Goal: Share content: Share content

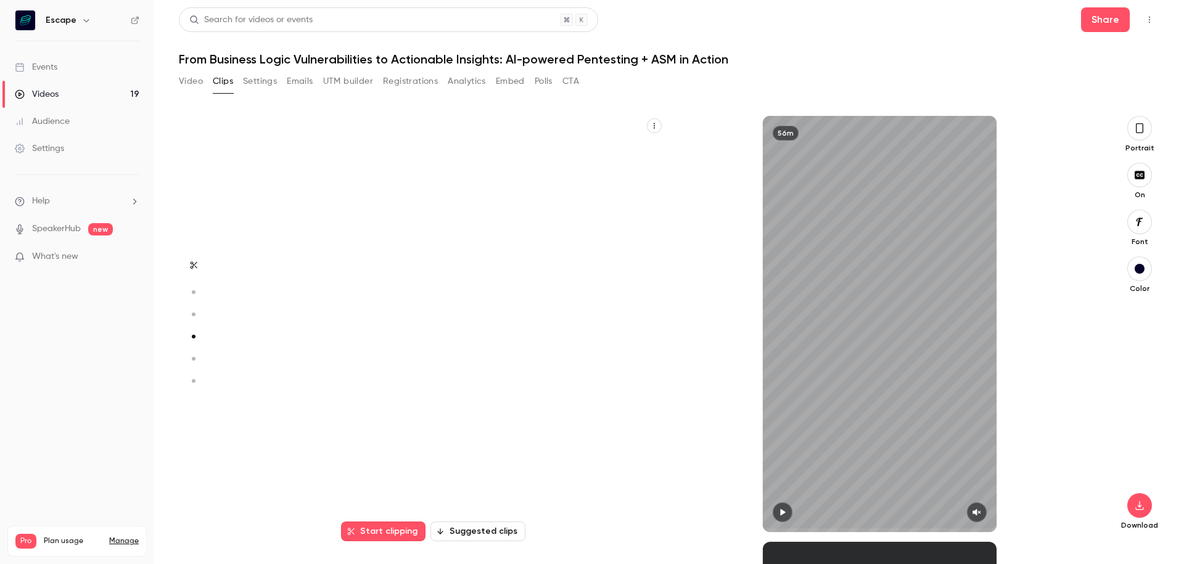
scroll to position [1277, 0]
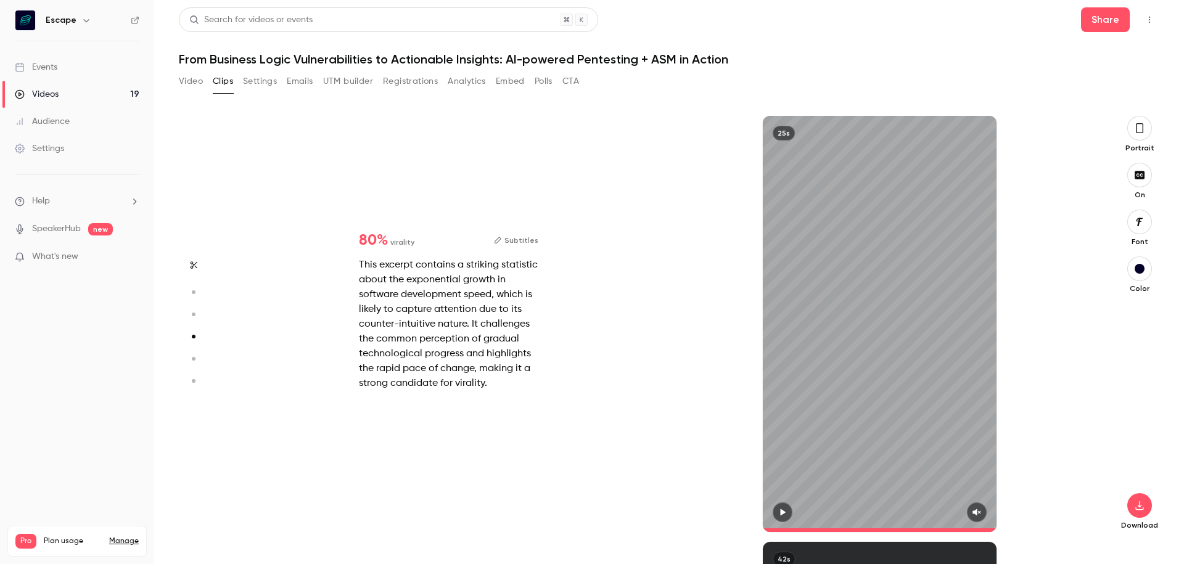
type input "*"
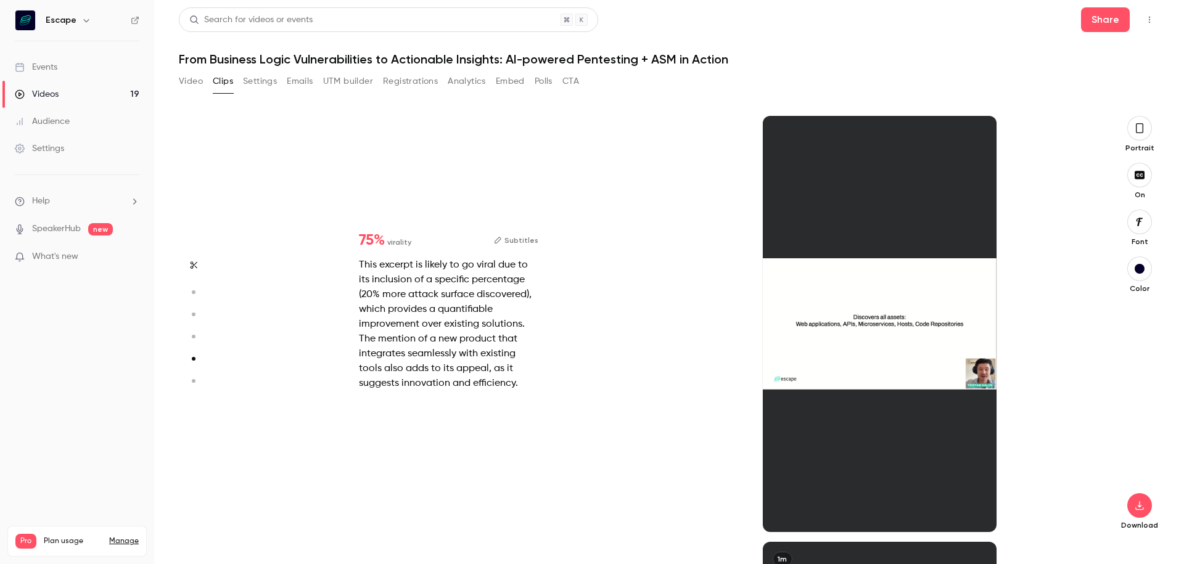
scroll to position [1703, 0]
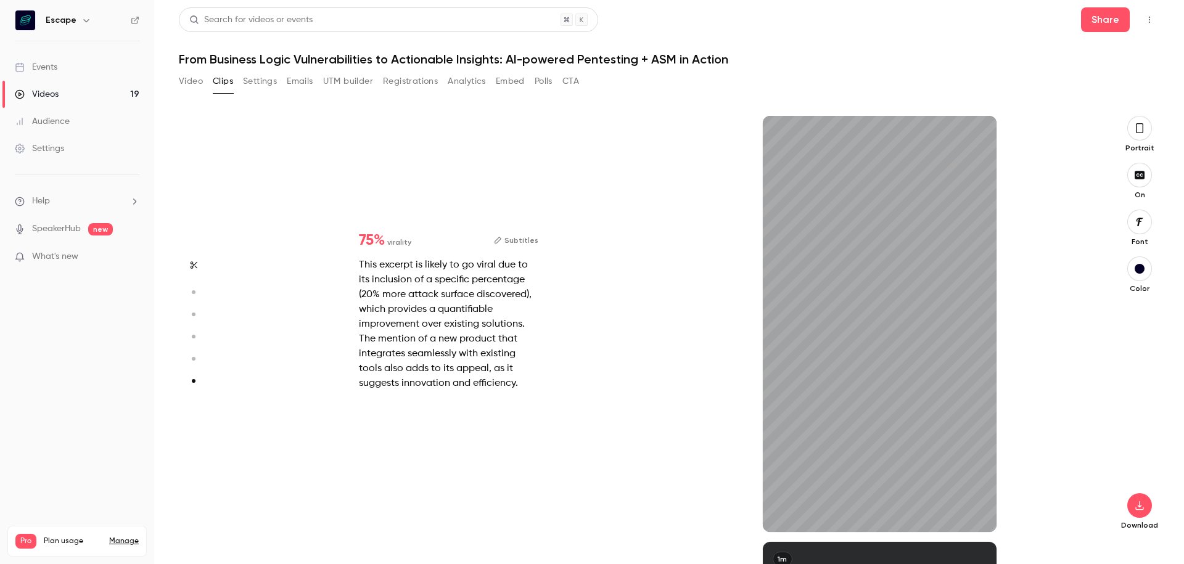
type input "*"
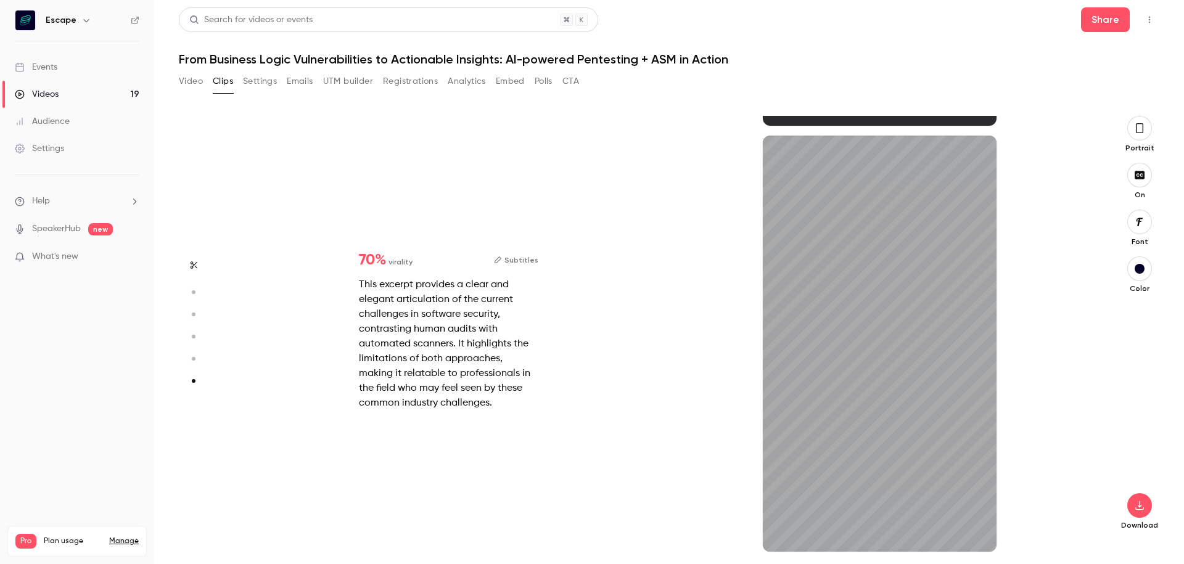
scroll to position [2109, 0]
type input "*"
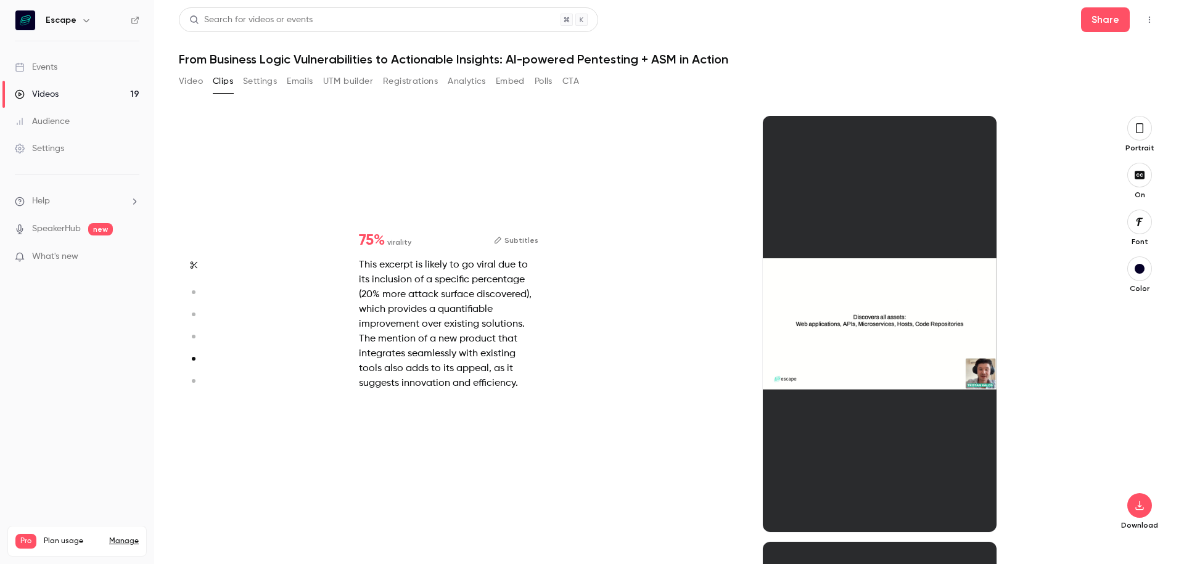
scroll to position [1703, 0]
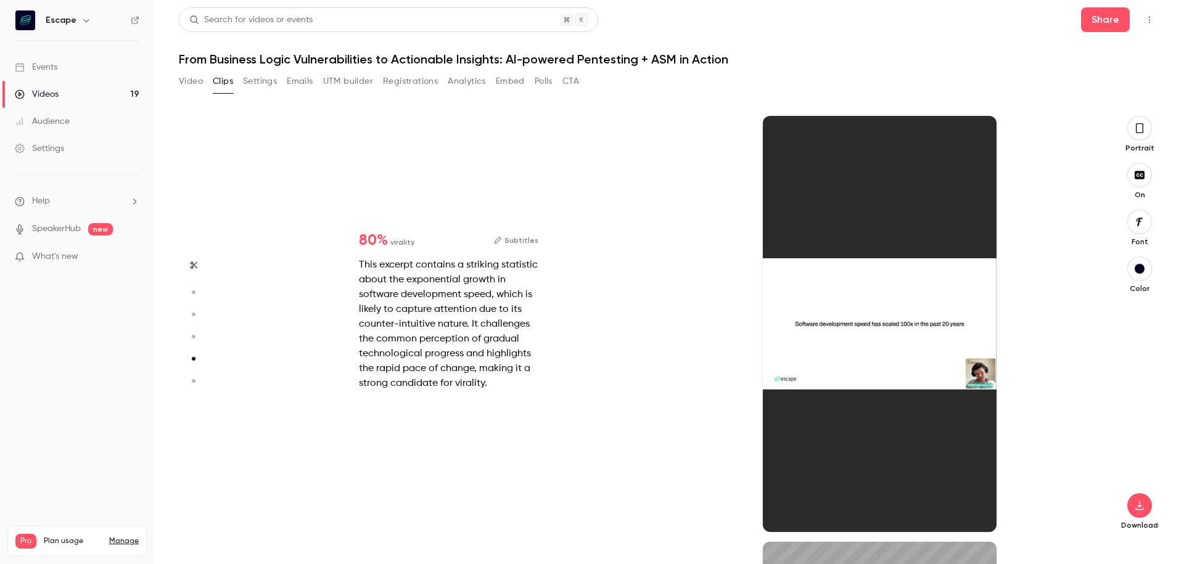
type input "*"
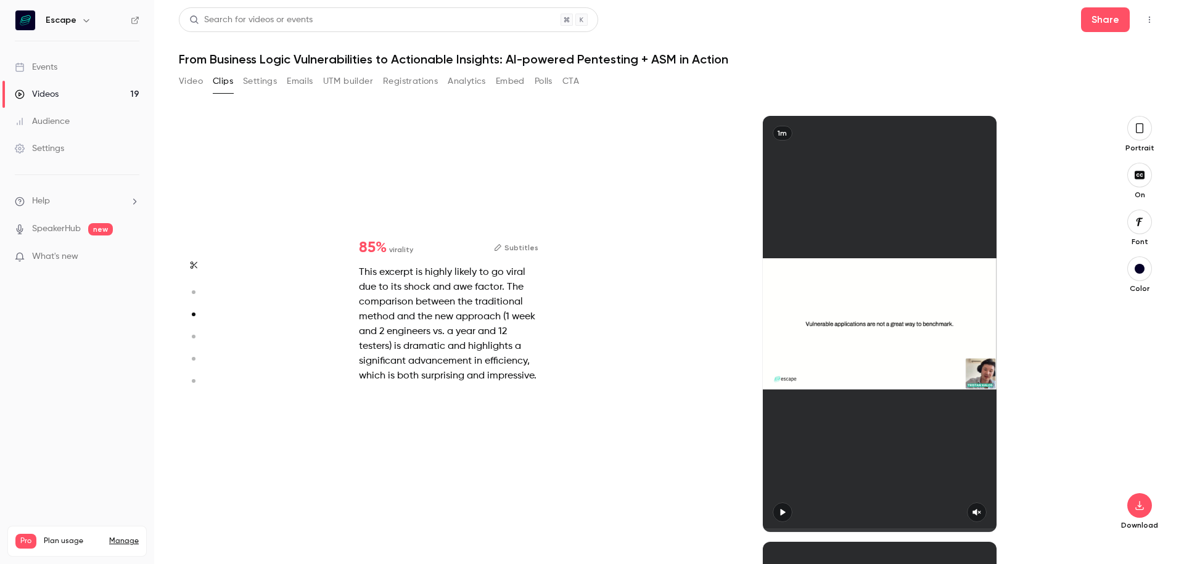
scroll to position [851, 0]
click at [185, 73] on button "Video" at bounding box center [191, 82] width 24 height 20
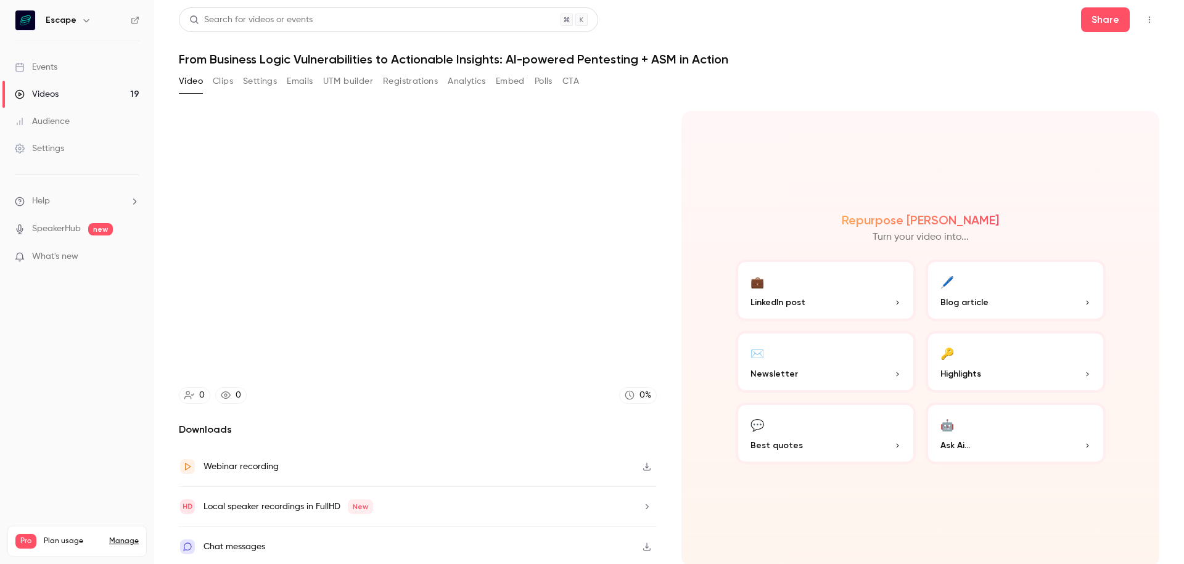
click at [216, 82] on button "Clips" at bounding box center [223, 82] width 20 height 20
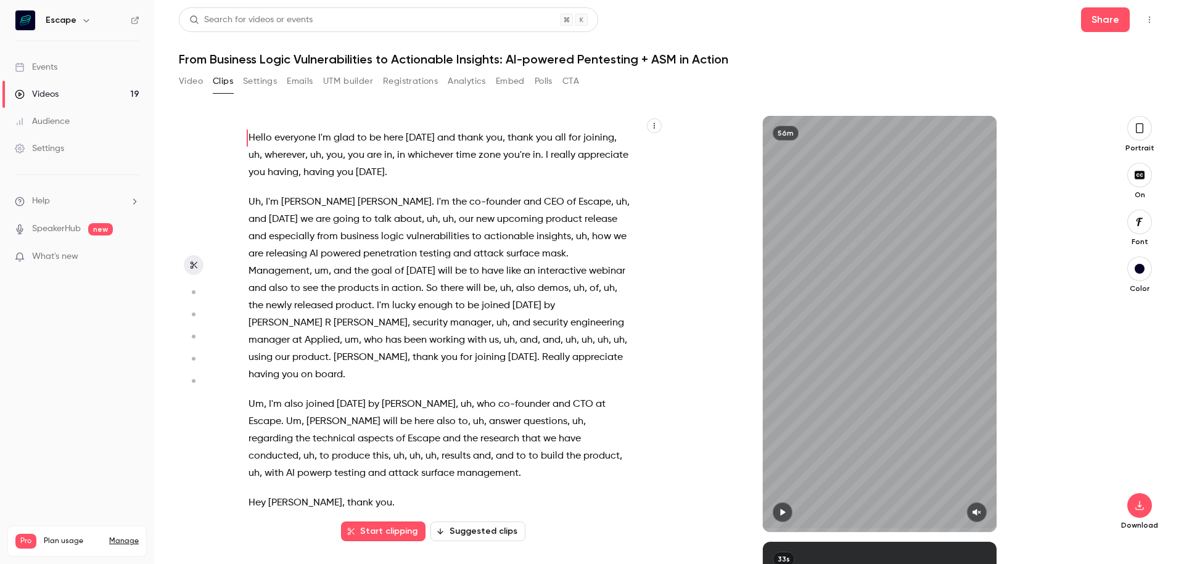
click at [516, 295] on span "also" at bounding box center [525, 288] width 19 height 17
click at [418, 313] on span "enough" at bounding box center [435, 305] width 35 height 17
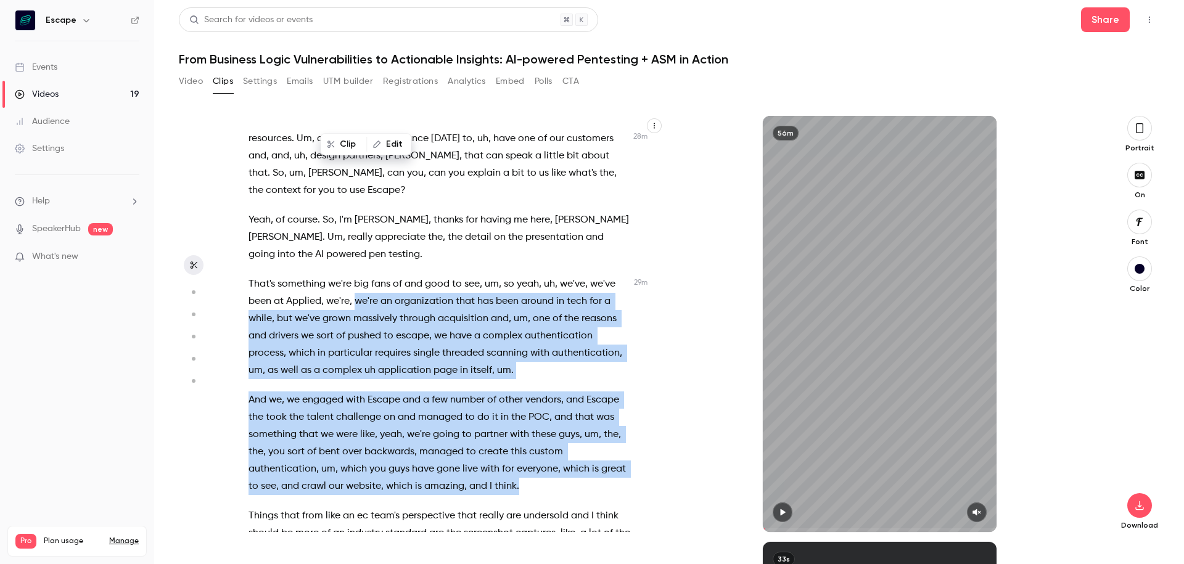
scroll to position [6367, 0]
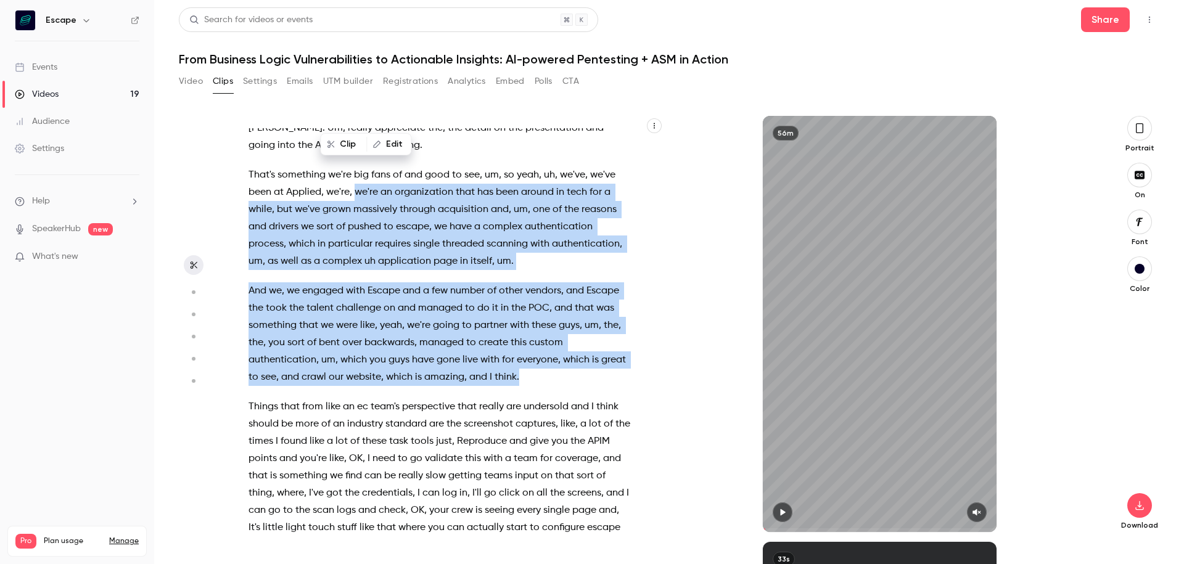
drag, startPoint x: 357, startPoint y: 268, endPoint x: 525, endPoint y: 334, distance: 180.8
click at [525, 334] on div "Hello everyone I'm glad to be here [DATE] and thank you , thank you all for joi…" at bounding box center [445, 330] width 425 height 404
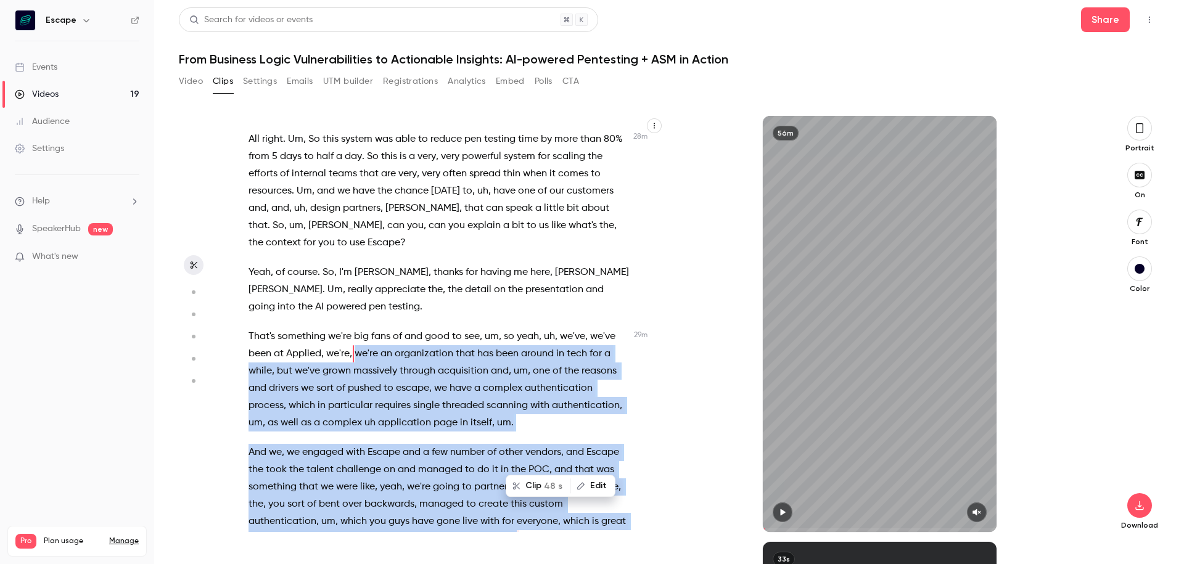
scroll to position [6195, 0]
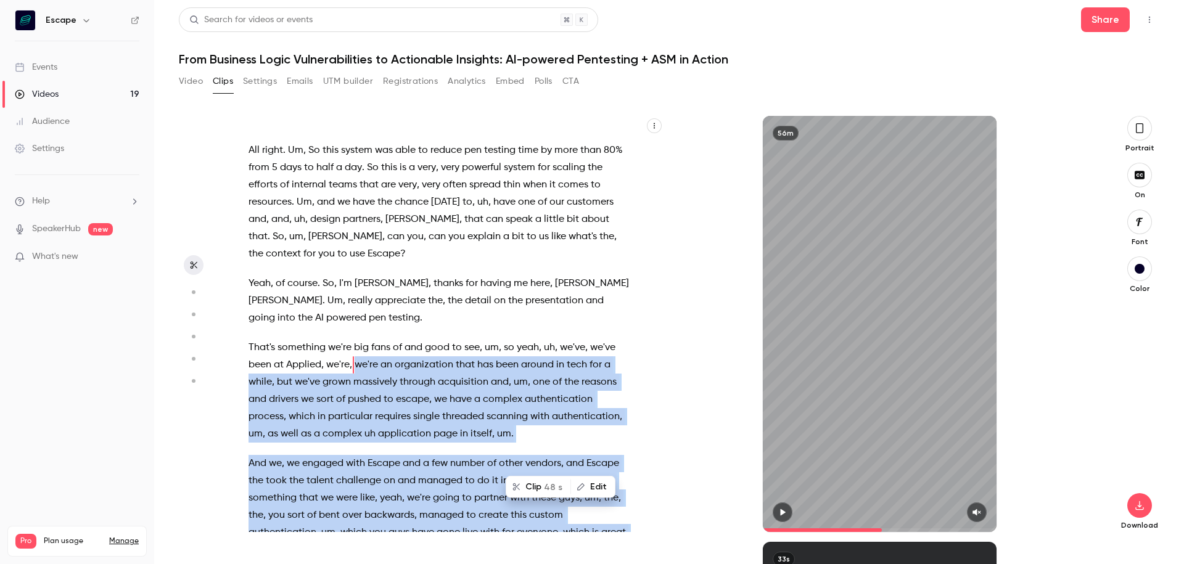
click at [535, 481] on button "Clip 48 s" at bounding box center [538, 487] width 63 height 20
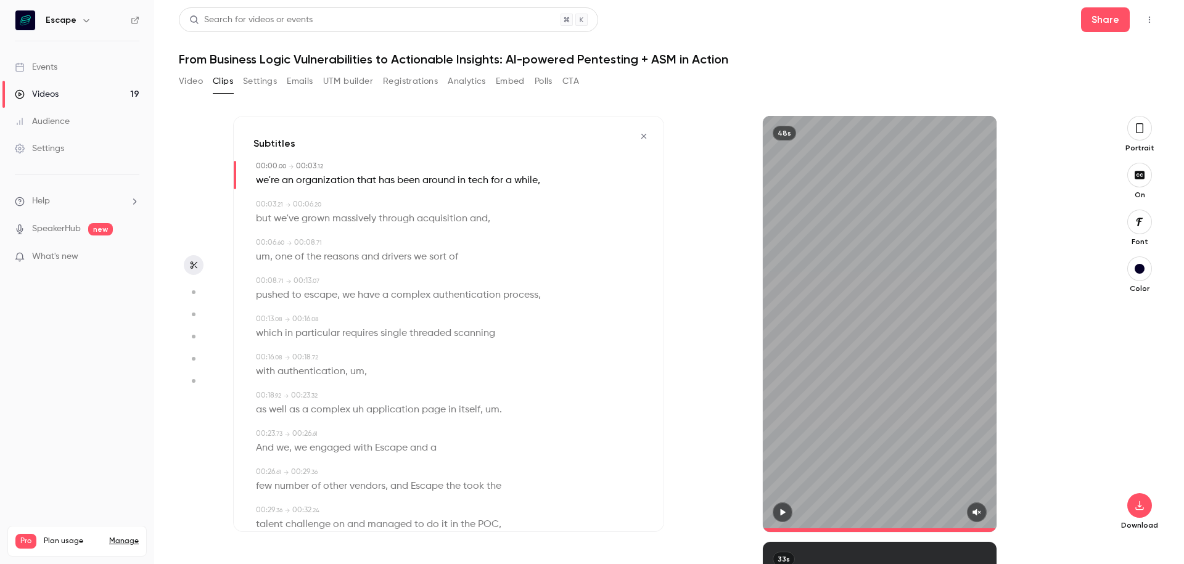
type input "*"
click at [1141, 132] on icon "button" at bounding box center [1139, 128] width 10 height 14
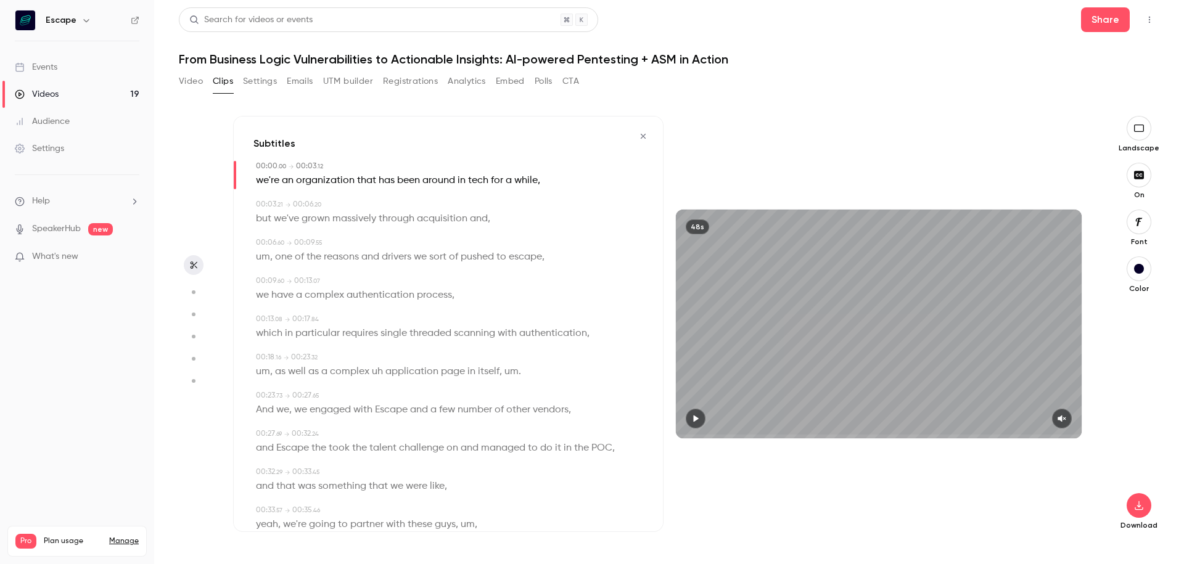
click at [264, 181] on span "we're" at bounding box center [267, 180] width 23 height 17
click at [264, 202] on button "Edit" at bounding box center [263, 203] width 43 height 20
type input "*****"
click at [370, 210] on button "Replace" at bounding box center [377, 207] width 55 height 25
click at [263, 258] on span "um" at bounding box center [263, 256] width 14 height 17
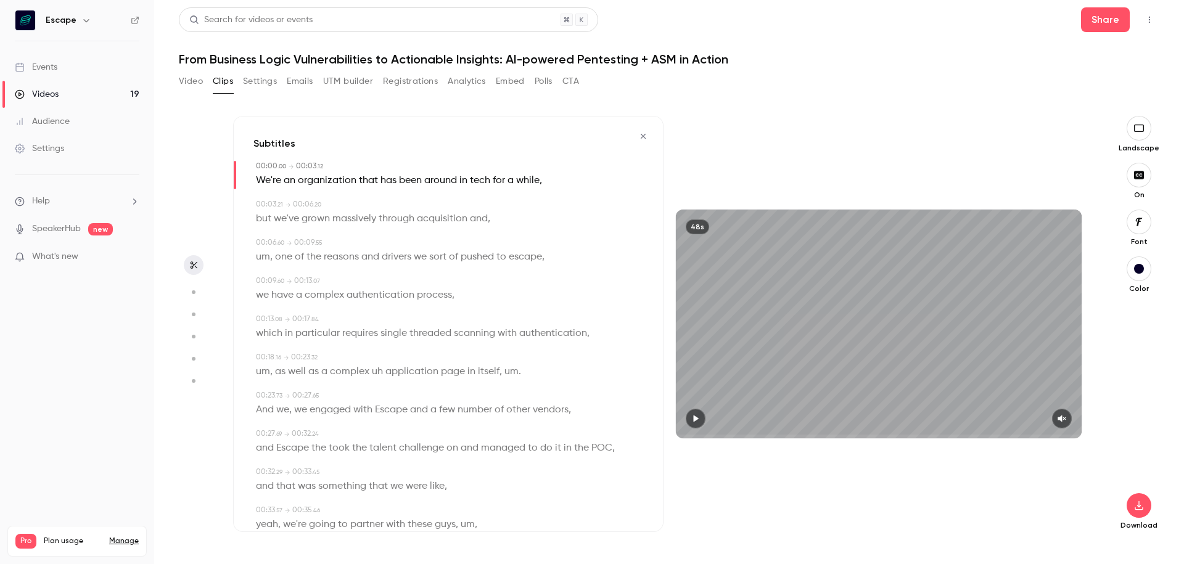
type input "***"
click at [258, 286] on button "Edit" at bounding box center [258, 279] width 43 height 20
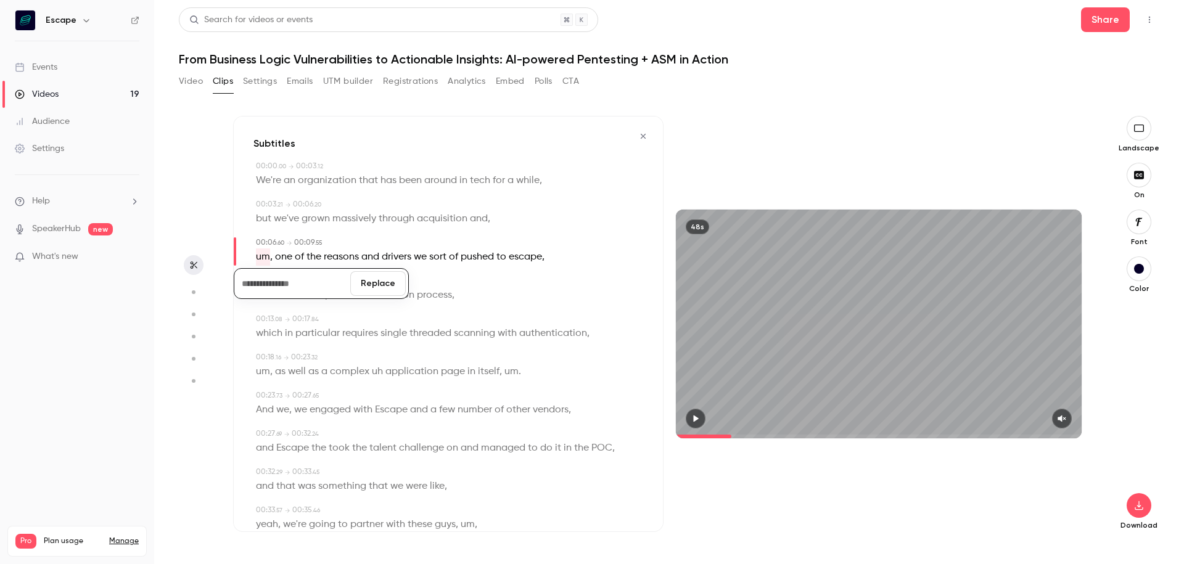
click at [380, 282] on button "Replace" at bounding box center [377, 283] width 55 height 25
drag, startPoint x: 480, startPoint y: 221, endPoint x: 488, endPoint y: 221, distance: 8.0
click at [488, 221] on div "but we've grown massively through acquisition and ," at bounding box center [449, 218] width 387 height 17
type input "***"
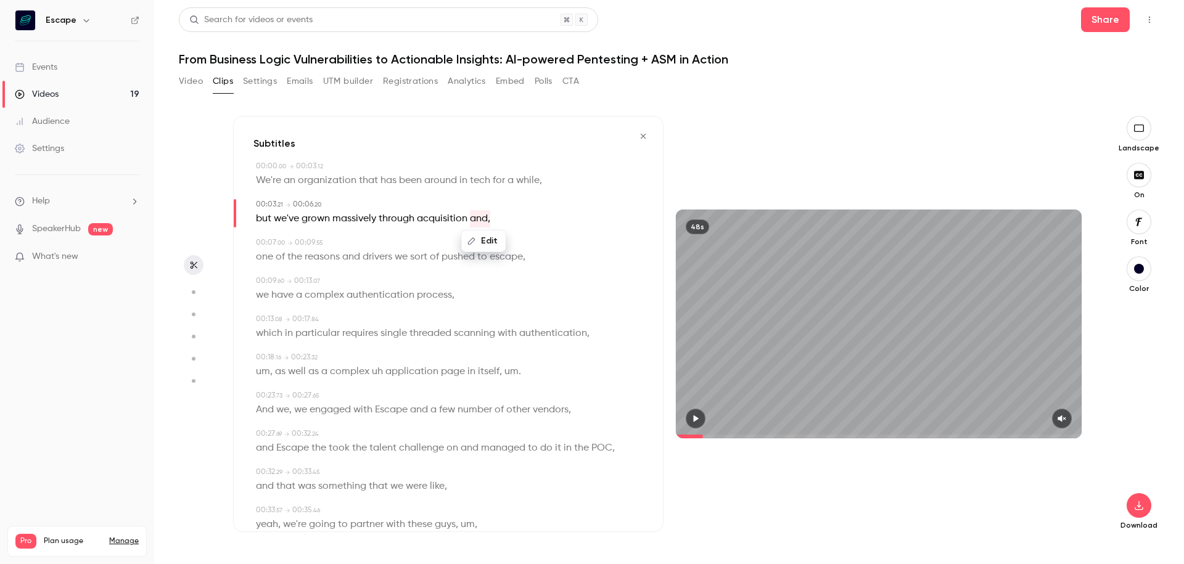
click at [488, 240] on button "Edit" at bounding box center [483, 241] width 43 height 20
type input "***"
click at [564, 245] on button "Replace" at bounding box center [545, 245] width 55 height 25
click at [260, 184] on span "We're" at bounding box center [268, 180] width 25 height 17
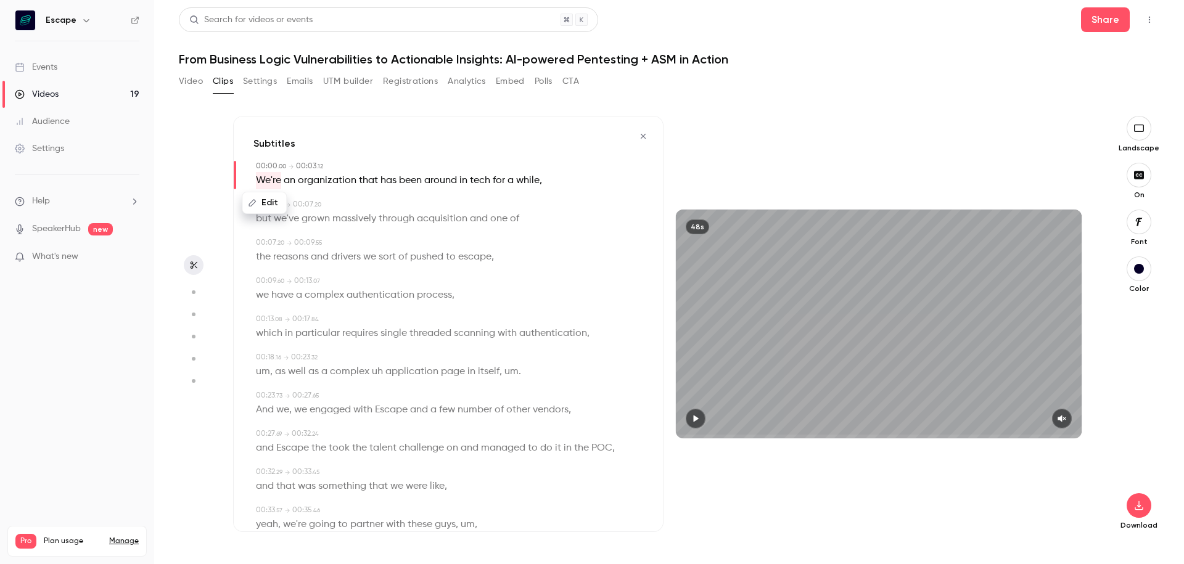
click at [692, 419] on icon "button" at bounding box center [695, 418] width 10 height 9
click at [1065, 420] on icon "button" at bounding box center [1062, 418] width 10 height 9
click at [698, 417] on icon "button" at bounding box center [695, 418] width 5 height 7
click at [475, 256] on span "escape" at bounding box center [474, 256] width 33 height 17
type input "***"
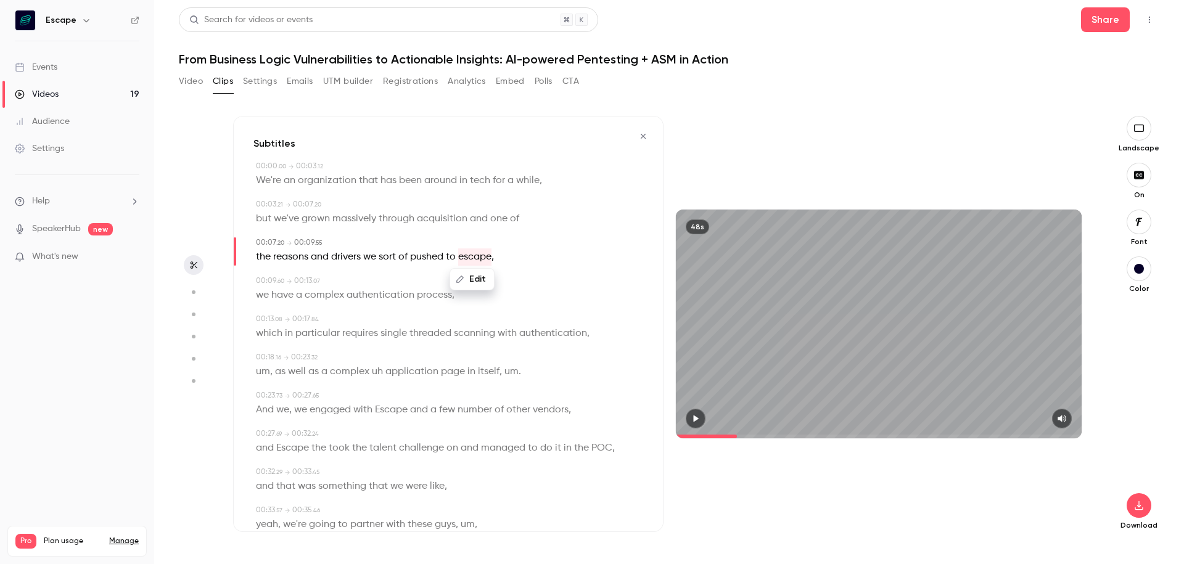
click at [477, 281] on button "Edit" at bounding box center [472, 279] width 43 height 20
type input "******"
click at [524, 282] on button "Replace" at bounding box center [533, 283] width 55 height 25
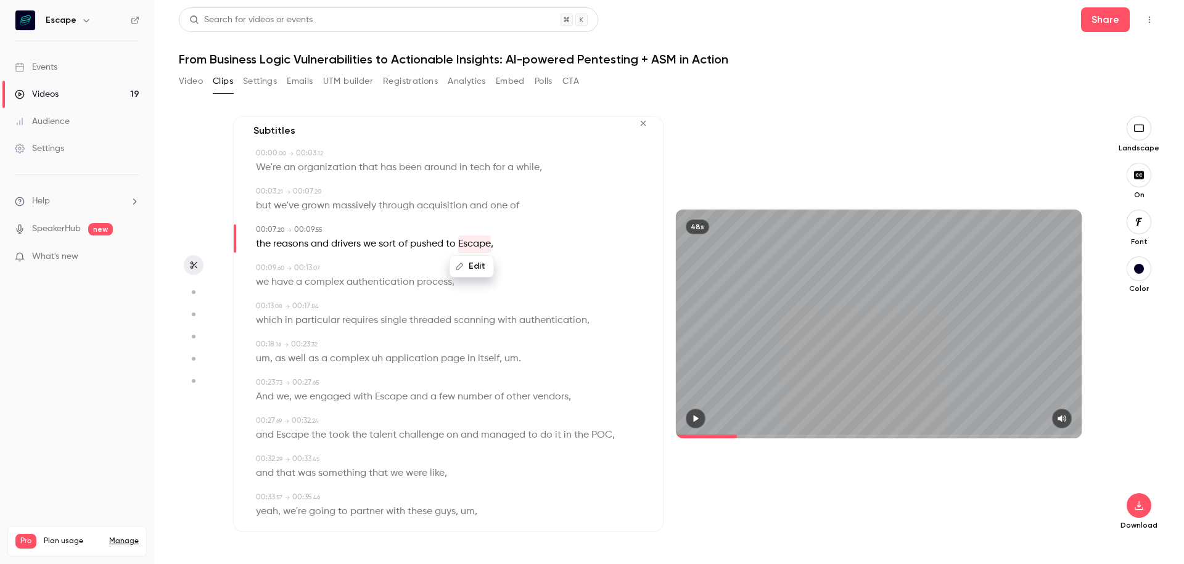
scroll to position [16, 0]
drag, startPoint x: 272, startPoint y: 355, endPoint x: 253, endPoint y: 355, distance: 18.5
click at [253, 355] on div "00:18 . 16 → 00:23 . 32 um , as well as a complex uh application page in itself…" at bounding box center [448, 350] width 390 height 28
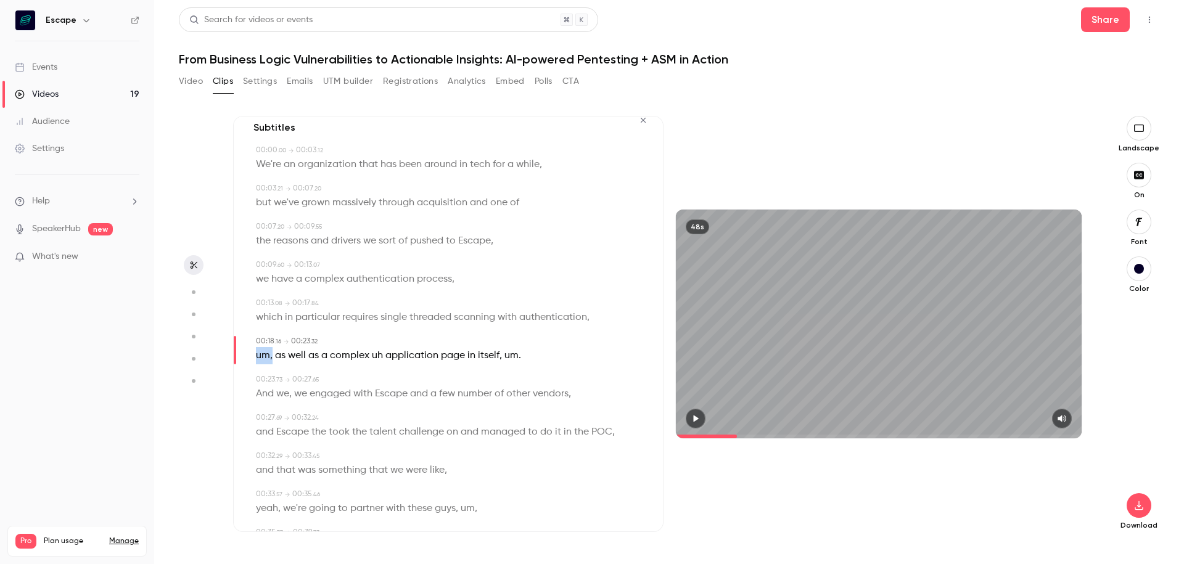
type input "****"
click at [263, 350] on span "um" at bounding box center [263, 355] width 14 height 17
click at [261, 383] on button "Edit" at bounding box center [258, 378] width 43 height 20
click at [385, 371] on button "Replace" at bounding box center [377, 382] width 55 height 25
click at [354, 354] on span "uh" at bounding box center [358, 355] width 11 height 17
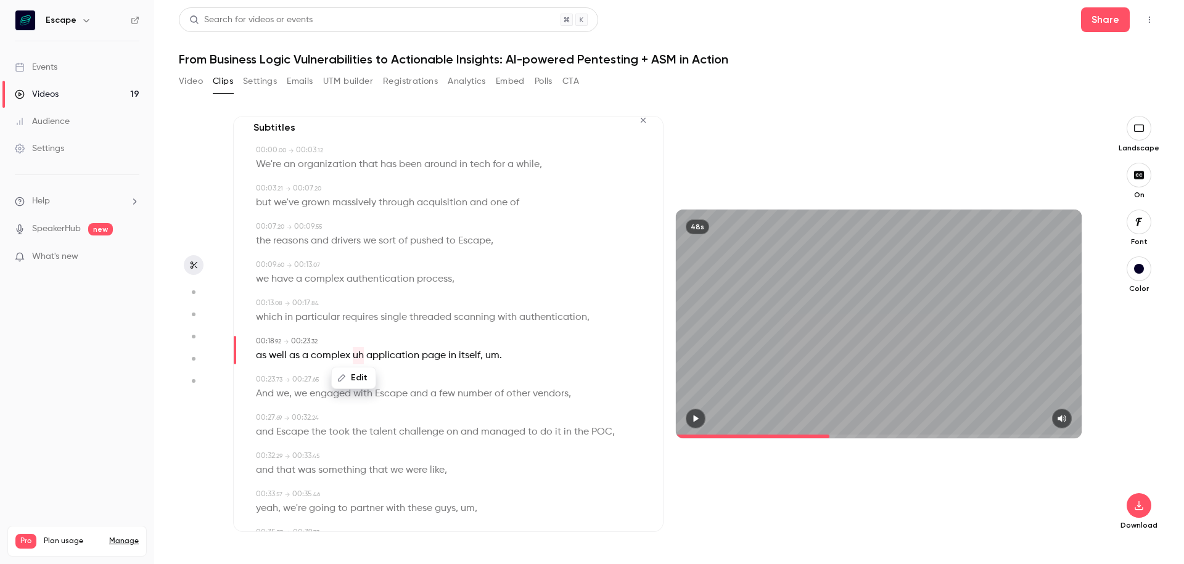
type input "****"
click at [349, 379] on button "Edit" at bounding box center [353, 378] width 43 height 20
click at [413, 383] on button "Replace" at bounding box center [415, 382] width 55 height 25
type input "****"
click at [450, 354] on span "itself" at bounding box center [456, 355] width 22 height 17
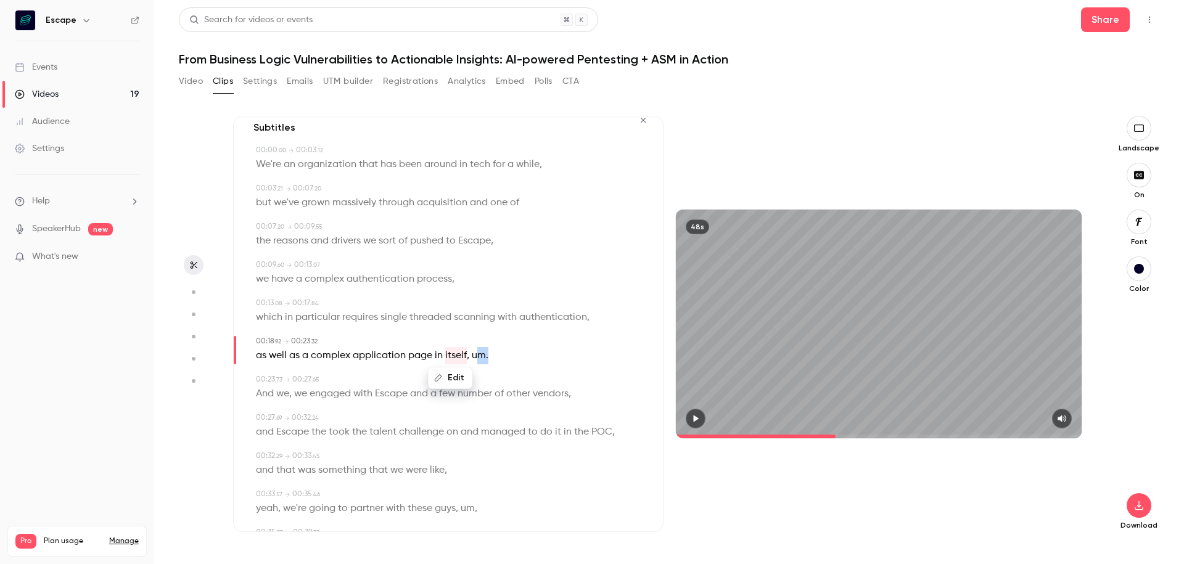
drag, startPoint x: 477, startPoint y: 354, endPoint x: 496, endPoint y: 352, distance: 19.2
click at [496, 352] on div "Edit as well as a complex application page in itself , um ." at bounding box center [449, 355] width 387 height 17
click at [484, 372] on button "Edit" at bounding box center [481, 378] width 43 height 20
click at [553, 372] on button "Replace" at bounding box center [542, 382] width 55 height 25
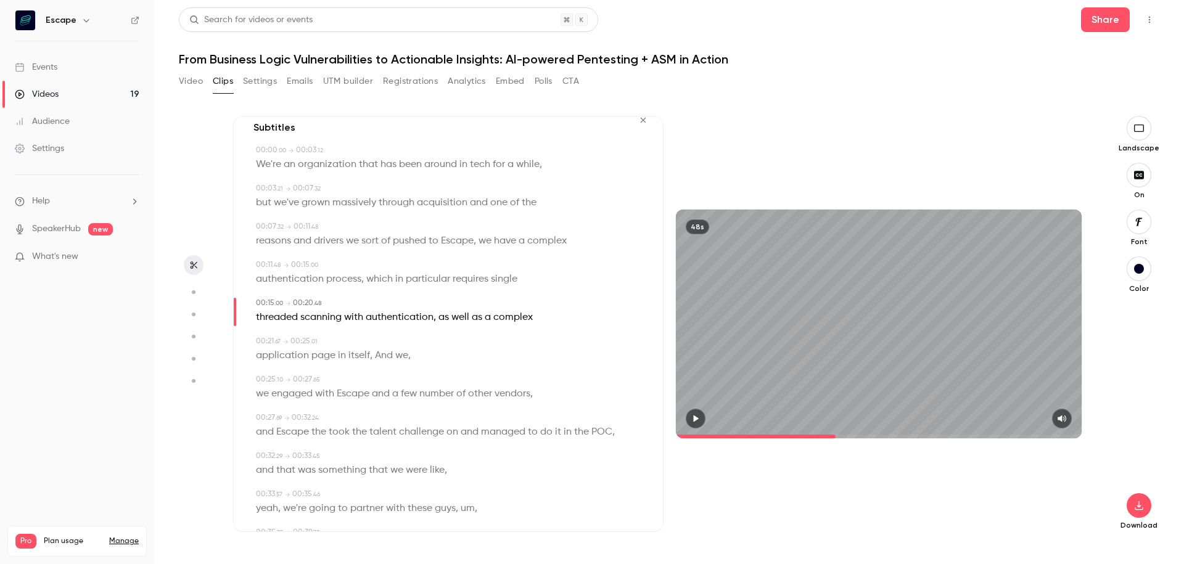
click at [367, 358] on span "itself" at bounding box center [359, 355] width 22 height 17
click at [361, 377] on button "Edit" at bounding box center [354, 378] width 43 height 20
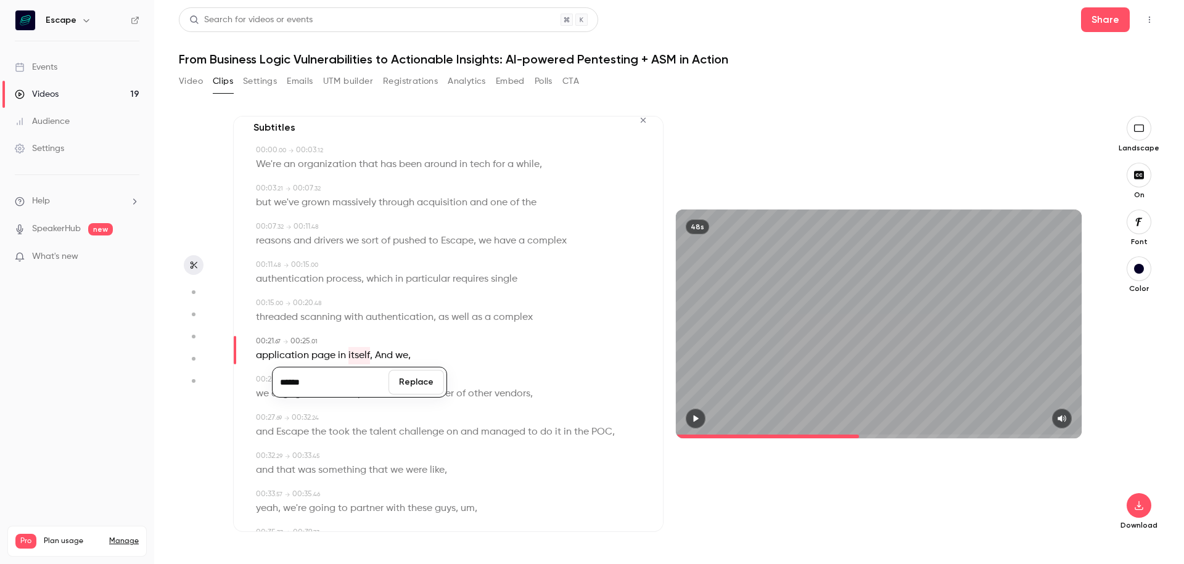
click at [380, 324] on span "authentication" at bounding box center [400, 317] width 68 height 17
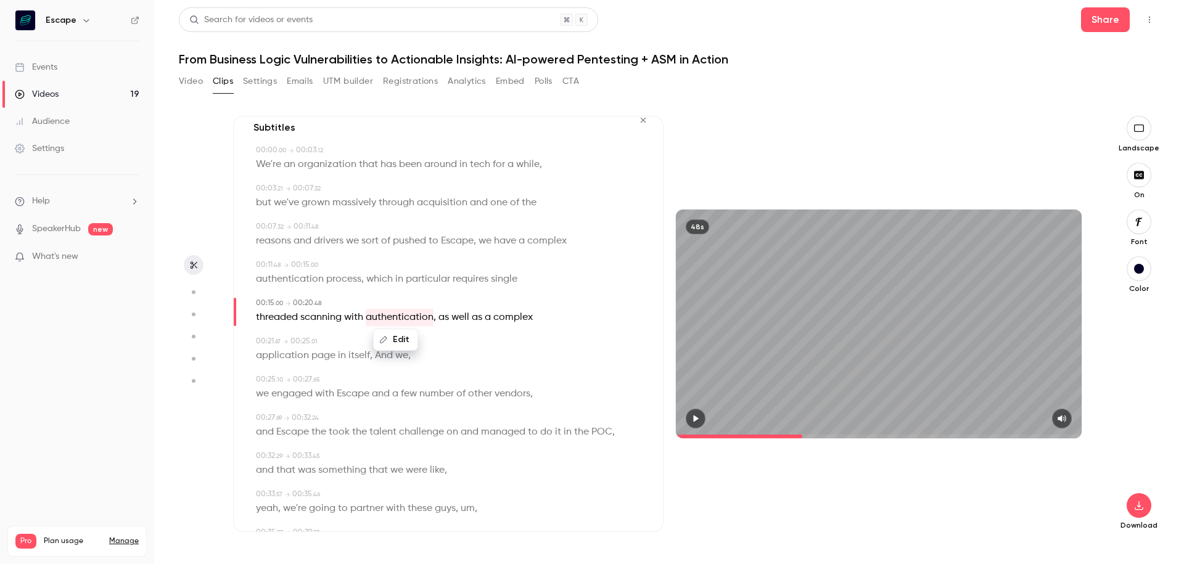
click at [348, 361] on span "itself" at bounding box center [359, 355] width 22 height 17
type input "****"
click at [356, 382] on button "Edit" at bounding box center [354, 378] width 43 height 20
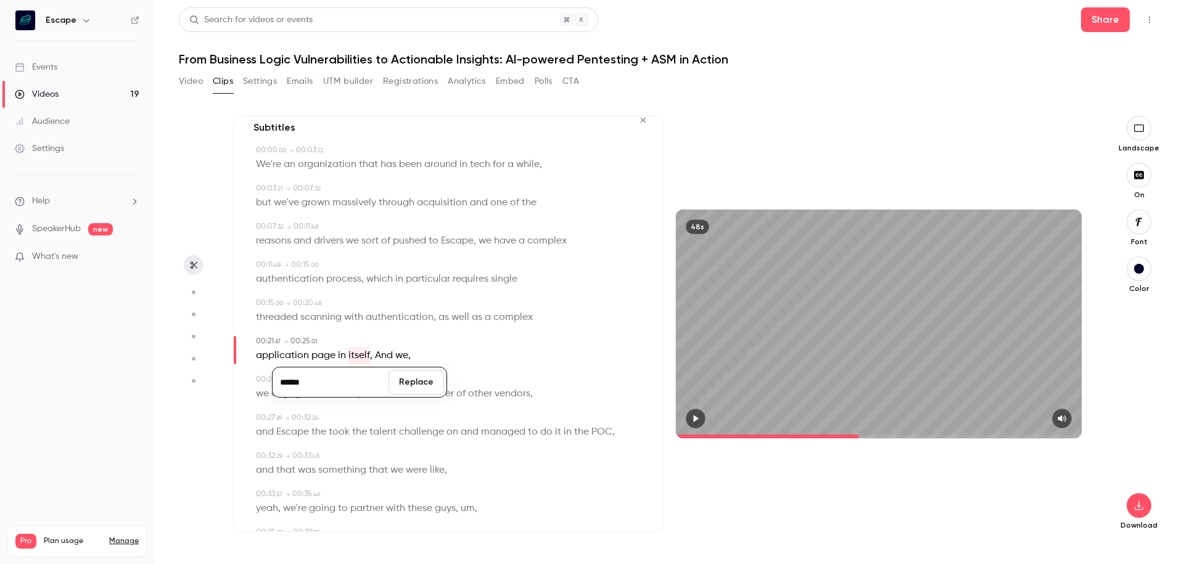
drag, startPoint x: 353, startPoint y: 357, endPoint x: 385, endPoint y: 357, distance: 32.1
click at [385, 358] on div "****** Replace" at bounding box center [359, 382] width 175 height 48
drag, startPoint x: 385, startPoint y: 358, endPoint x: 358, endPoint y: 357, distance: 27.1
click at [358, 357] on p "application page in itself , And we ," at bounding box center [333, 355] width 155 height 17
click at [383, 381] on button "Edit" at bounding box center [379, 378] width 43 height 20
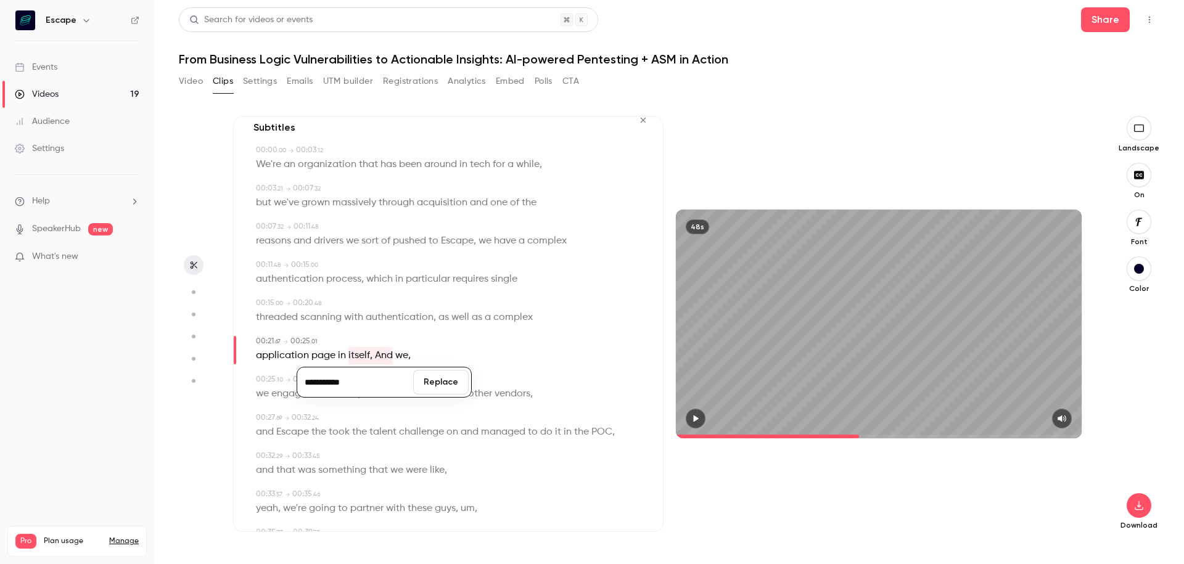
click at [325, 382] on input "**********" at bounding box center [355, 382] width 111 height 25
type input "**********"
click at [448, 379] on button "Replace" at bounding box center [440, 382] width 55 height 25
drag, startPoint x: 398, startPoint y: 354, endPoint x: 266, endPoint y: 396, distance: 138.2
click at [266, 396] on div "00:00 . 00 → 00:03 . 12 We're an organization that has been around in tech for …" at bounding box center [448, 431] width 390 height 573
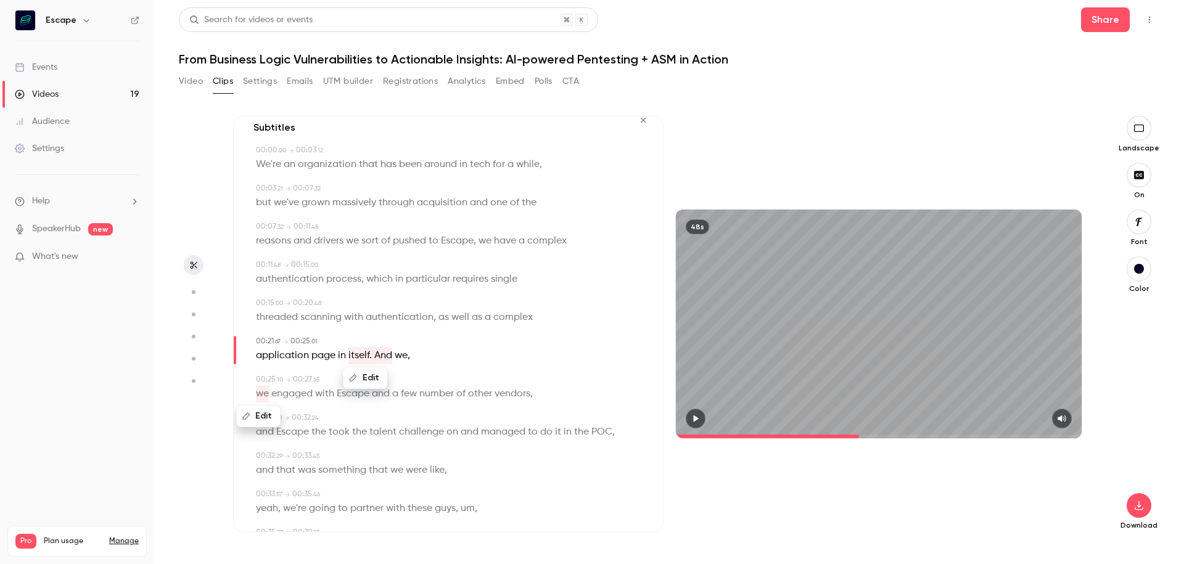
click at [337, 316] on span "scanning" at bounding box center [320, 317] width 41 height 17
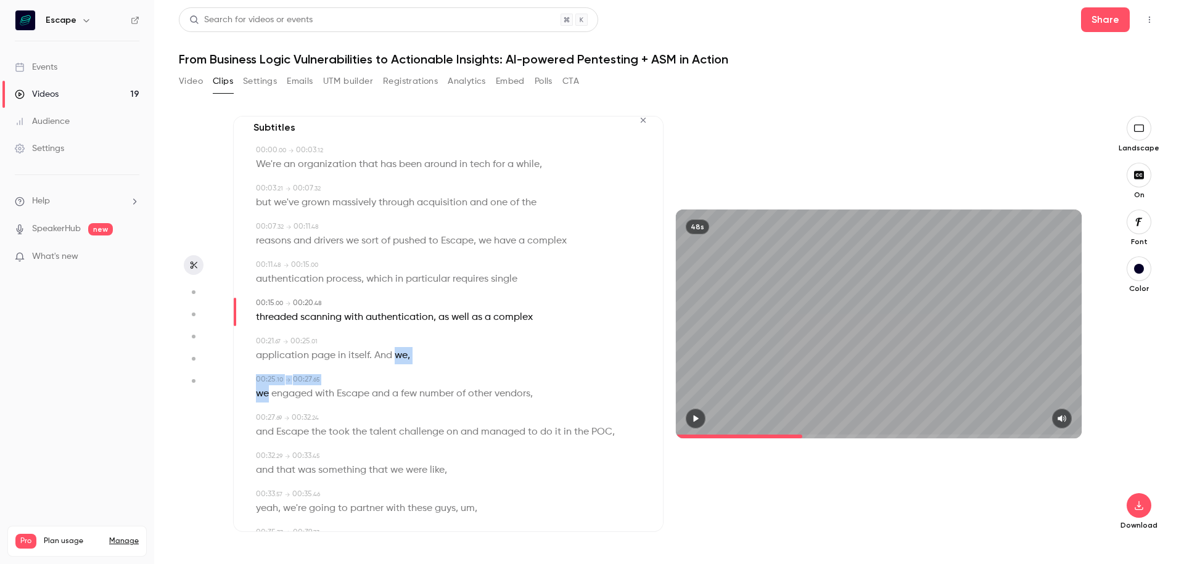
drag, startPoint x: 395, startPoint y: 357, endPoint x: 266, endPoint y: 396, distance: 134.8
click at [266, 396] on div "00:00 . 00 → 00:03 . 12 We're an organization that has been around in tech for …" at bounding box center [448, 431] width 390 height 573
click at [256, 417] on button "Edit" at bounding box center [258, 416] width 43 height 20
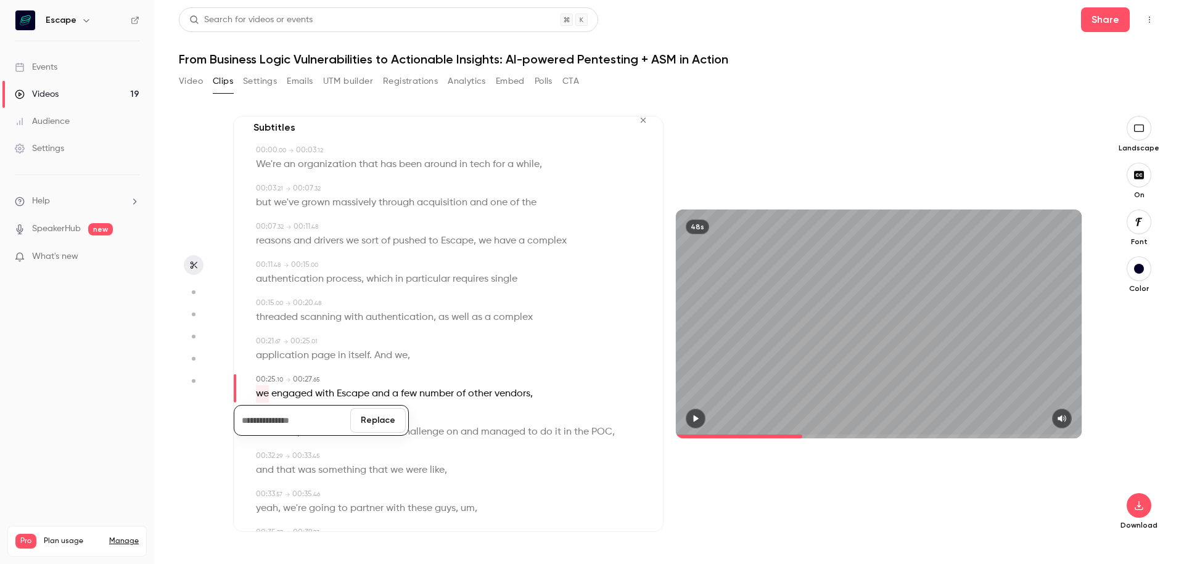
type input "****"
type input "**"
click at [379, 416] on button "Replace" at bounding box center [377, 420] width 55 height 25
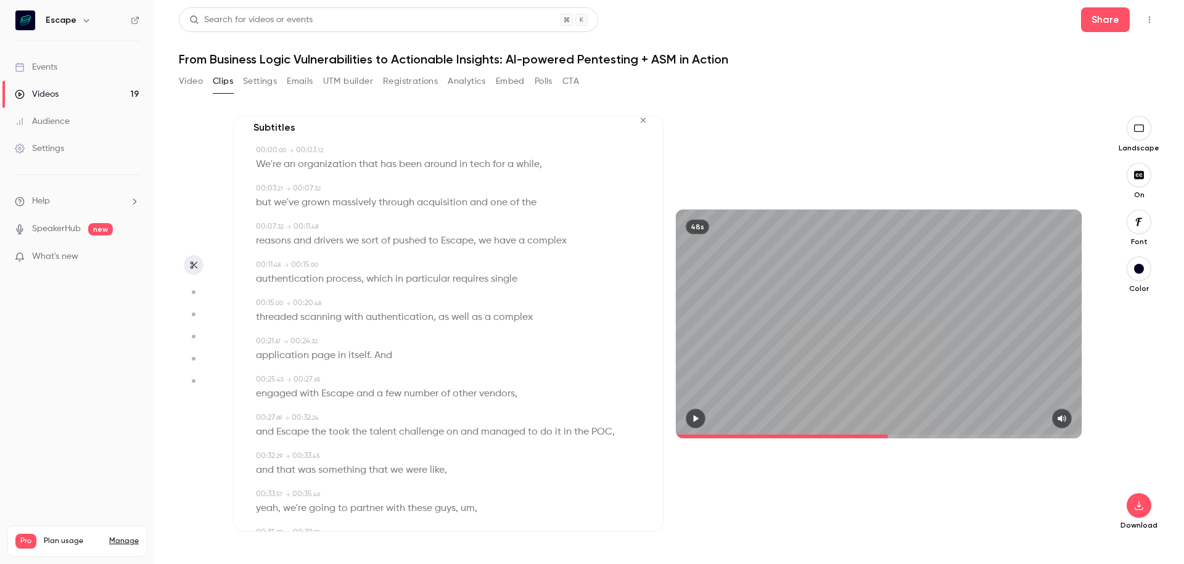
click at [382, 358] on span "itself. And" at bounding box center [370, 355] width 44 height 17
click at [275, 395] on span "engaged" at bounding box center [276, 393] width 41 height 17
type input "****"
click at [273, 416] on button "Edit" at bounding box center [273, 416] width 43 height 20
type input "**********"
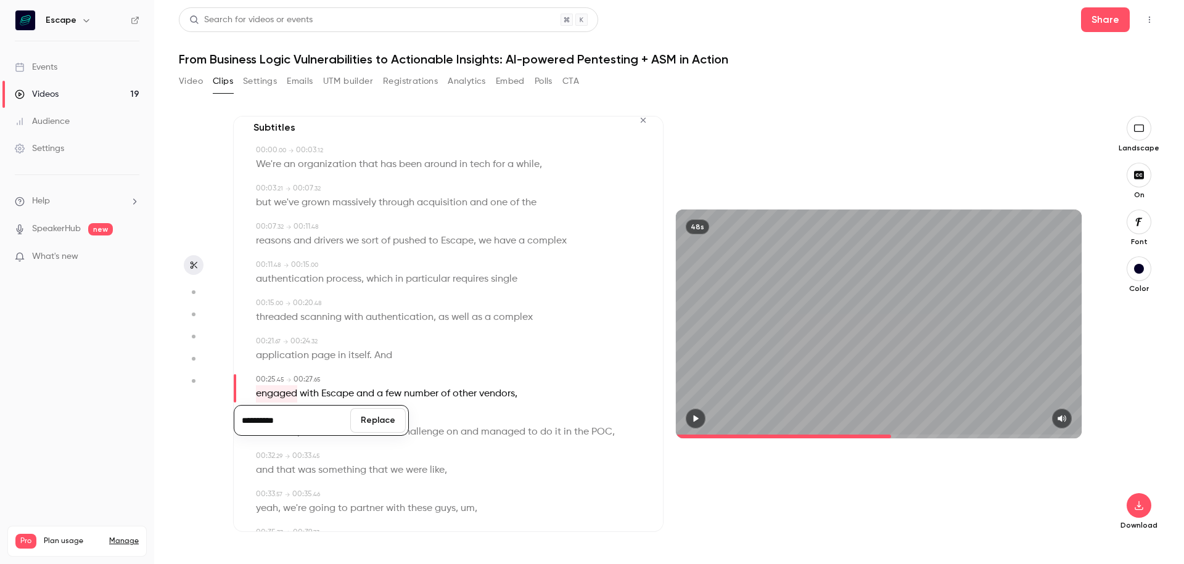
click at [375, 412] on button "Replace" at bounding box center [377, 420] width 55 height 25
click at [380, 360] on span "itself. And" at bounding box center [370, 355] width 44 height 17
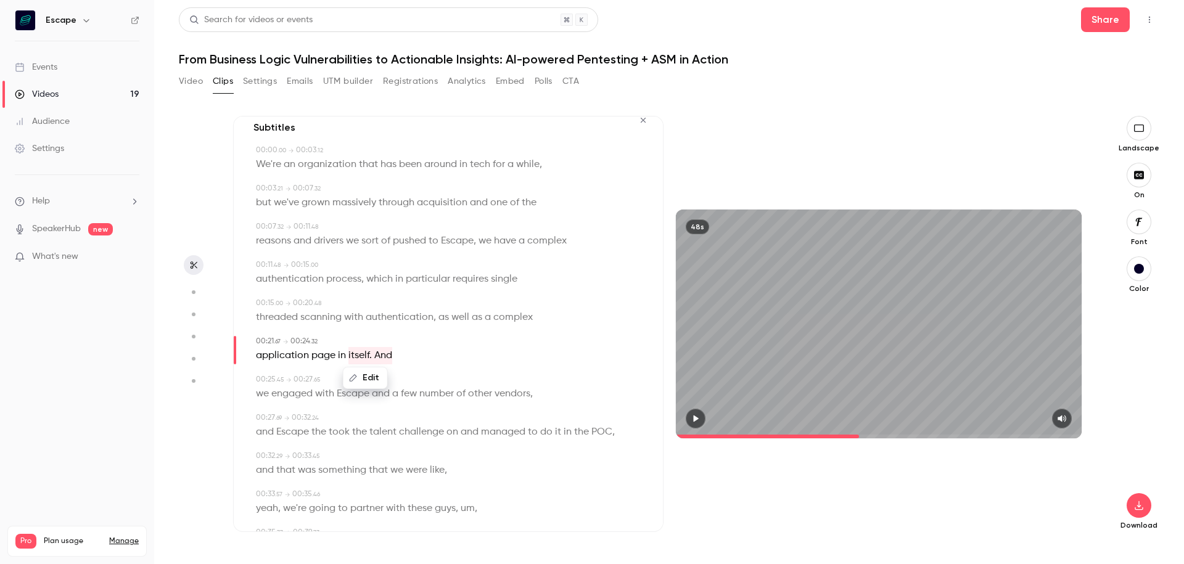
click at [692, 419] on icon "button" at bounding box center [695, 418] width 10 height 9
click at [980, 260] on div "48s" at bounding box center [879, 324] width 406 height 228
click at [257, 168] on span "We're" at bounding box center [268, 164] width 25 height 17
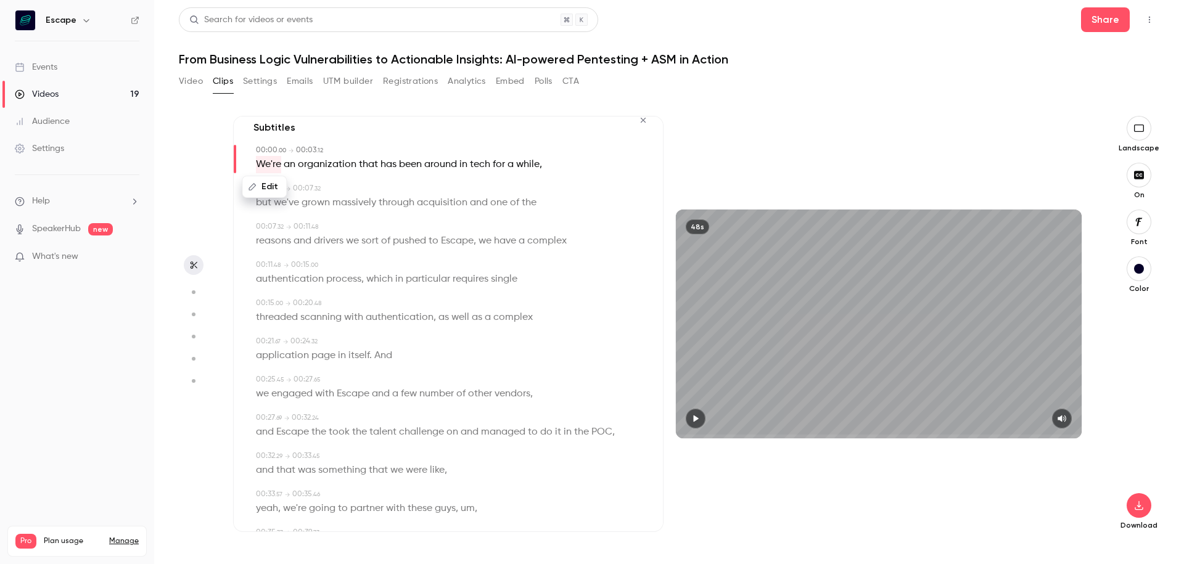
click at [697, 417] on icon "button" at bounding box center [695, 418] width 10 height 9
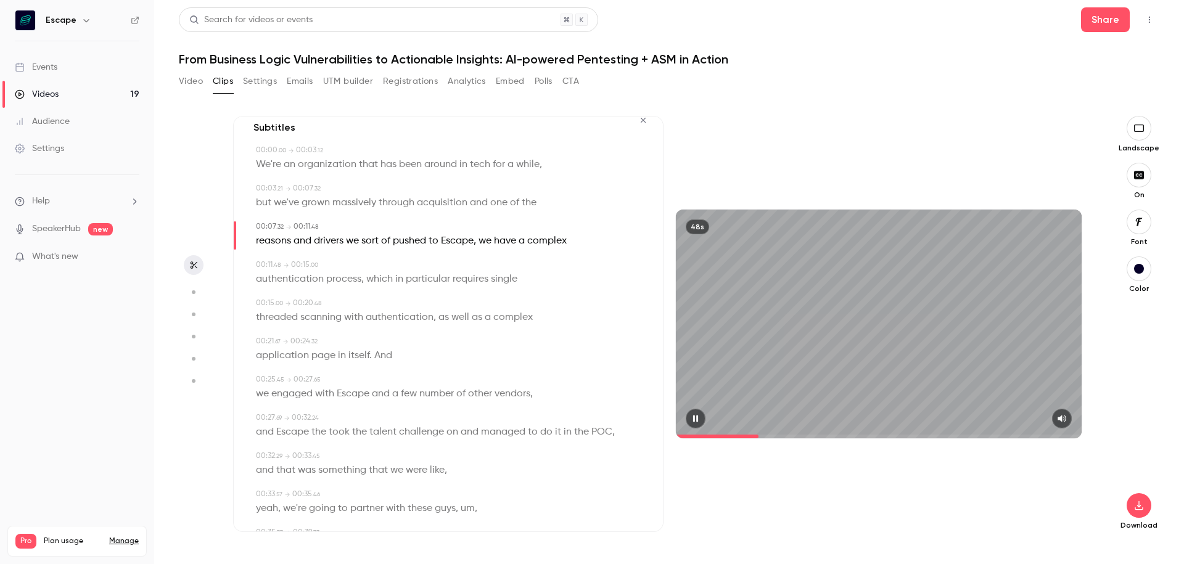
click at [1067, 418] on icon "button" at bounding box center [1062, 418] width 10 height 9
click at [1067, 422] on icon "button" at bounding box center [1062, 418] width 10 height 9
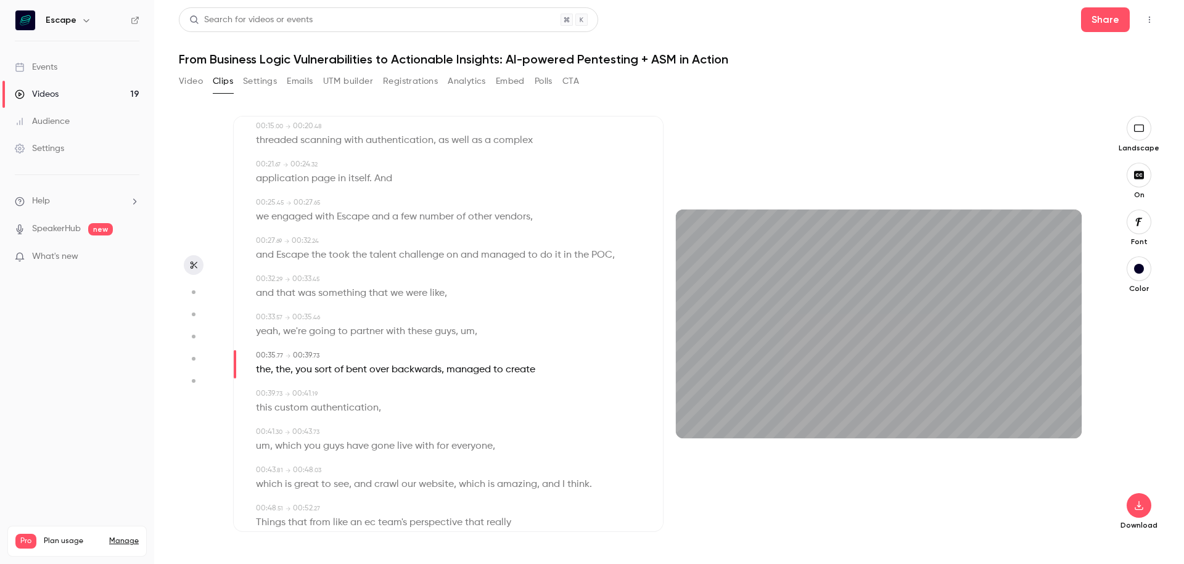
scroll to position [222, 0]
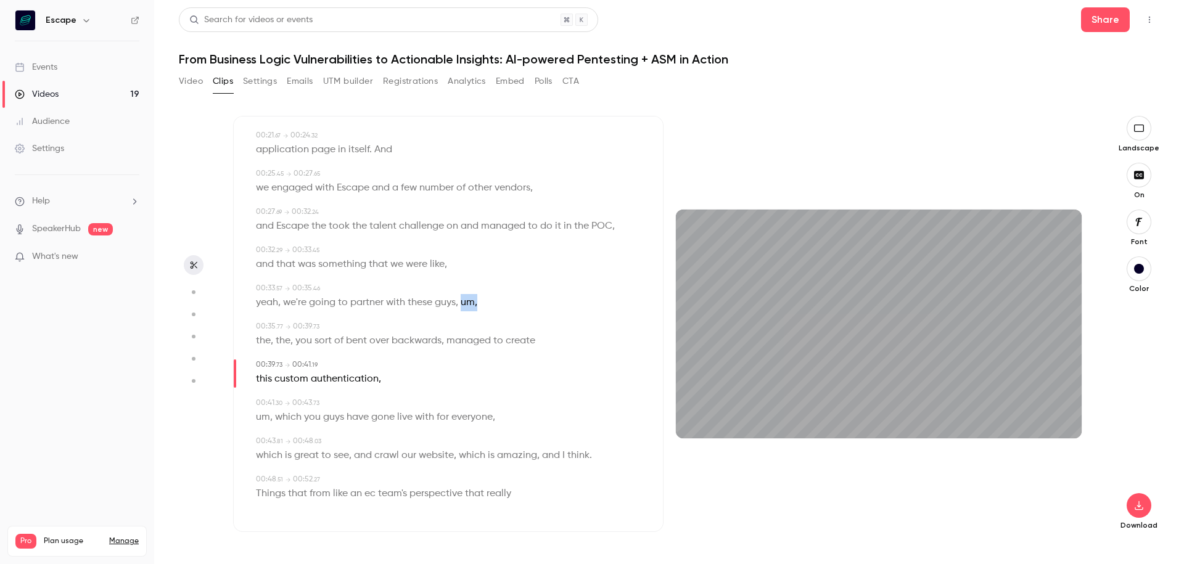
drag, startPoint x: 462, startPoint y: 303, endPoint x: 485, endPoint y: 303, distance: 22.2
click at [485, 303] on div "yeah , we're going to partner with these guys , um ," at bounding box center [449, 302] width 387 height 17
type input "****"
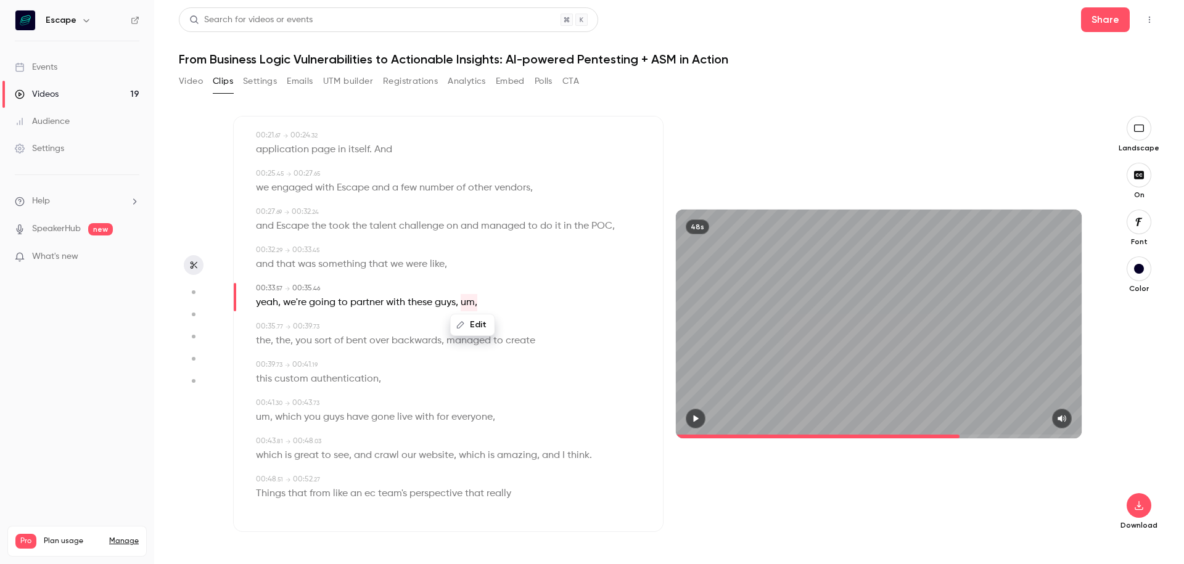
click at [479, 330] on button "Edit" at bounding box center [472, 325] width 43 height 20
click at [523, 332] on button "Replace" at bounding box center [534, 329] width 55 height 25
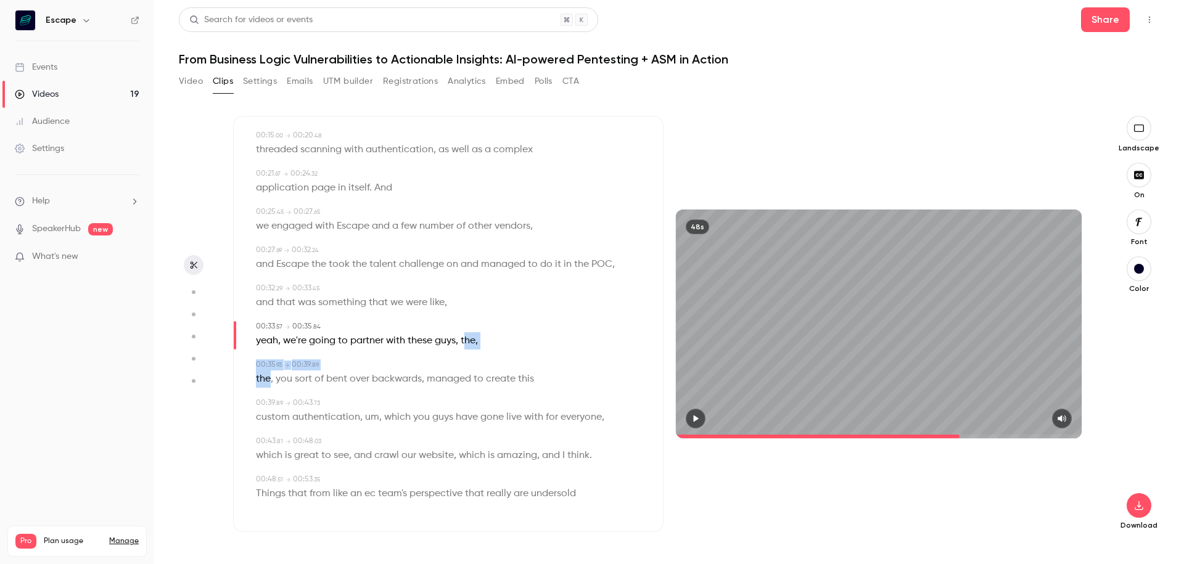
drag, startPoint x: 465, startPoint y: 344, endPoint x: 272, endPoint y: 381, distance: 196.5
click at [272, 381] on div "00:00 . 00 → 00:03 . 12 We're an organization that has been around in tech for …" at bounding box center [448, 244] width 390 height 535
click at [268, 403] on button "Edit" at bounding box center [259, 401] width 43 height 20
type input "****"
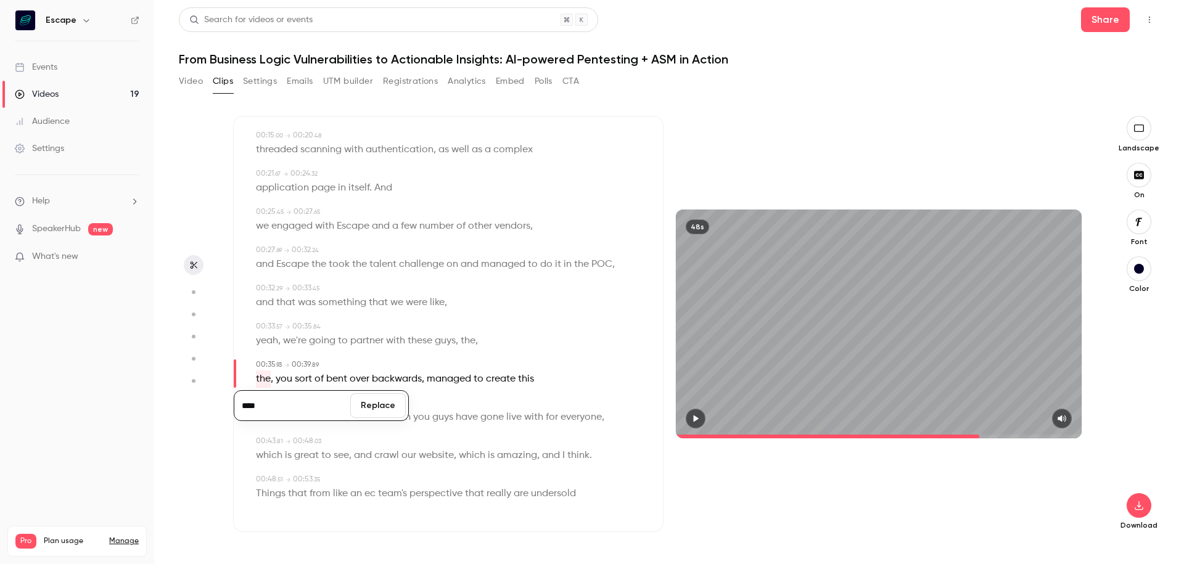
type input "****"
click at [398, 403] on button "Replace" at bounding box center [377, 405] width 55 height 25
click at [265, 377] on span "you" at bounding box center [264, 379] width 17 height 17
type input "****"
click at [264, 399] on button "Edit" at bounding box center [260, 401] width 43 height 20
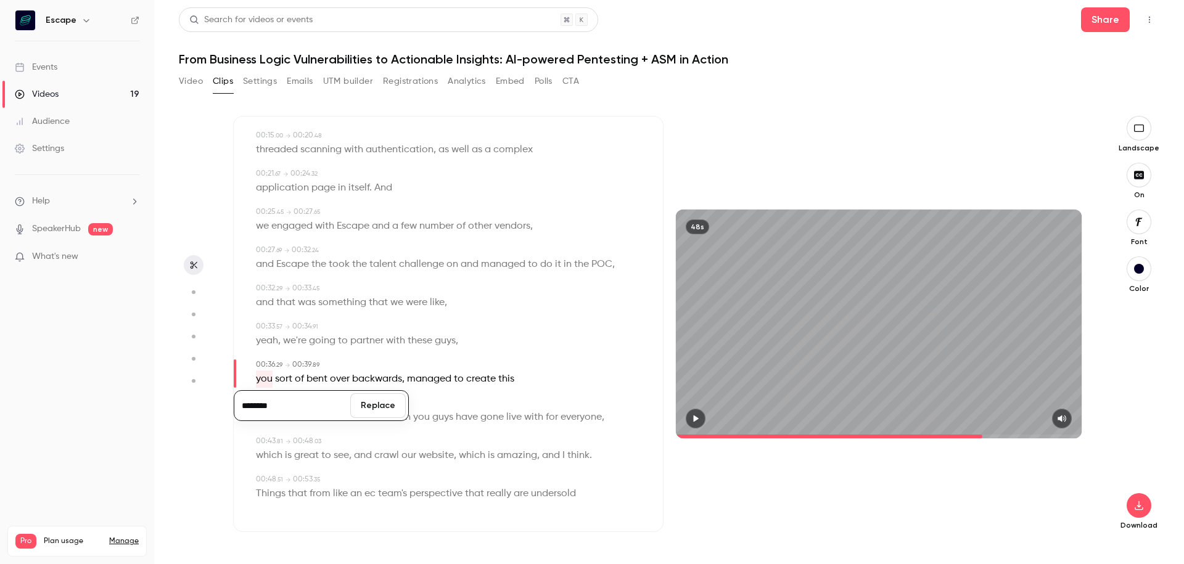
type input "********"
click at [374, 406] on button "Replace" at bounding box center [377, 405] width 55 height 25
click at [430, 338] on span "these" at bounding box center [420, 340] width 25 height 17
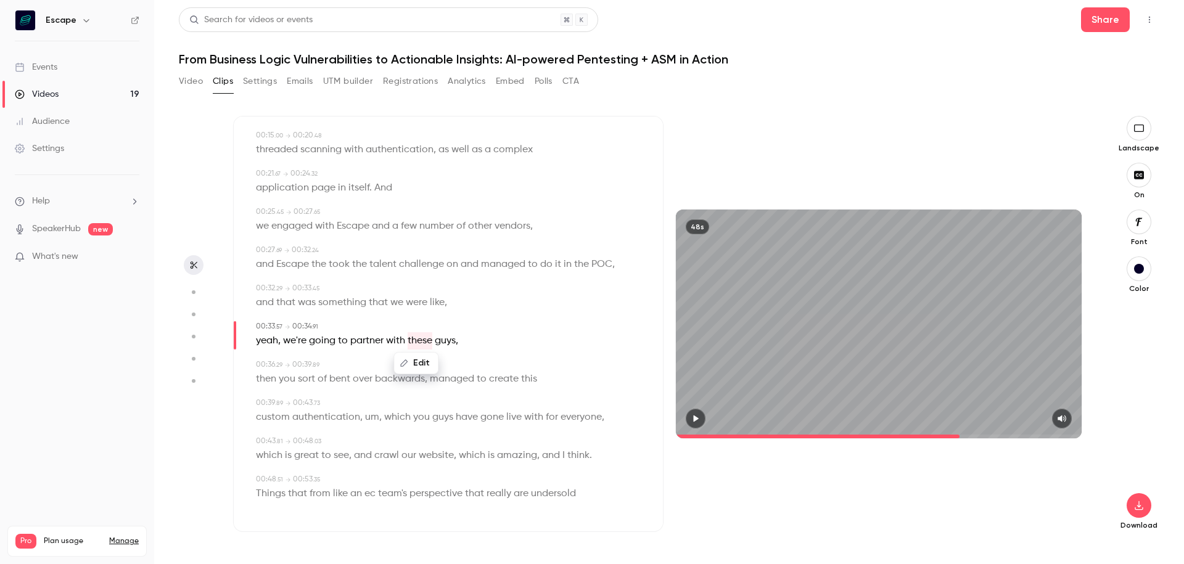
click at [698, 417] on icon "button" at bounding box center [695, 418] width 10 height 9
click at [698, 417] on icon "button" at bounding box center [695, 418] width 5 height 7
type input "****"
click at [694, 419] on icon "button" at bounding box center [696, 418] width 5 height 7
click at [694, 419] on icon "button" at bounding box center [695, 418] width 5 height 7
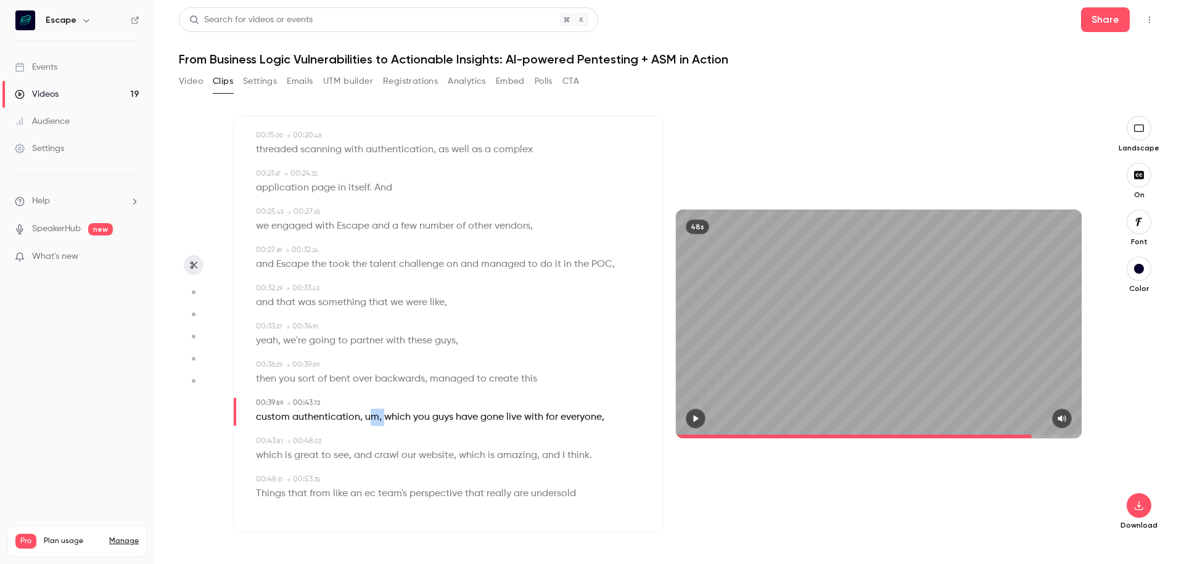
drag, startPoint x: 368, startPoint y: 420, endPoint x: 382, endPoint y: 420, distance: 14.2
click at [382, 420] on p "custom authentication , um , which you guys have gone live with for everyone ," at bounding box center [430, 417] width 348 height 17
type input "****"
click at [383, 447] on button "Edit" at bounding box center [374, 440] width 43 height 20
click at [435, 446] on button "Replace" at bounding box center [436, 444] width 55 height 25
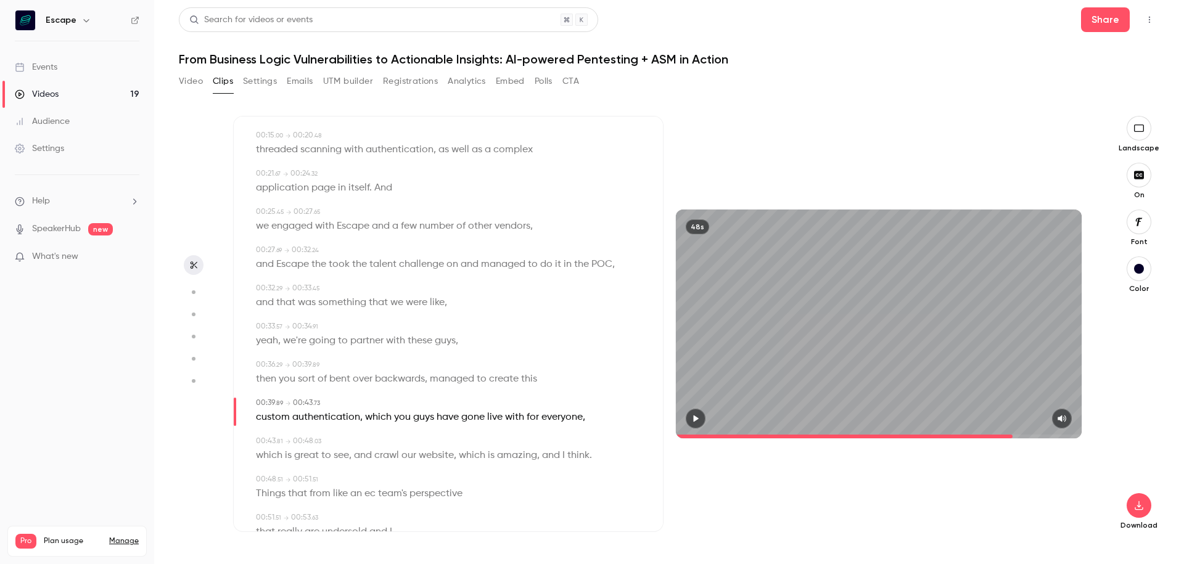
scroll to position [222, 0]
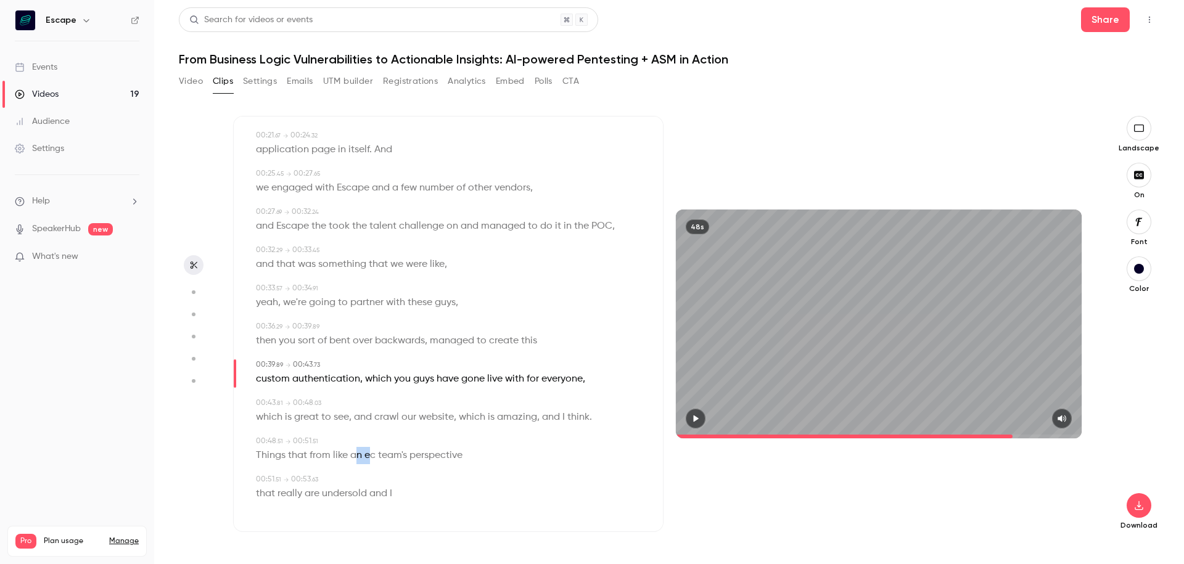
drag, startPoint x: 355, startPoint y: 455, endPoint x: 371, endPoint y: 455, distance: 15.4
click at [371, 455] on p "Things that from like an ec team's perspective" at bounding box center [359, 455] width 207 height 17
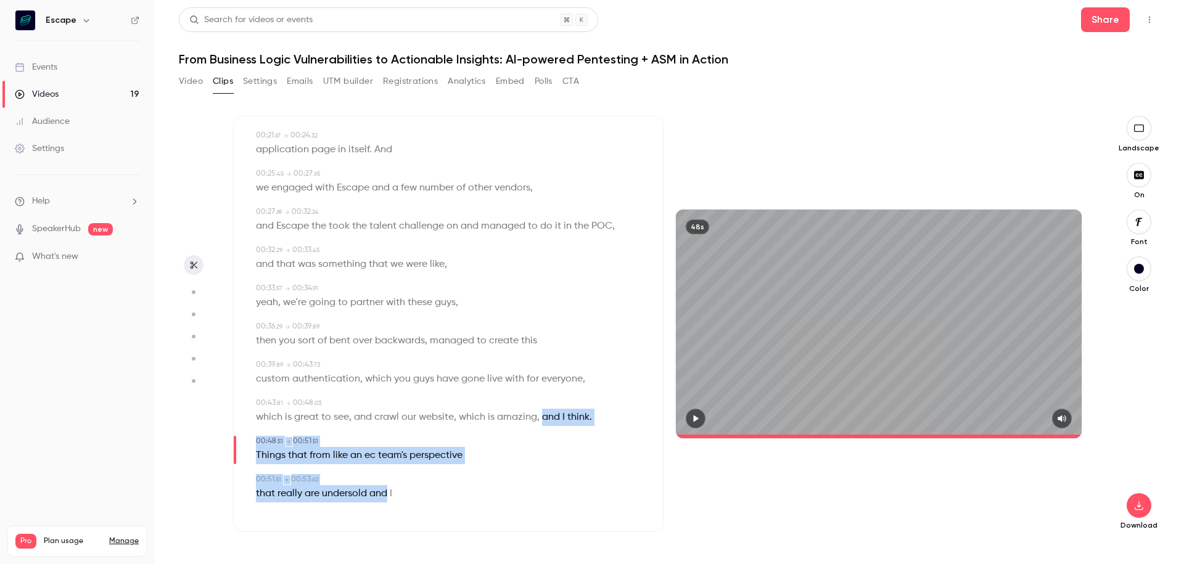
drag, startPoint x: 388, startPoint y: 492, endPoint x: 542, endPoint y: 419, distance: 170.4
click at [542, 419] on div "00:00 . 00 → 00:03 . 12 We're an organization that has been around in tech for …" at bounding box center [448, 225] width 390 height 573
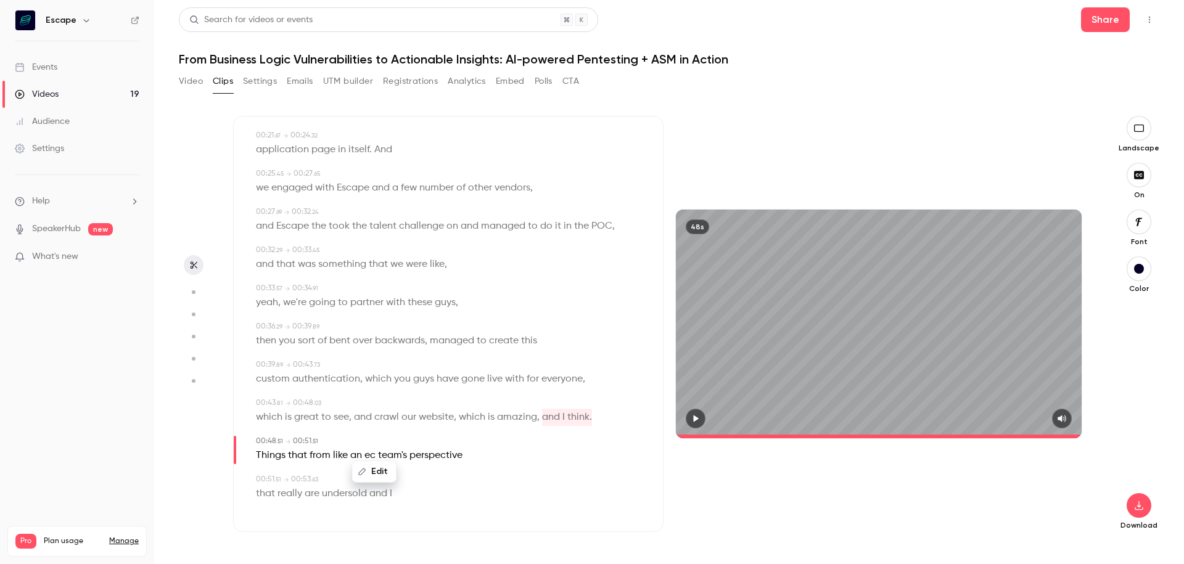
click at [510, 469] on div "00:00 . 00 → 00:03 . 12 We're an organization that has been around in tech for …" at bounding box center [448, 225] width 390 height 573
click at [382, 495] on span "and" at bounding box center [378, 493] width 18 height 17
type input "**"
click at [368, 455] on div "Edit" at bounding box center [378, 471] width 35 height 39
click at [264, 473] on button "Edit" at bounding box center [261, 472] width 43 height 20
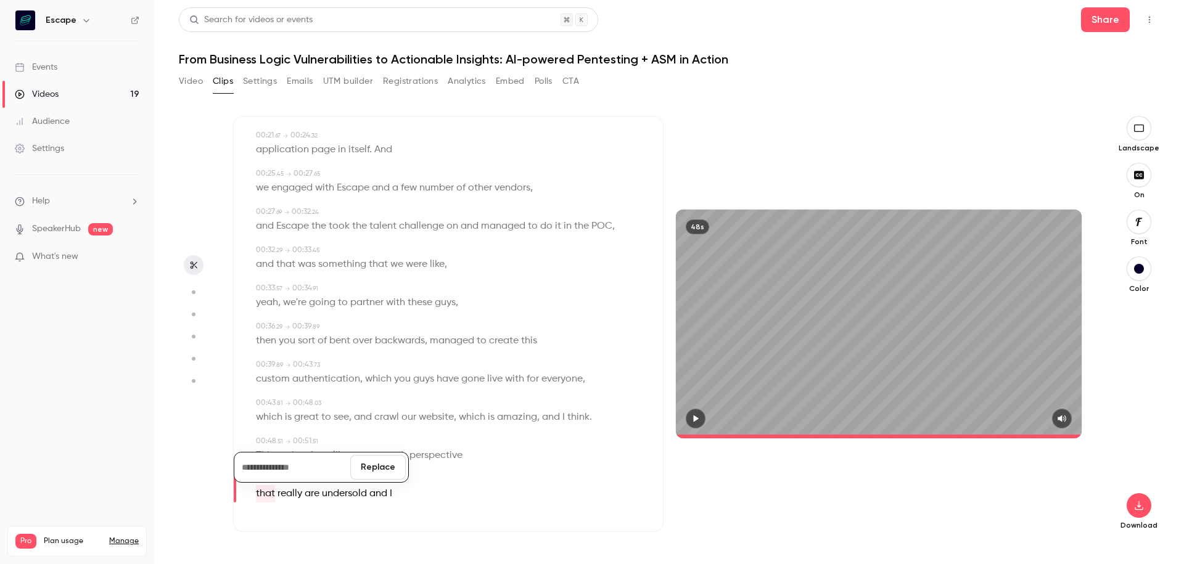
click at [369, 461] on button "Replace" at bounding box center [377, 467] width 55 height 25
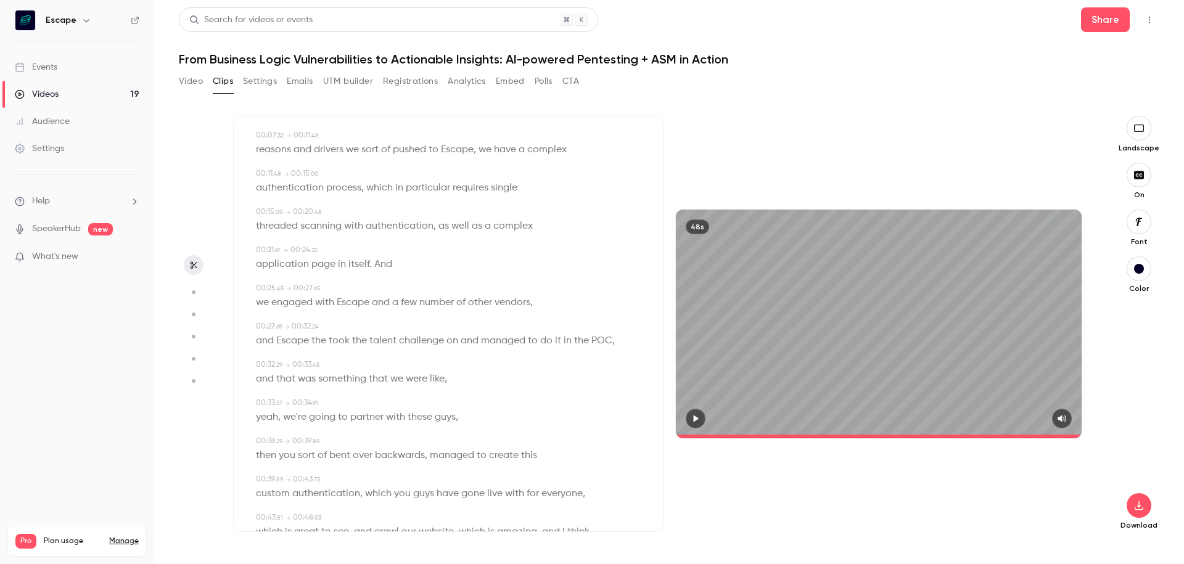
scroll to position [0, 0]
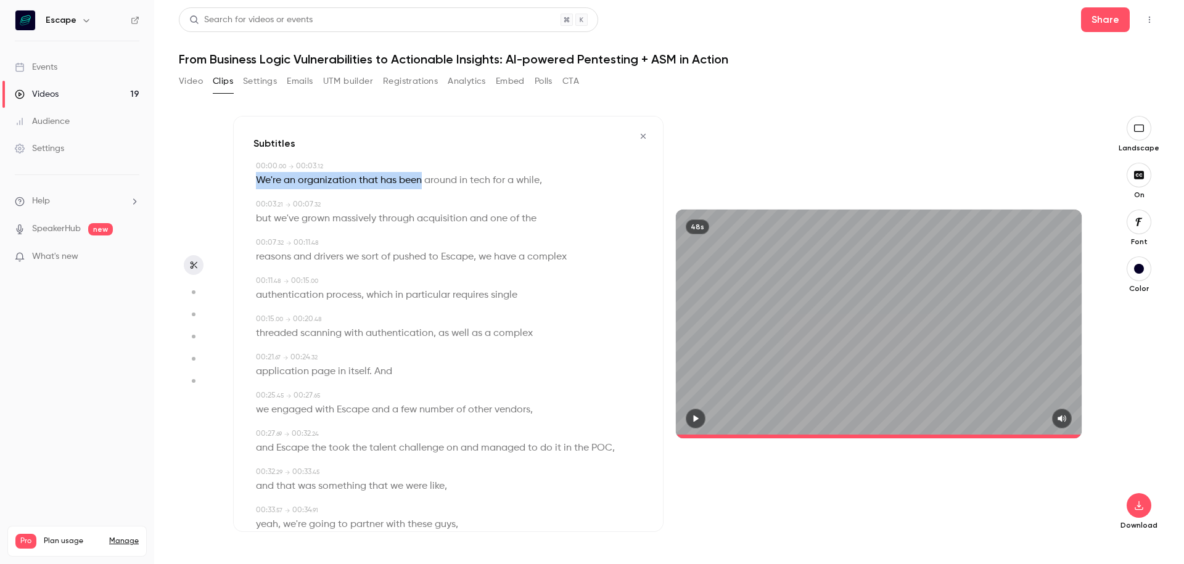
drag, startPoint x: 257, startPoint y: 179, endPoint x: 419, endPoint y: 179, distance: 161.5
click at [419, 179] on p "We're an organization that has been around in tech for a while ," at bounding box center [399, 180] width 286 height 17
type input "*"
copy p "We're an organization that has"
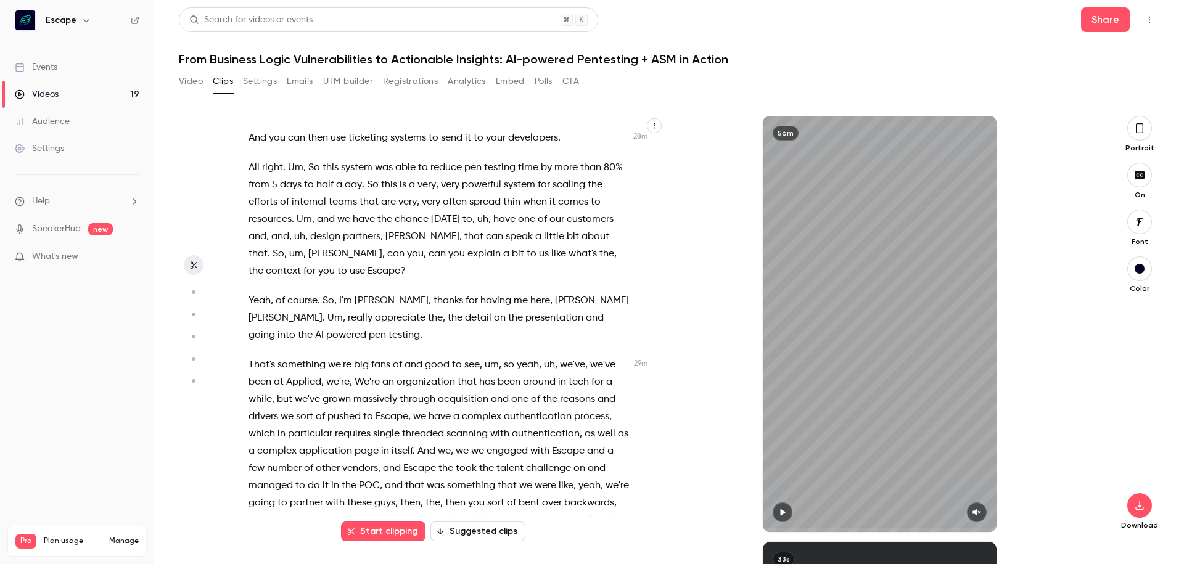
scroll to position [6317, 0]
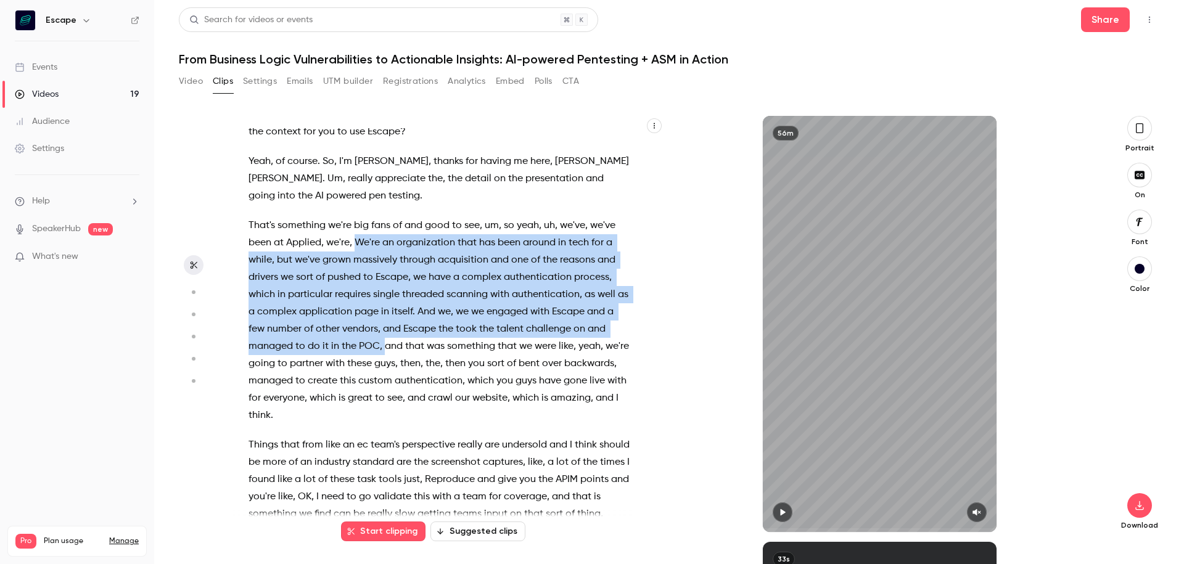
drag, startPoint x: 358, startPoint y: 208, endPoint x: 385, endPoint y: 312, distance: 107.1
click at [385, 312] on p "That's something we're big fans of and good to see , um , so yeah , uh , we've …" at bounding box center [439, 320] width 382 height 207
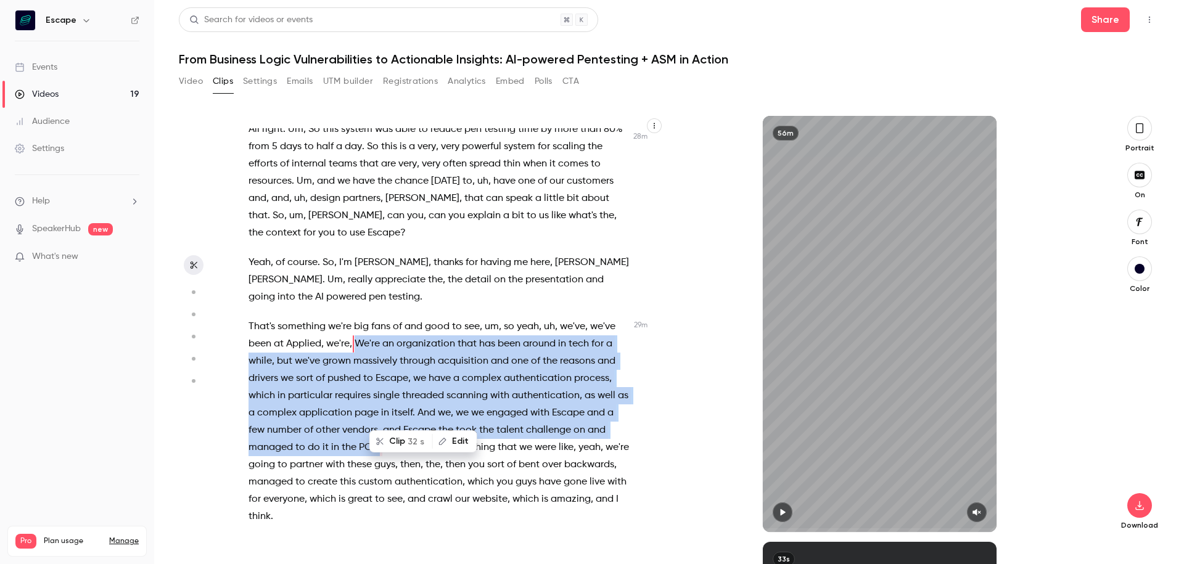
scroll to position [6195, 0]
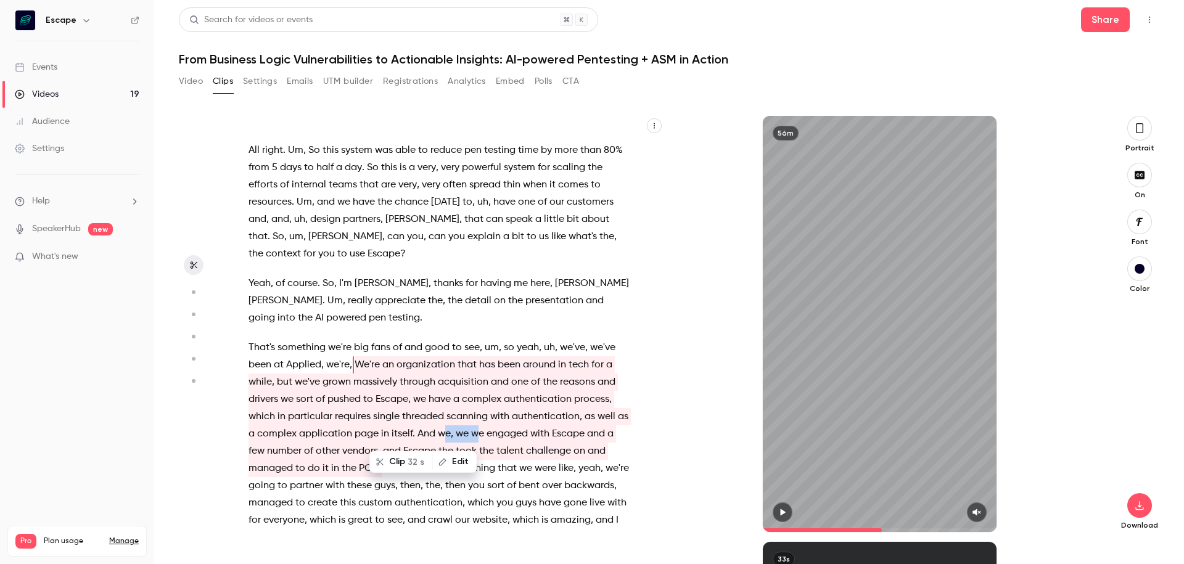
drag, startPoint x: 440, startPoint y: 400, endPoint x: 478, endPoint y: 400, distance: 38.8
click at [478, 400] on p "That's something we're big fans of and good to see , um , so yeah , uh , we've …" at bounding box center [439, 442] width 382 height 207
type input "******"
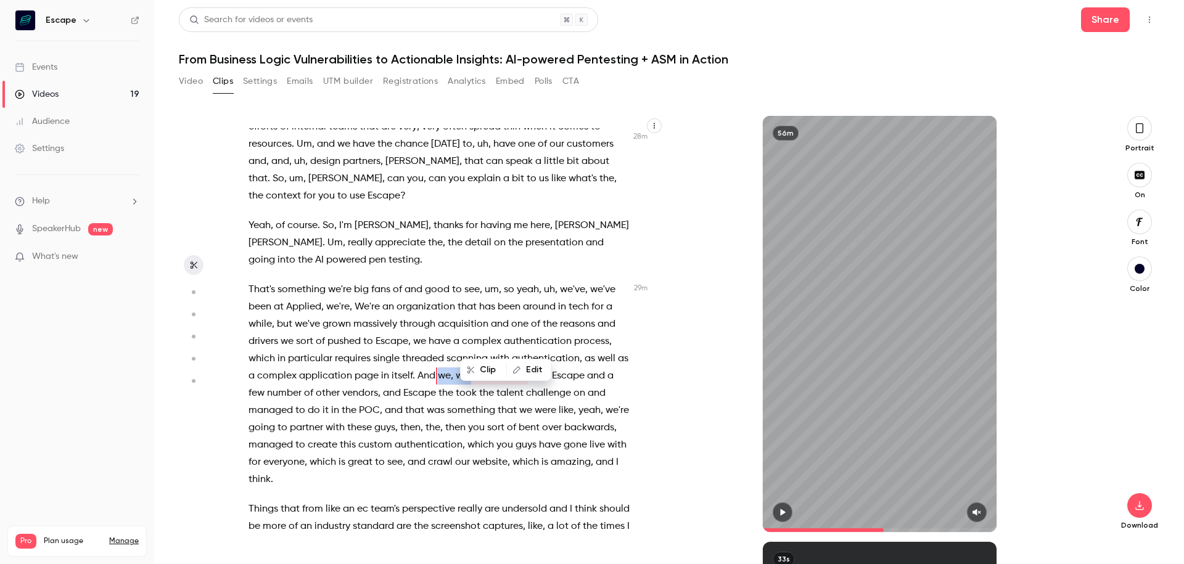
scroll to position [6264, 0]
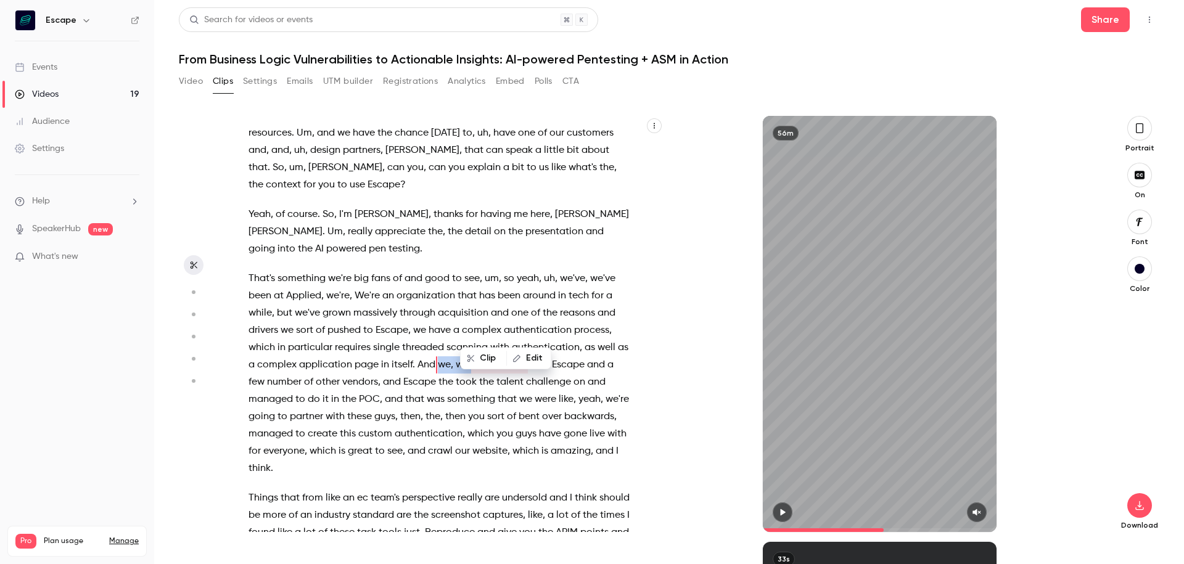
click at [472, 356] on span "we engaged" at bounding box center [499, 364] width 57 height 17
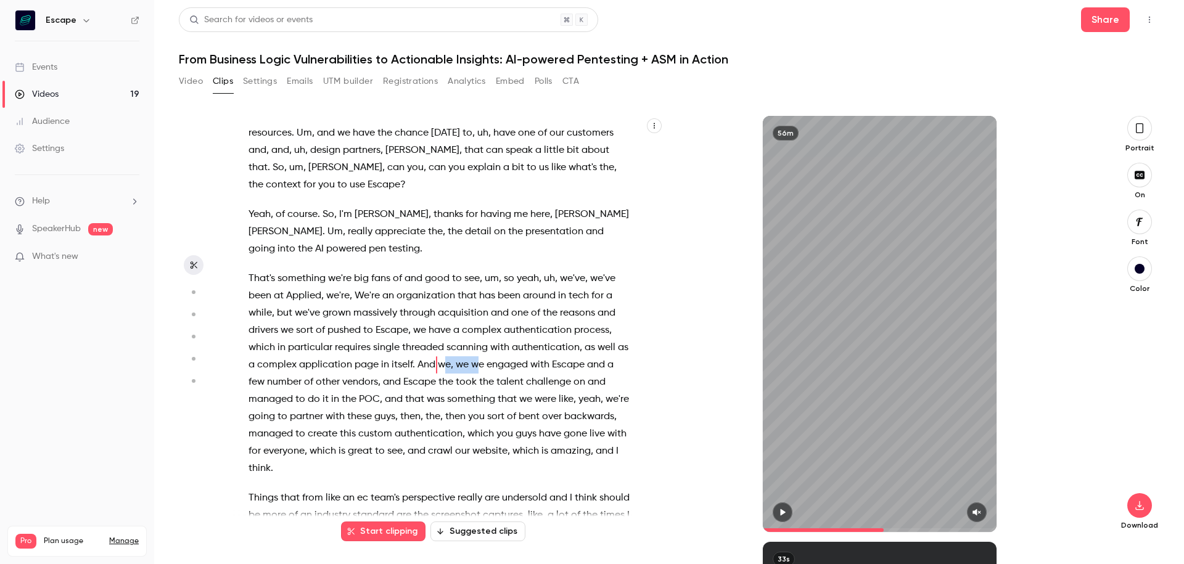
drag, startPoint x: 475, startPoint y: 330, endPoint x: 442, endPoint y: 330, distance: 32.7
click at [442, 330] on p "That's something we're big fans of and good to see , um , so yeah , uh , we've …" at bounding box center [439, 373] width 382 height 207
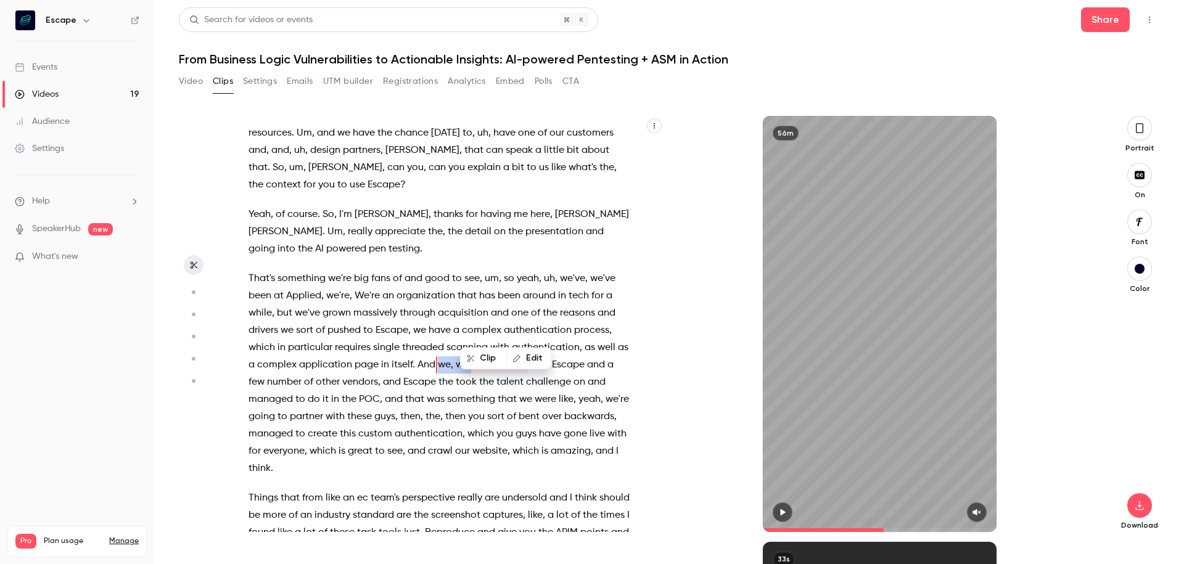
click at [536, 360] on button "Edit" at bounding box center [528, 358] width 43 height 20
click at [344, 361] on input "**********" at bounding box center [358, 362] width 111 height 25
drag, startPoint x: 337, startPoint y: 361, endPoint x: 295, endPoint y: 361, distance: 41.9
click at [295, 361] on div "Hello everyone I'm glad to be here [DATE] and thank you , thank you all for joi…" at bounding box center [448, 324] width 431 height 416
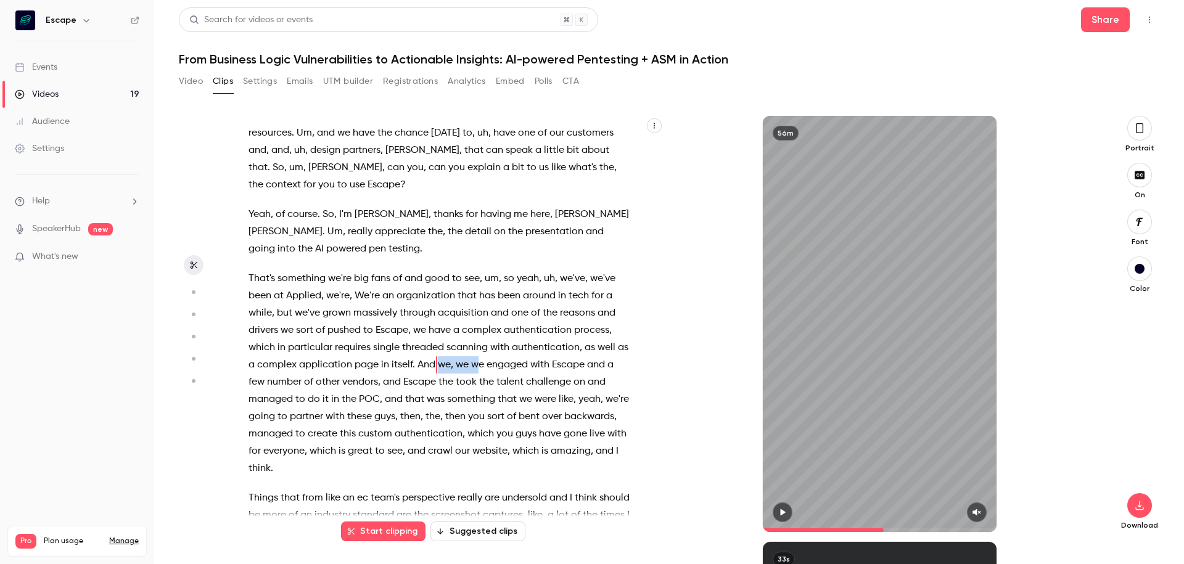
drag, startPoint x: 438, startPoint y: 332, endPoint x: 474, endPoint y: 332, distance: 36.4
click at [474, 332] on p "That's something we're big fans of and good to see , um , so yeah , uh , we've …" at bounding box center [439, 373] width 382 height 207
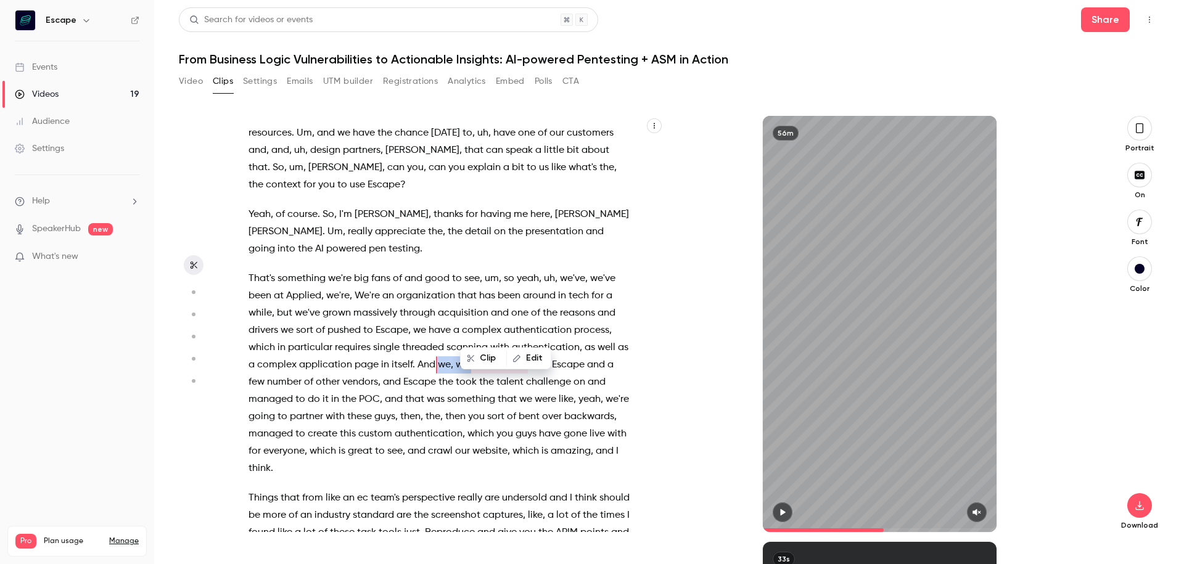
click at [532, 358] on button "Edit" at bounding box center [528, 358] width 43 height 20
click at [338, 365] on input "**********" at bounding box center [358, 362] width 111 height 25
type input "**********"
click at [431, 364] on button "Replace" at bounding box center [444, 362] width 55 height 25
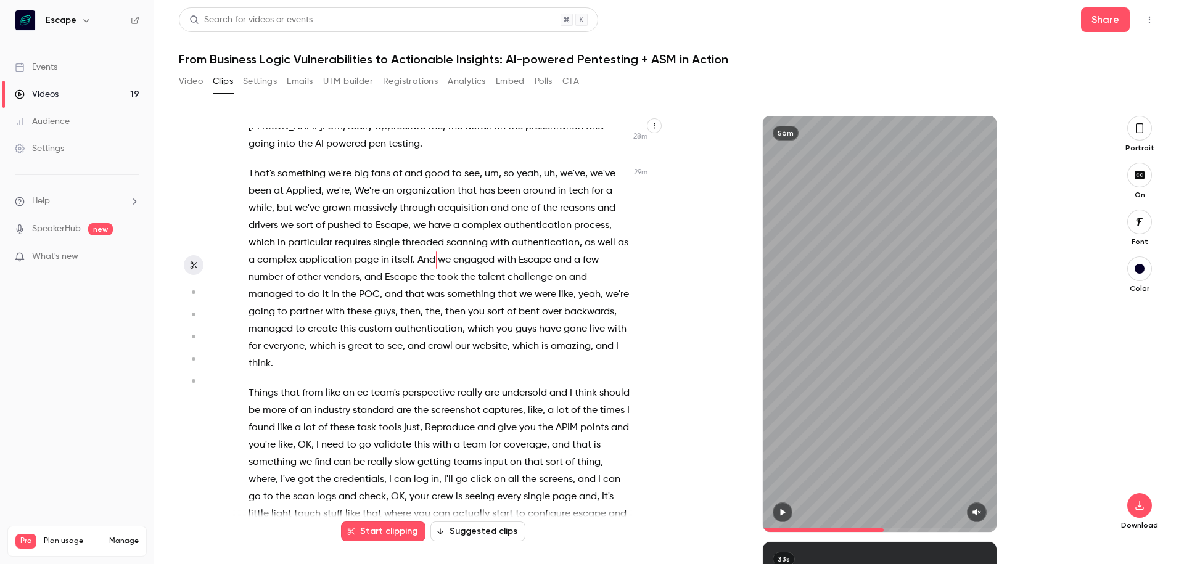
scroll to position [6370, 0]
click at [454, 302] on span "then you" at bounding box center [464, 310] width 39 height 17
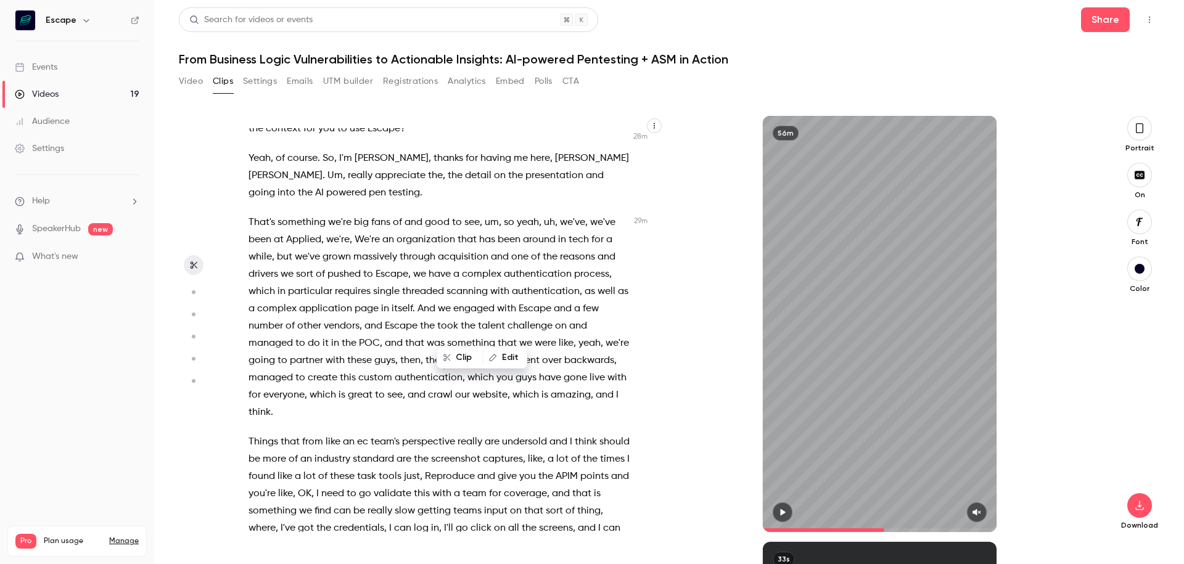
scroll to position [6315, 0]
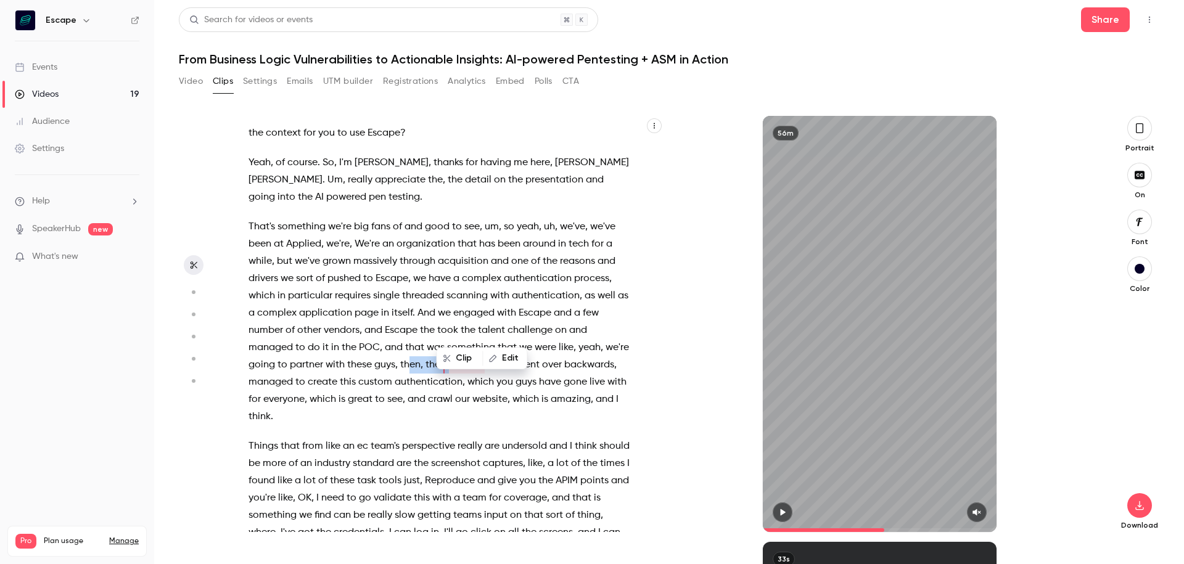
drag, startPoint x: 412, startPoint y: 329, endPoint x: 449, endPoint y: 332, distance: 37.1
click at [449, 332] on p "That's something we're big fans of and good to see , um , so yeah , uh , we've …" at bounding box center [439, 321] width 382 height 207
type input "******"
click at [502, 356] on button "Edit" at bounding box center [504, 358] width 43 height 20
click at [325, 362] on input "**********" at bounding box center [317, 362] width 111 height 25
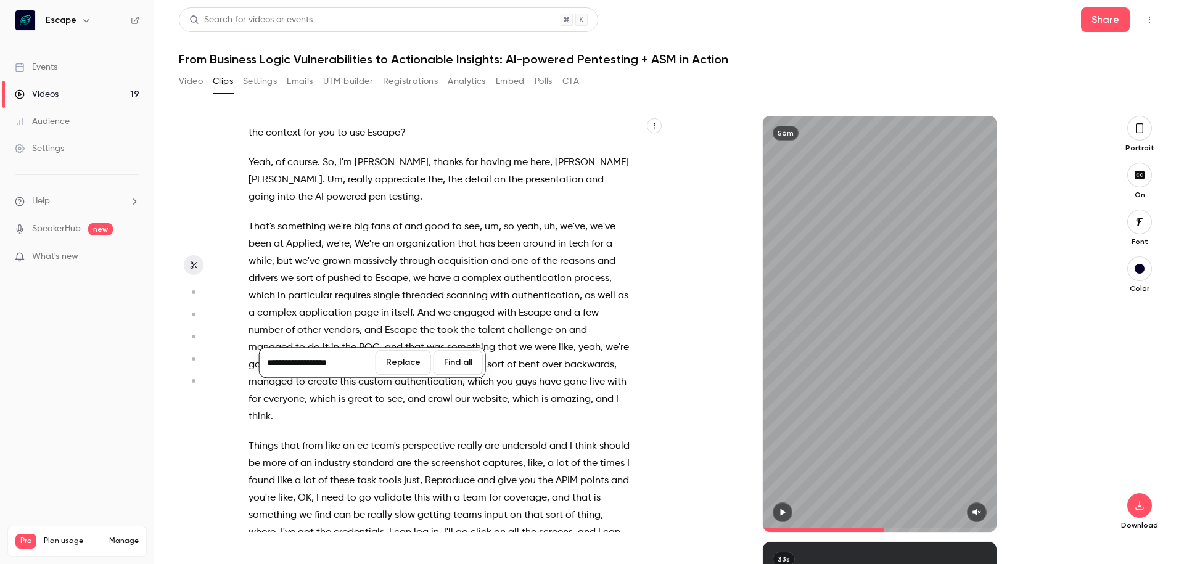
drag, startPoint x: 307, startPoint y: 363, endPoint x: 255, endPoint y: 360, distance: 52.5
click at [255, 360] on div "Hello everyone I'm glad to be here [DATE] and thank you , thank you all for joi…" at bounding box center [448, 324] width 431 height 416
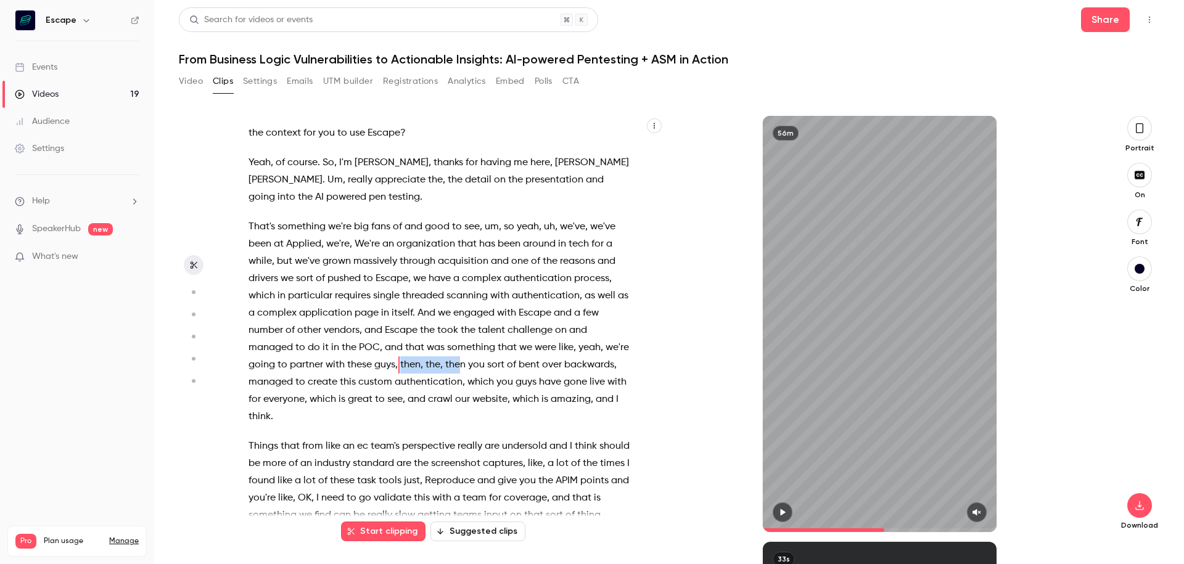
drag, startPoint x: 401, startPoint y: 329, endPoint x: 459, endPoint y: 328, distance: 58.0
click at [459, 328] on p "That's something we're big fans of and good to see , um , so yeah , uh , we've …" at bounding box center [439, 321] width 382 height 207
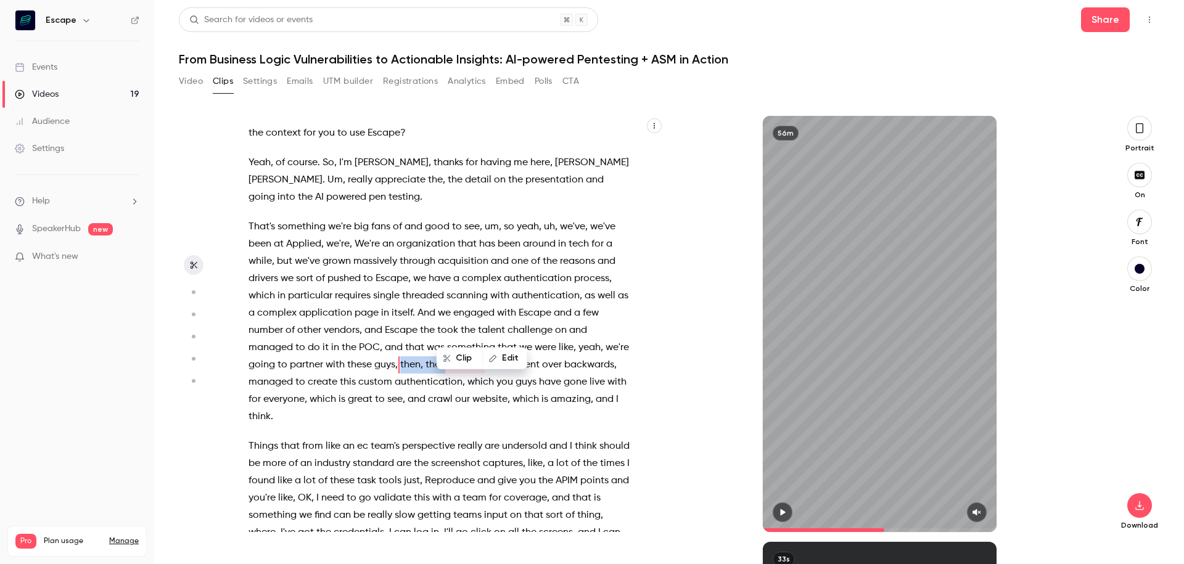
click at [499, 363] on button "Edit" at bounding box center [504, 358] width 43 height 20
click at [319, 360] on input "**********" at bounding box center [317, 362] width 111 height 25
drag, startPoint x: 310, startPoint y: 361, endPoint x: 284, endPoint y: 356, distance: 26.3
click at [284, 356] on input "**********" at bounding box center [317, 362] width 111 height 25
type input "********"
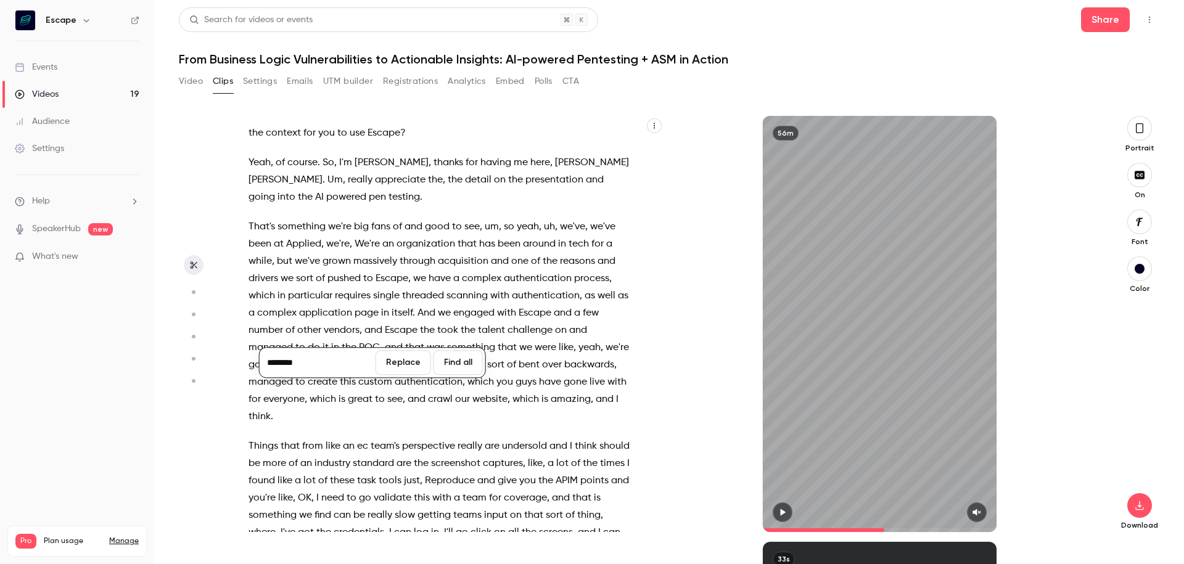
click at [408, 364] on button "Replace" at bounding box center [402, 362] width 55 height 25
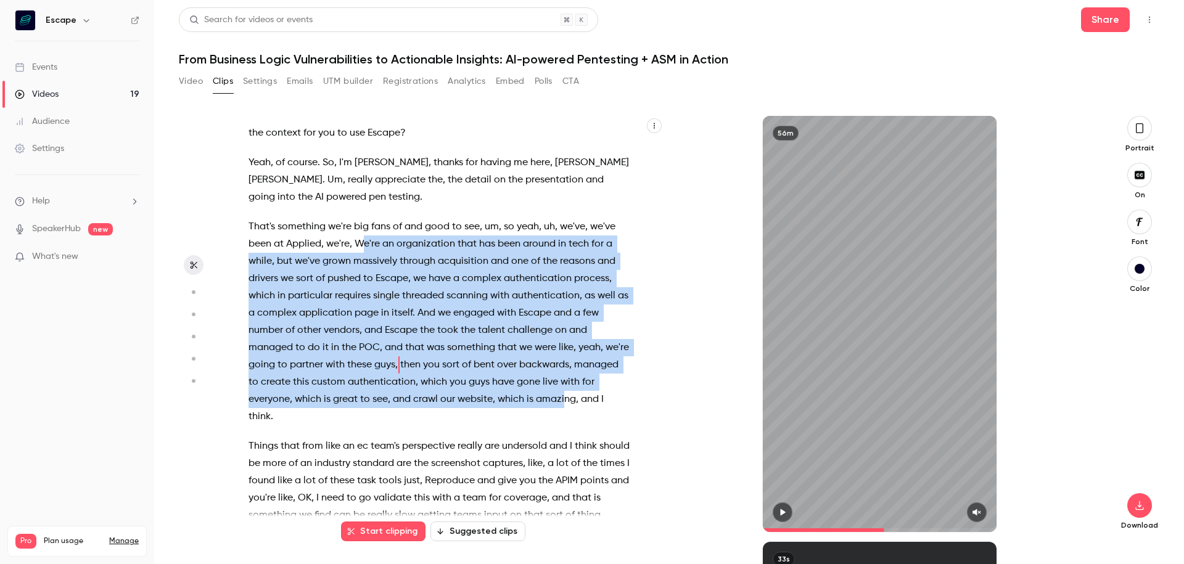
drag, startPoint x: 563, startPoint y: 367, endPoint x: 361, endPoint y: 211, distance: 254.9
click at [361, 218] on p "That's something we're big fans of and good to see , um , so yeah , uh , we've …" at bounding box center [439, 321] width 382 height 207
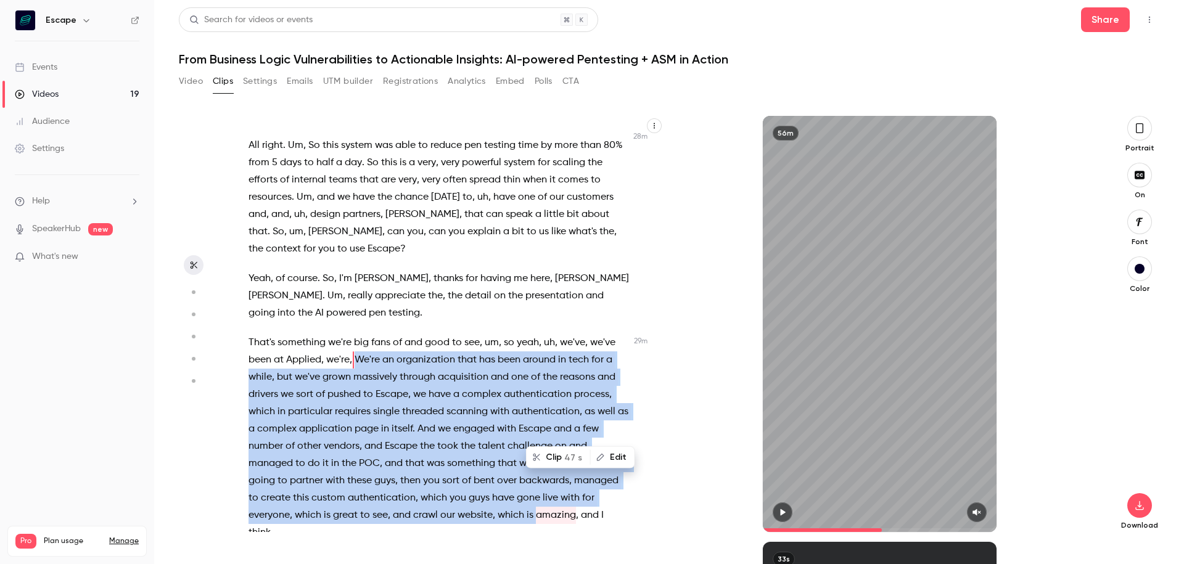
scroll to position [6195, 0]
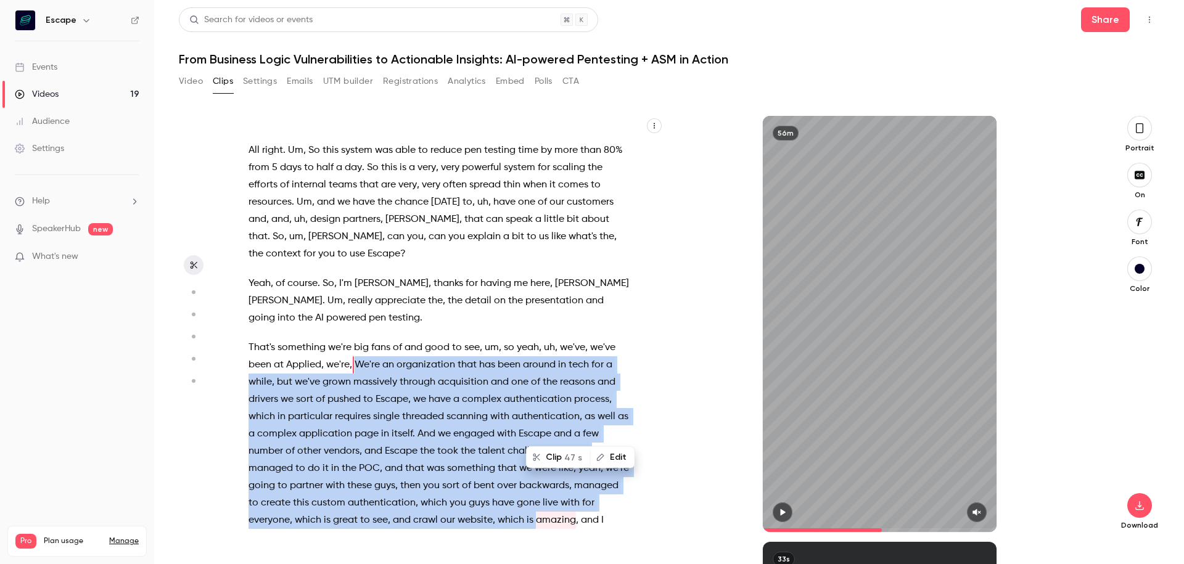
click at [567, 457] on span "47 s" at bounding box center [573, 457] width 18 height 13
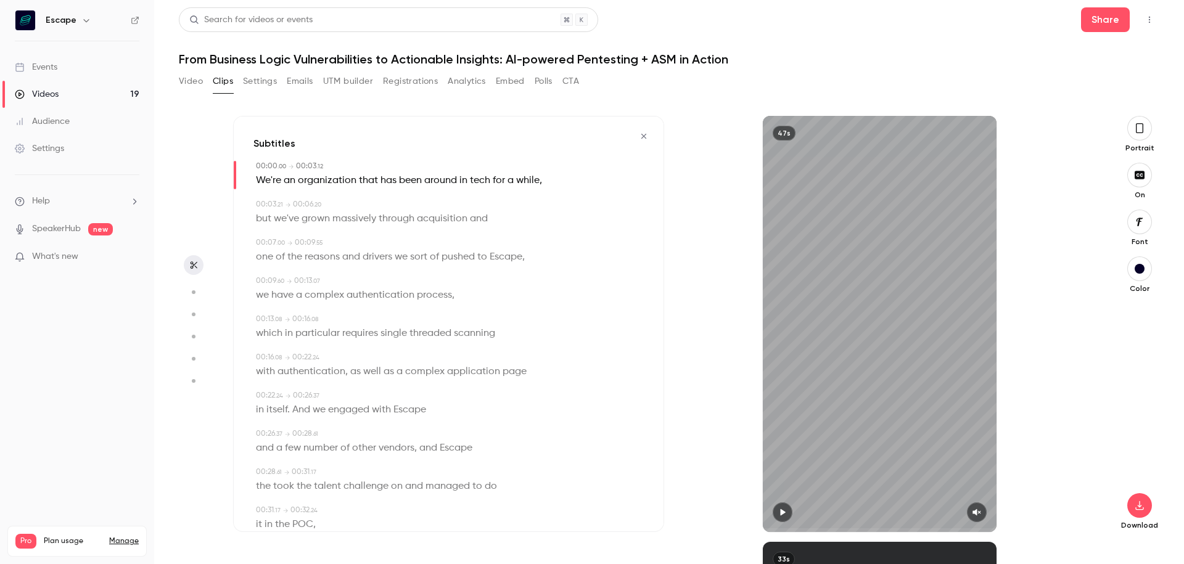
click at [1145, 131] on button "button" at bounding box center [1139, 128] width 25 height 25
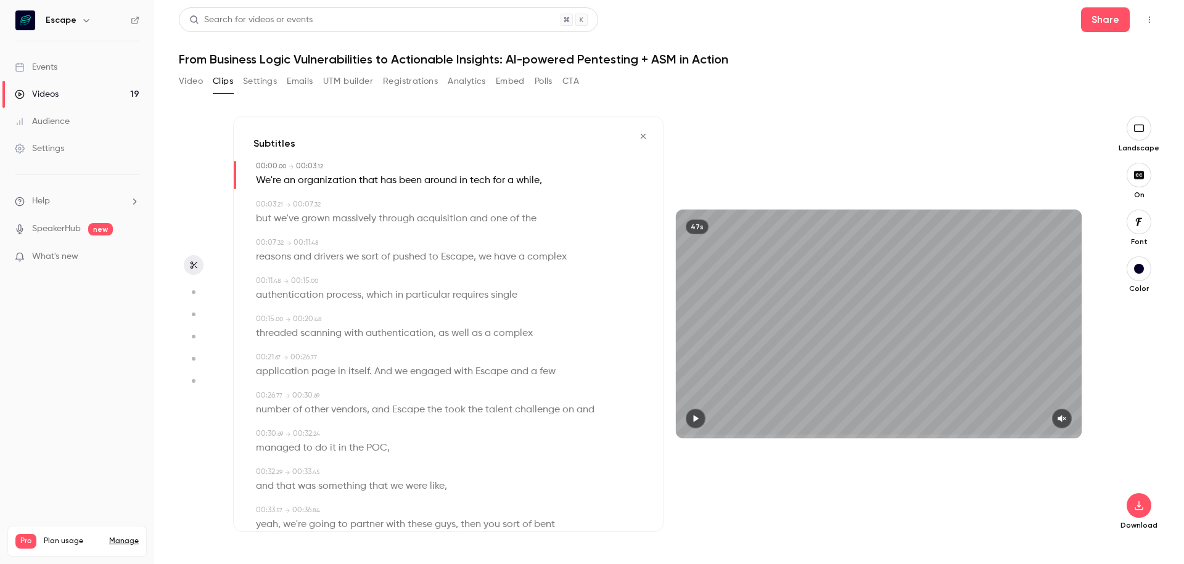
click at [698, 419] on icon "button" at bounding box center [695, 418] width 10 height 9
click at [1066, 419] on icon "button" at bounding box center [1062, 418] width 10 height 9
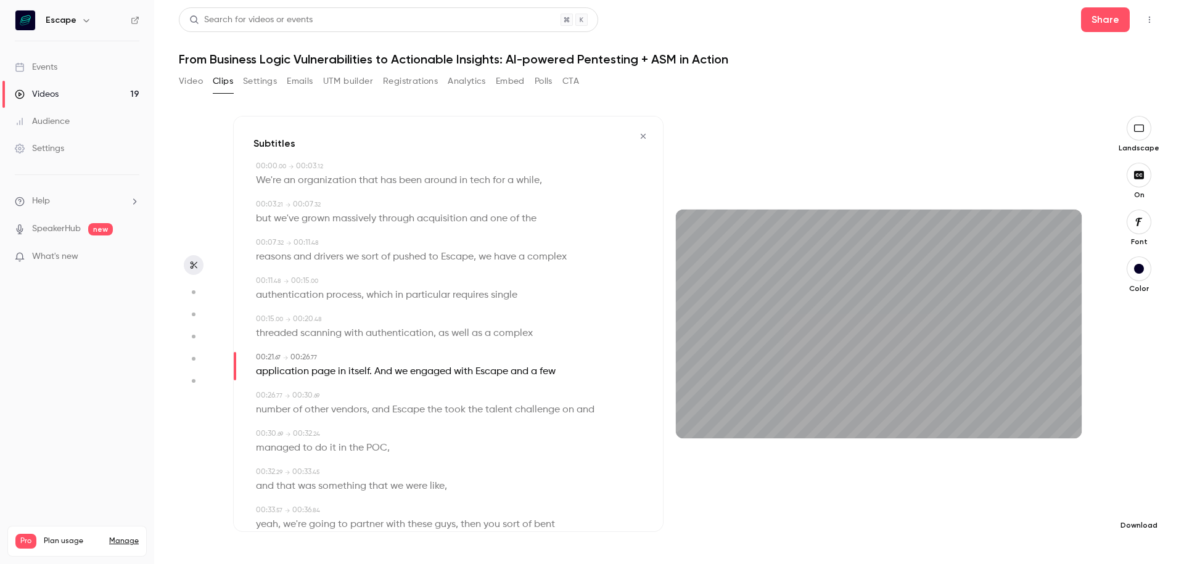
click at [1143, 515] on button "button" at bounding box center [1138, 505] width 25 height 25
click at [1073, 493] on span "High quality requires longer processing" at bounding box center [1047, 494] width 141 height 12
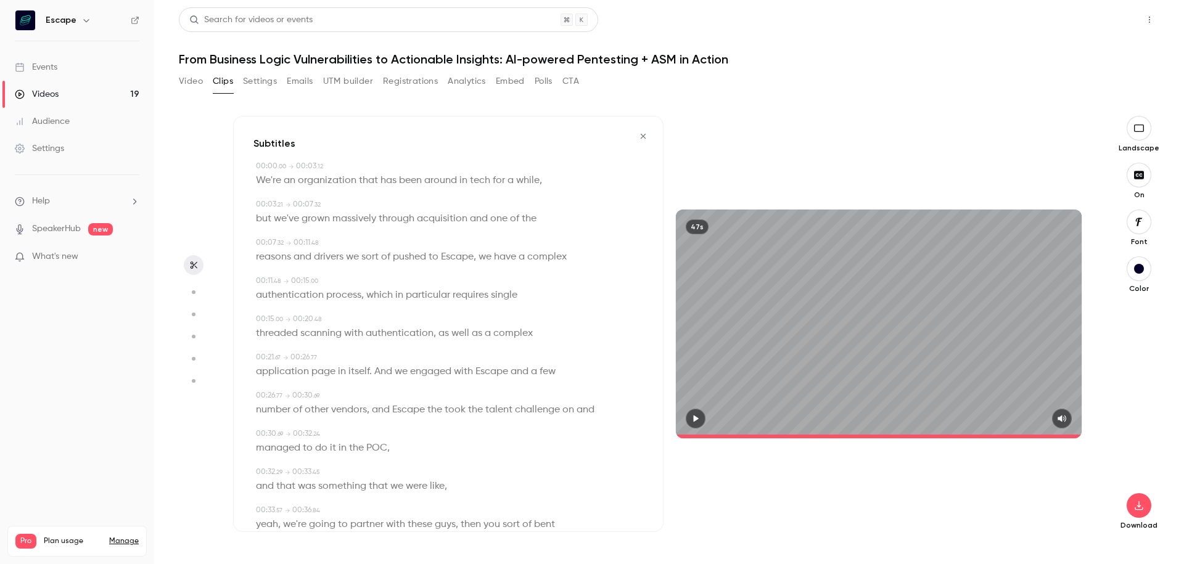
click at [1103, 14] on button "Share" at bounding box center [1105, 19] width 49 height 25
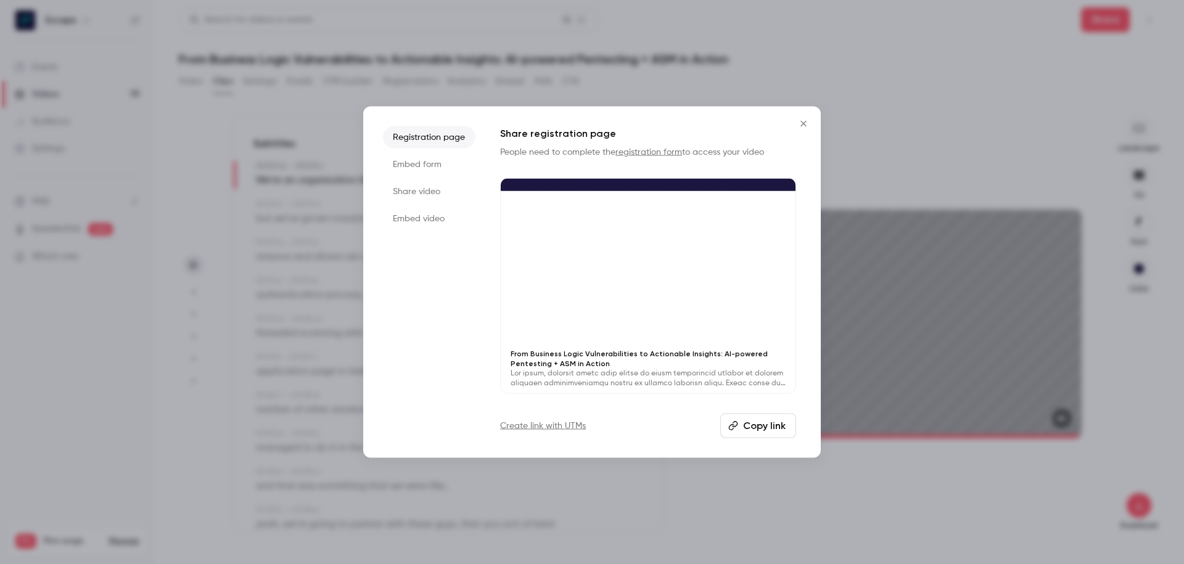
type input "*"
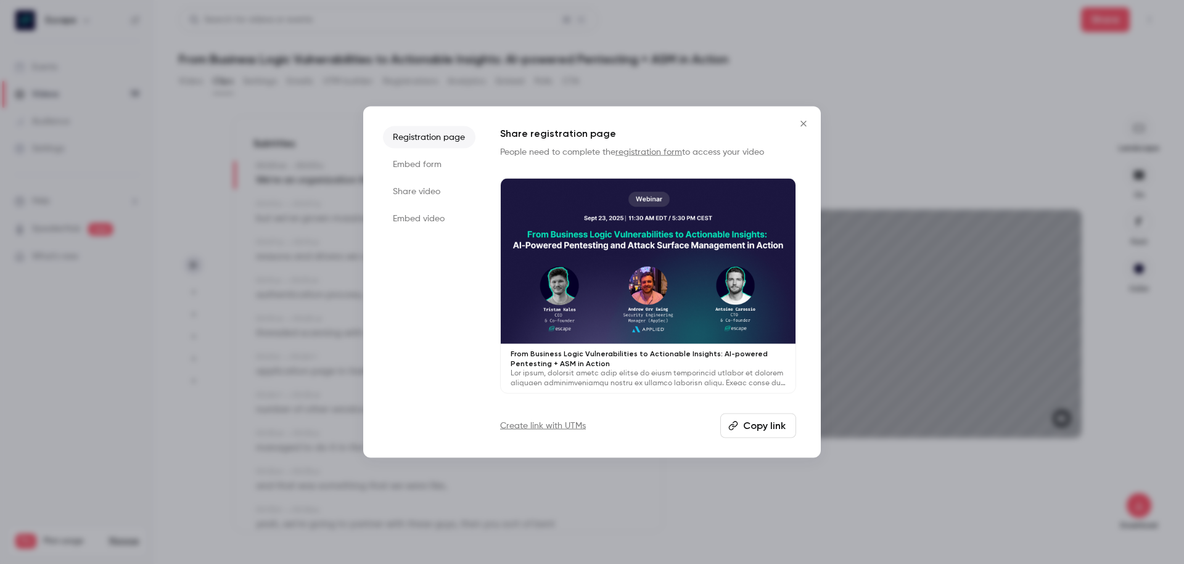
click at [760, 432] on button "Copy link" at bounding box center [758, 426] width 76 height 25
click at [805, 123] on icon "Close" at bounding box center [803, 123] width 15 height 10
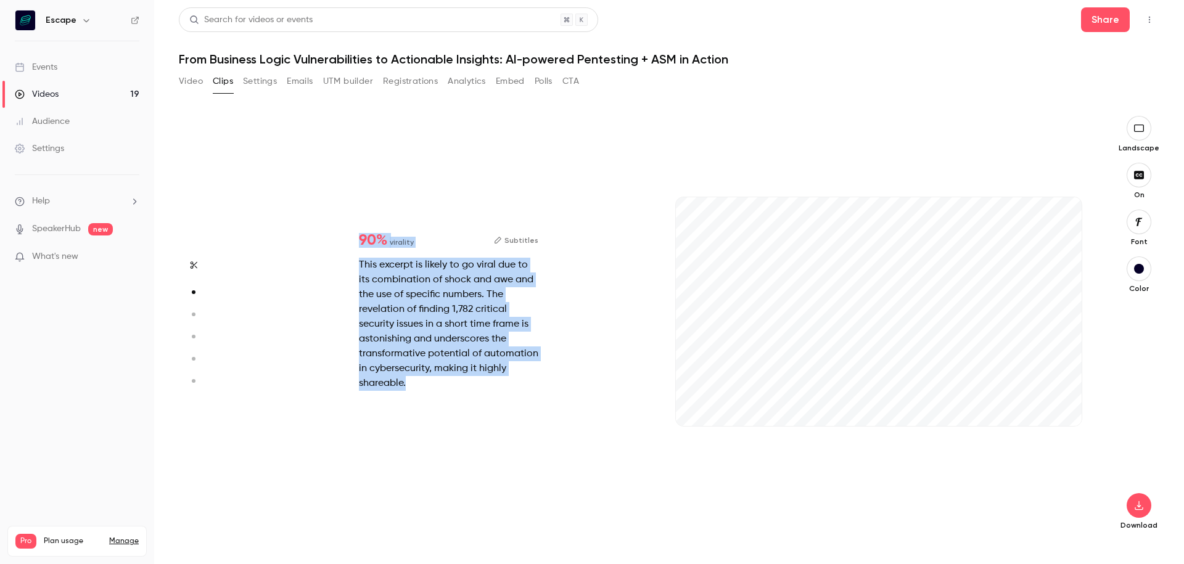
scroll to position [425, 0]
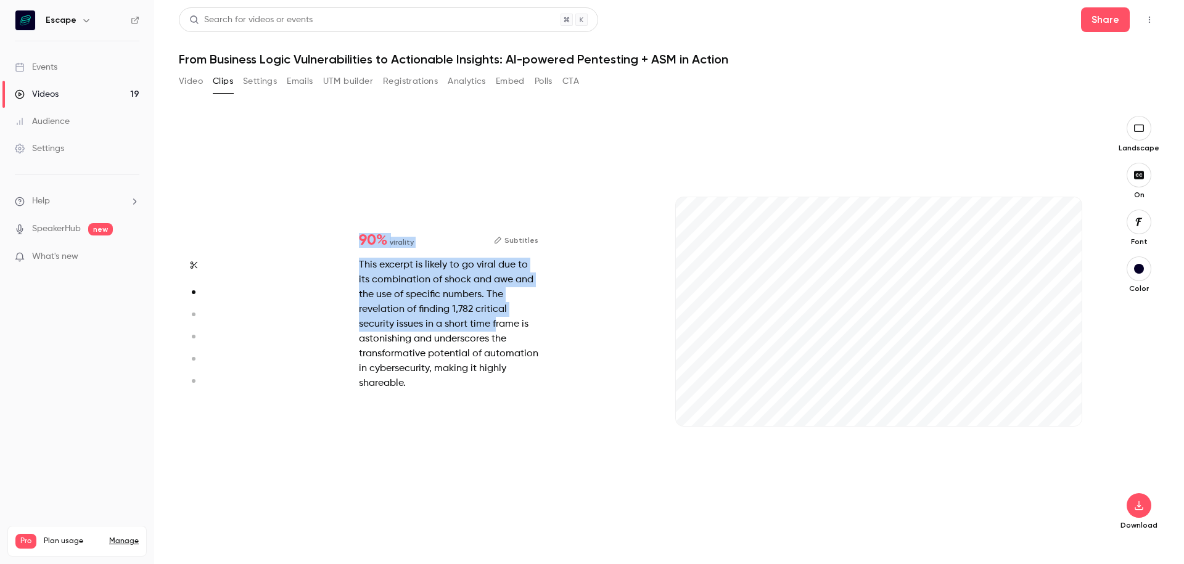
drag, startPoint x: 253, startPoint y: 178, endPoint x: 494, endPoint y: 326, distance: 282.8
click at [494, 326] on div "Subtitles 00:00 . 00 → 00:03 . 12 We're an organization that has been around in…" at bounding box center [663, 340] width 861 height 448
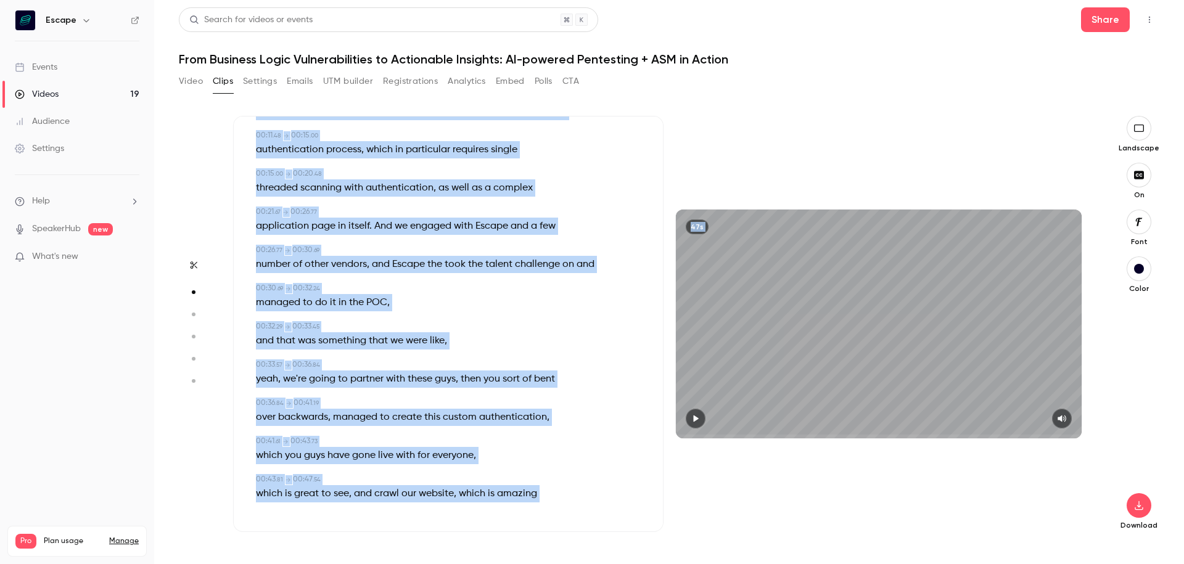
type input "*"
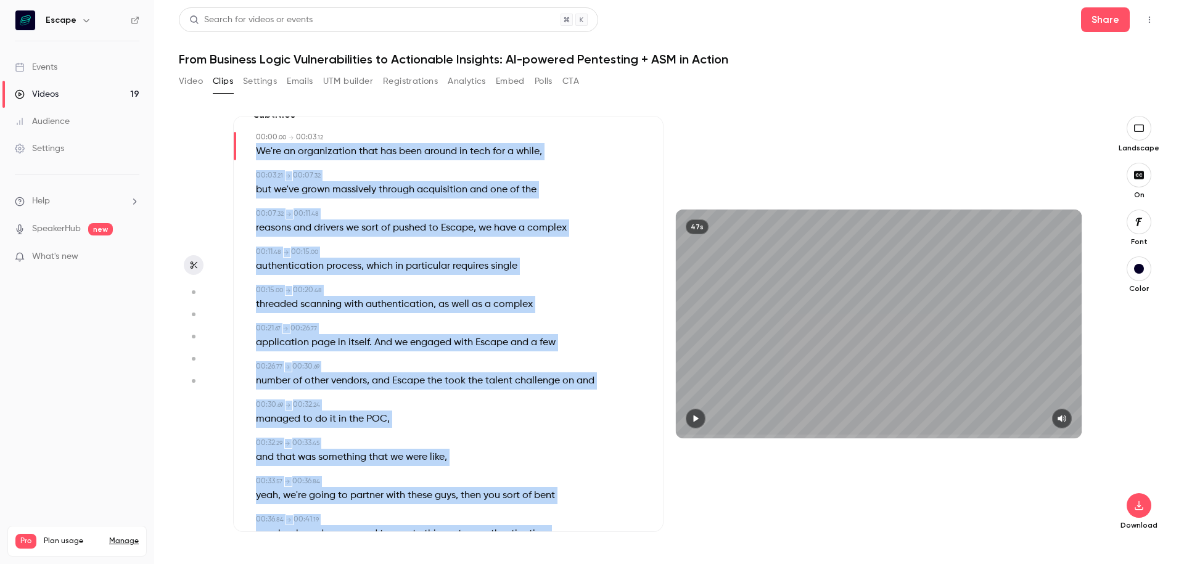
scroll to position [0, 0]
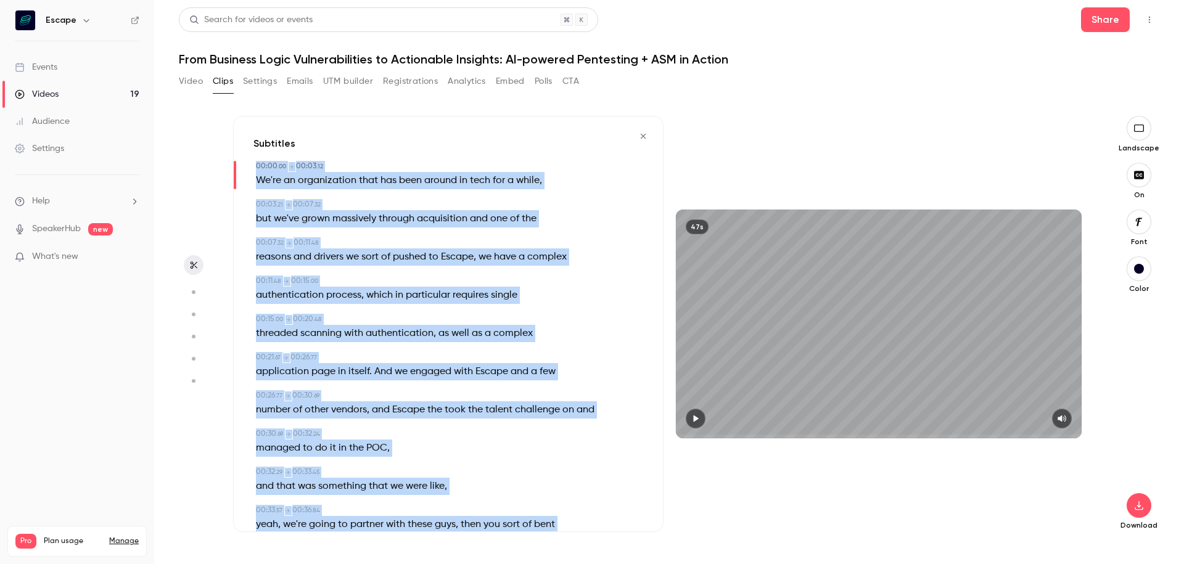
drag, startPoint x: 544, startPoint y: 494, endPoint x: 517, endPoint y: 152, distance: 342.6
click at [517, 152] on div "Subtitles 00:00 . 00 → 00:03 . 12 We're an organization that has been around in…" at bounding box center [448, 324] width 430 height 416
copy div "00:00 . 00 → 00:03 . 12 We're an organization that has been around in tech for …"
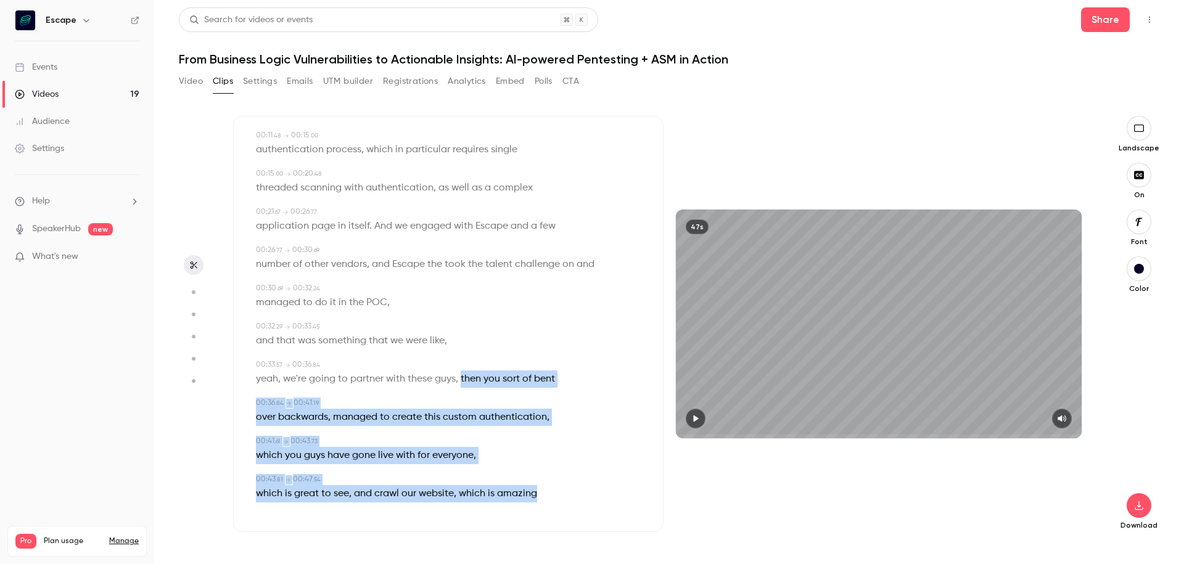
drag, startPoint x: 462, startPoint y: 374, endPoint x: 539, endPoint y: 488, distance: 137.3
click at [539, 488] on div "00:00 . 00 → 00:03 . 12 We're an organization that has been around in tech for …" at bounding box center [448, 263] width 390 height 497
copy div "then you sort of bent 00:36 . 84 → 00:41 . 19 over backwards , managed to creat…"
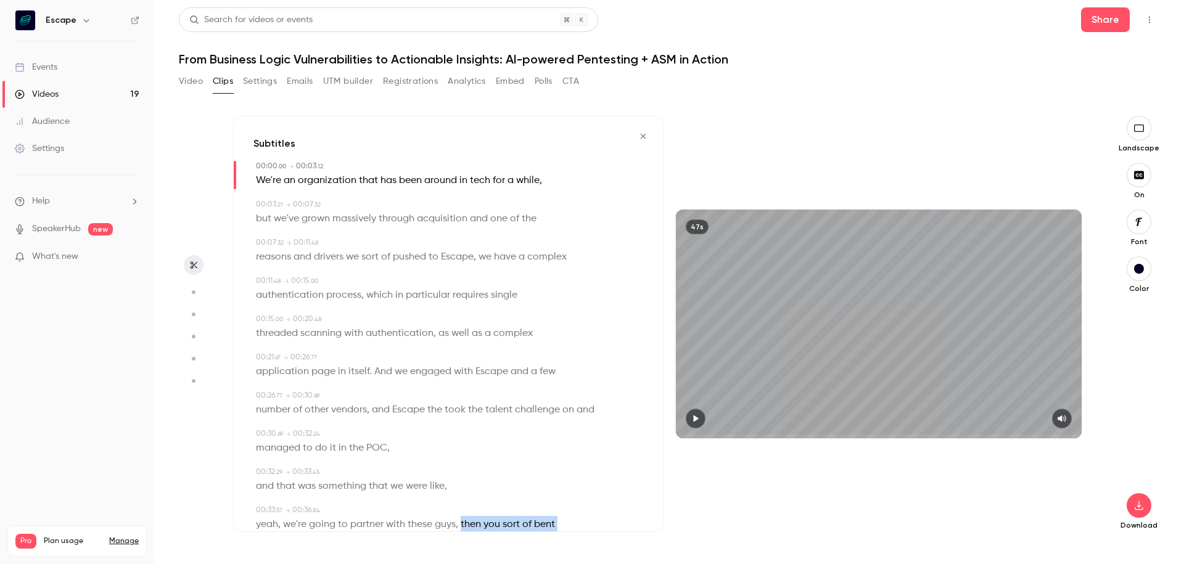
click at [642, 136] on icon "button" at bounding box center [643, 136] width 10 height 9
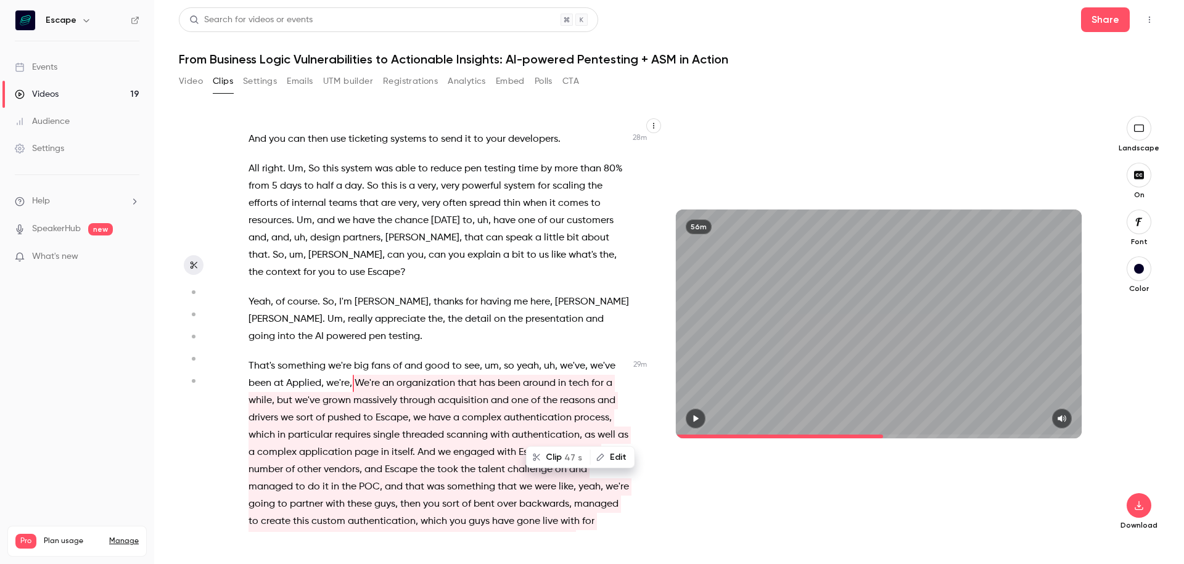
scroll to position [6195, 0]
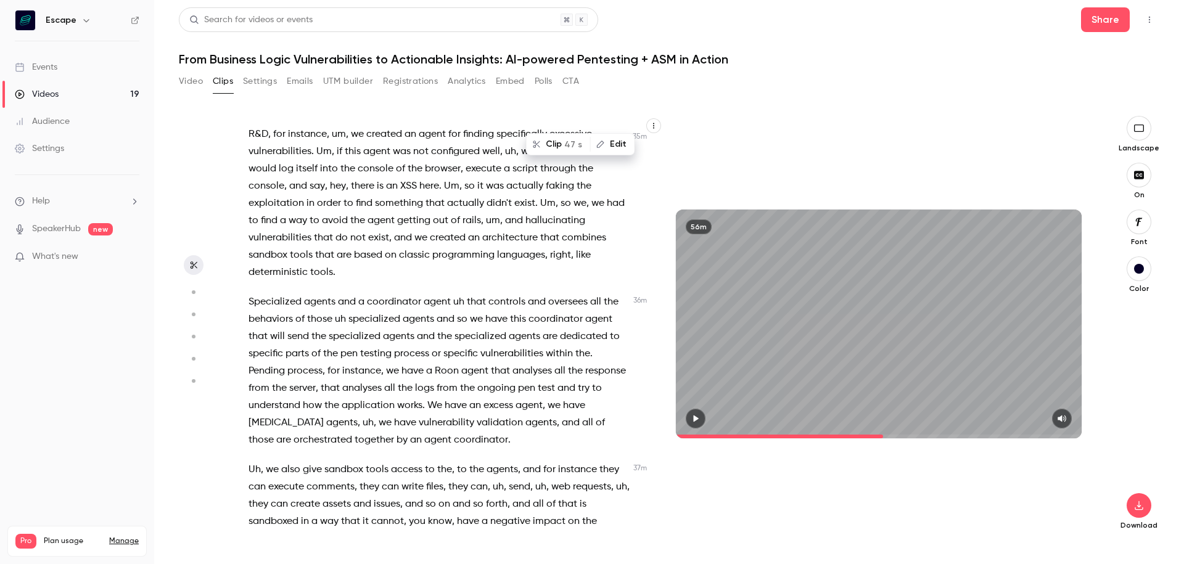
click at [396, 461] on span "access" at bounding box center [406, 469] width 31 height 17
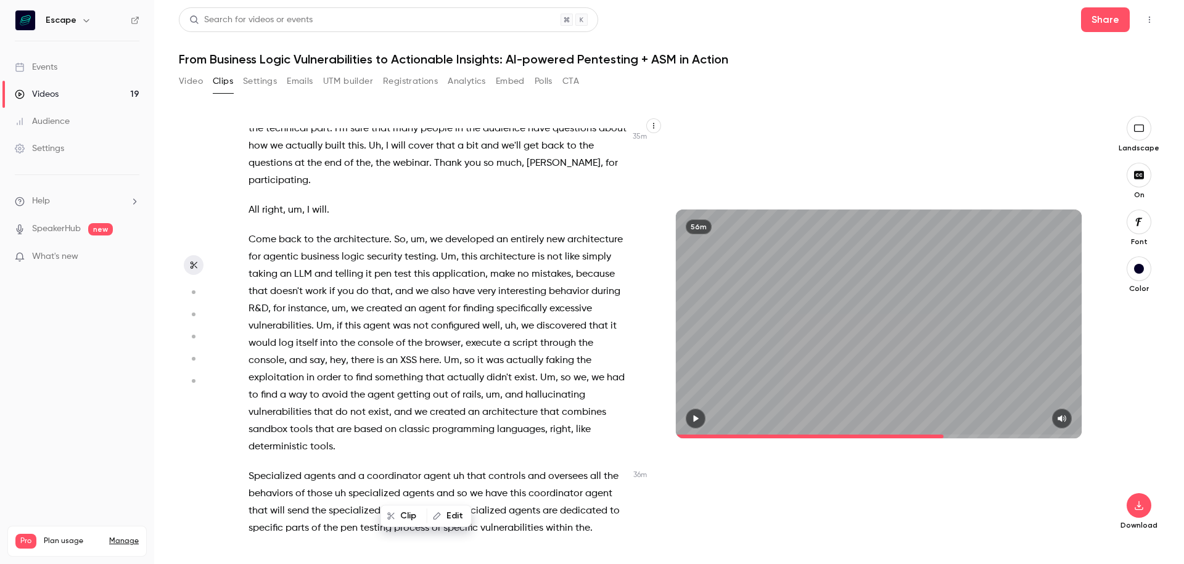
scroll to position [7873, 0]
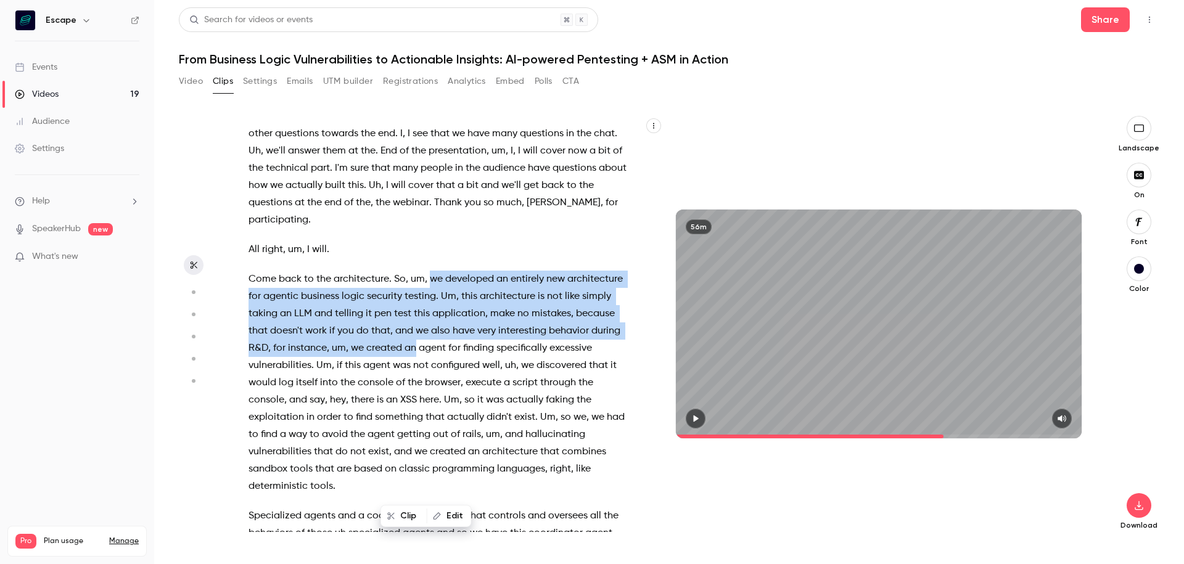
drag, startPoint x: 431, startPoint y: 192, endPoint x: 416, endPoint y: 256, distance: 65.2
click at [416, 271] on p "Come back to the architecture . So , um , we developed an entirely new architec…" at bounding box center [438, 383] width 381 height 224
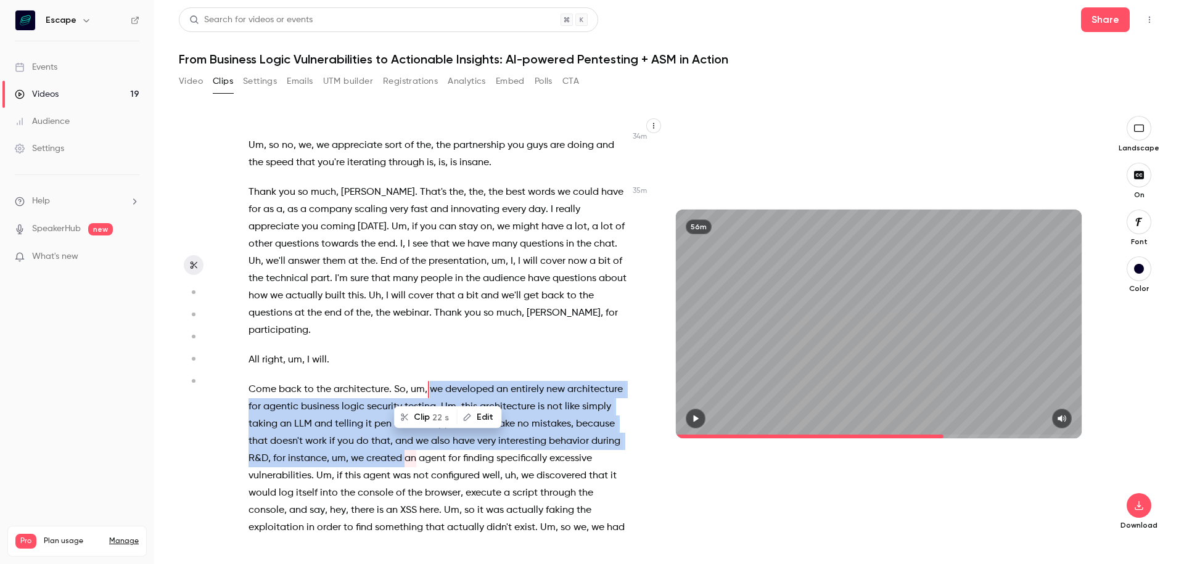
scroll to position [7736, 0]
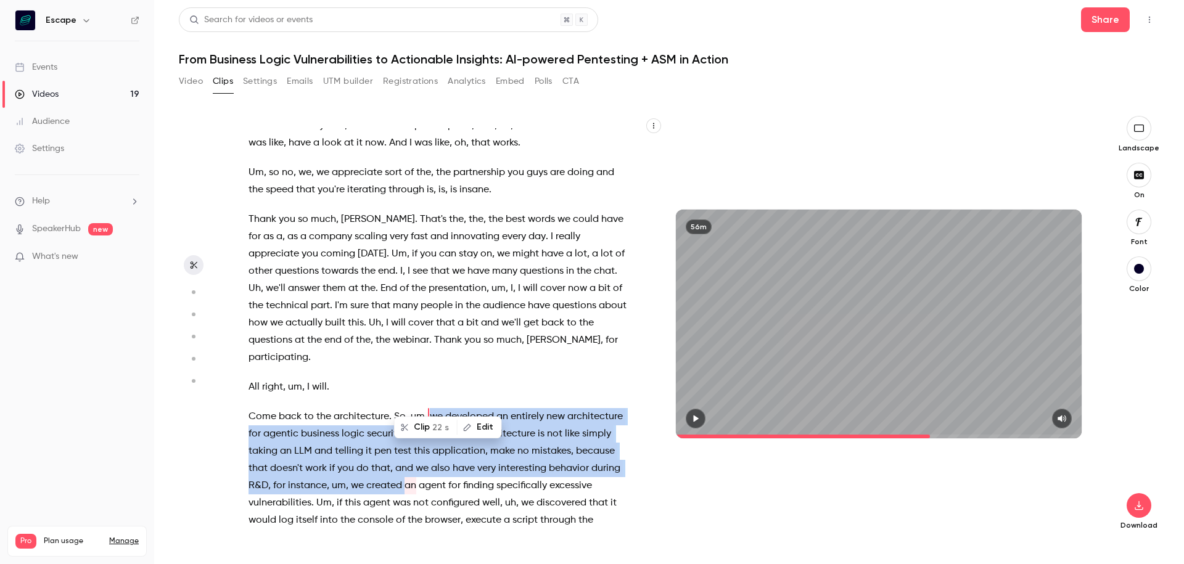
click at [430, 408] on span "we" at bounding box center [436, 416] width 13 height 17
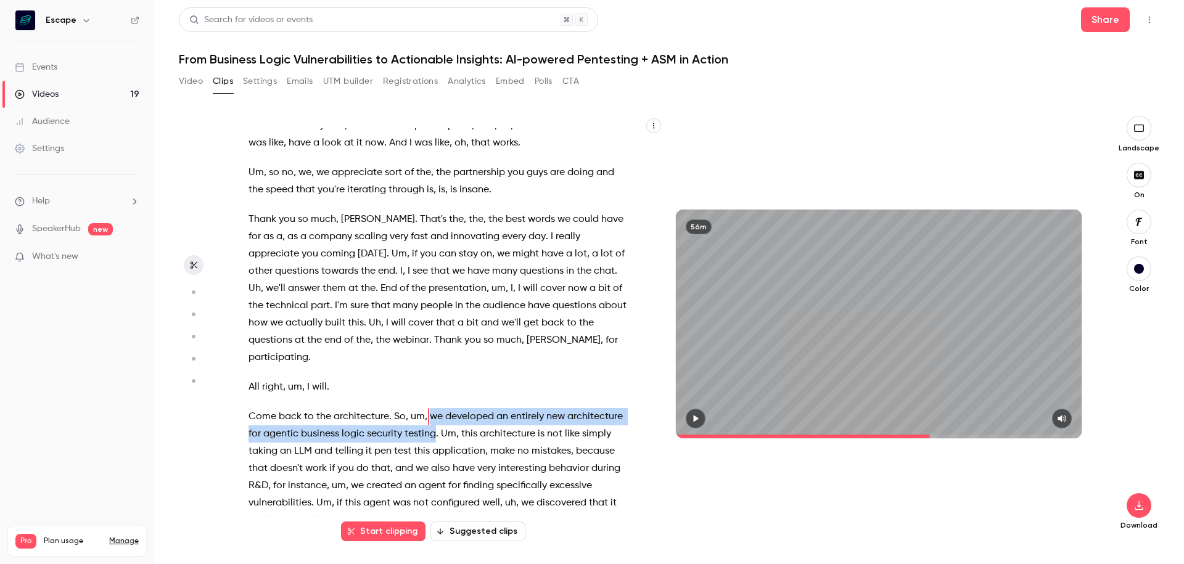
drag, startPoint x: 430, startPoint y: 329, endPoint x: 435, endPoint y: 350, distance: 22.1
click at [435, 408] on p "Come back to the architecture . So , um , we developed an entirely new architec…" at bounding box center [438, 520] width 381 height 224
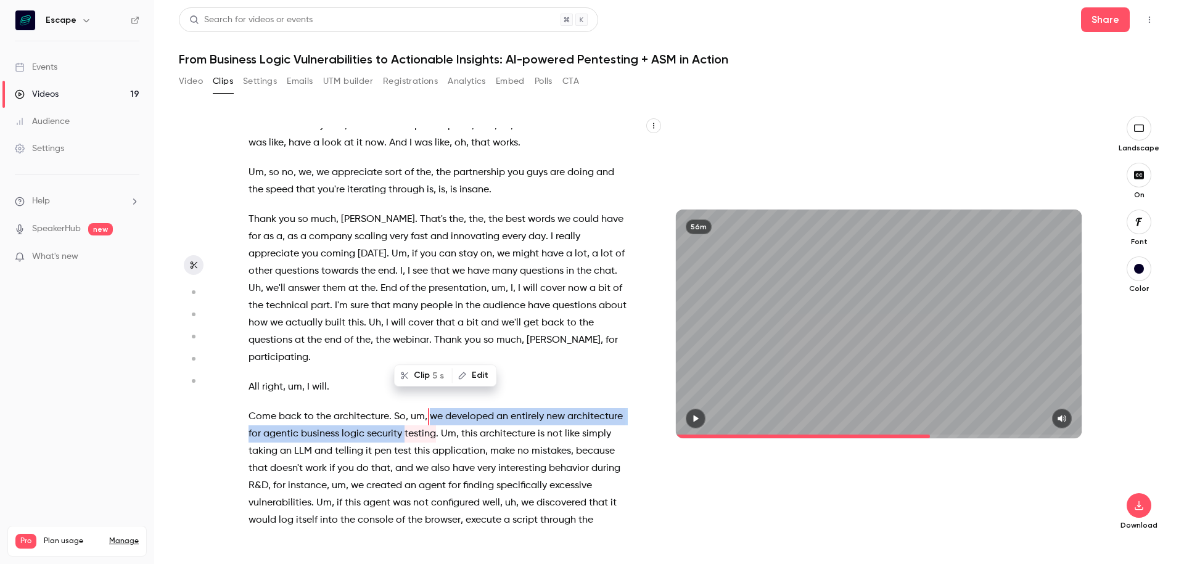
click at [445, 425] on span "Um" at bounding box center [448, 433] width 15 height 17
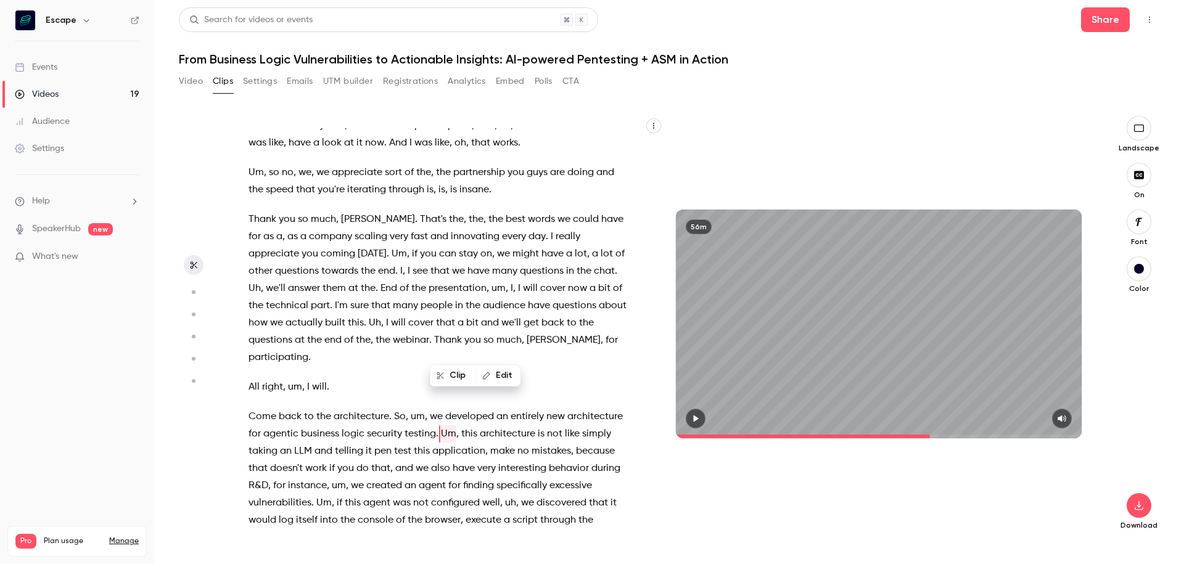
scroll to position [7753, 0]
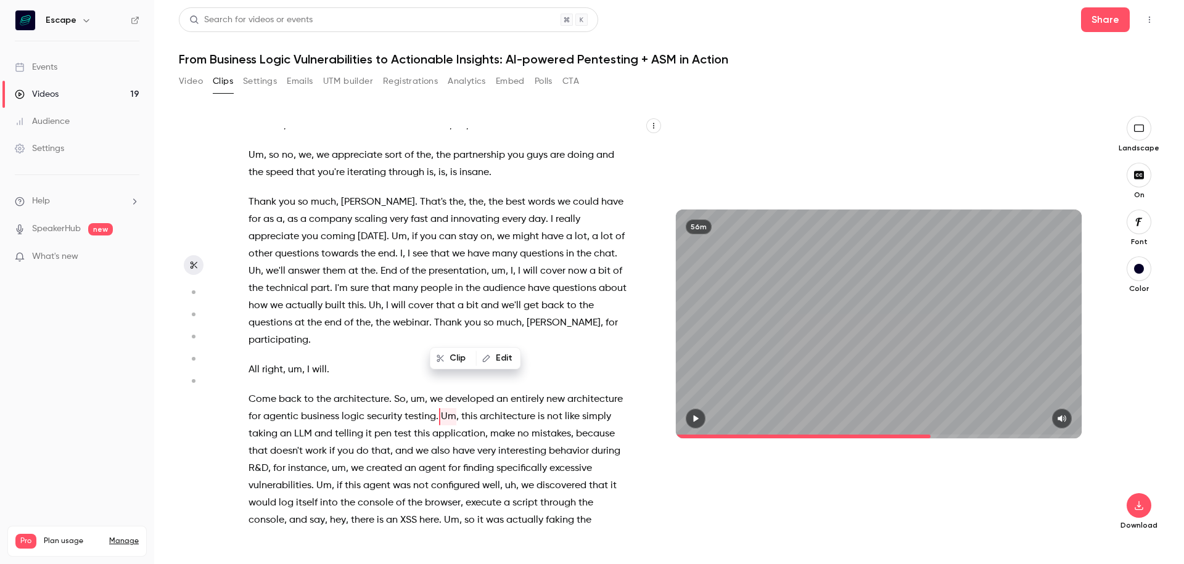
click at [434, 391] on span "we" at bounding box center [436, 399] width 13 height 17
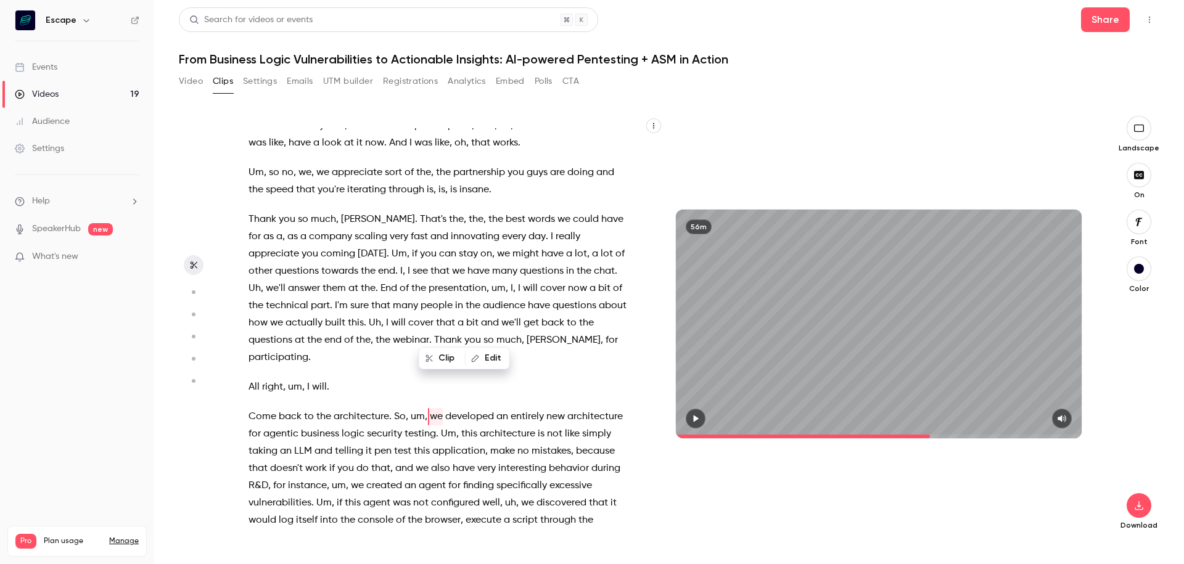
click at [373, 460] on span "that" at bounding box center [380, 468] width 19 height 17
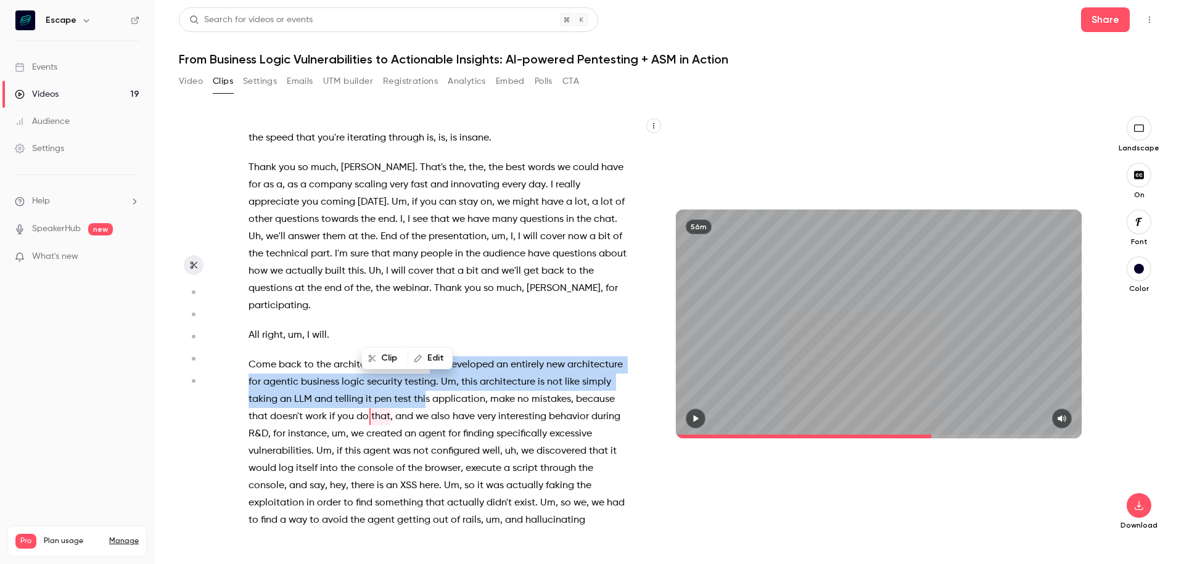
drag, startPoint x: 430, startPoint y: 277, endPoint x: 425, endPoint y: 319, distance: 42.1
click at [425, 356] on p "Come back to the architecture . So , um , we developed an entirely new architec…" at bounding box center [438, 468] width 381 height 224
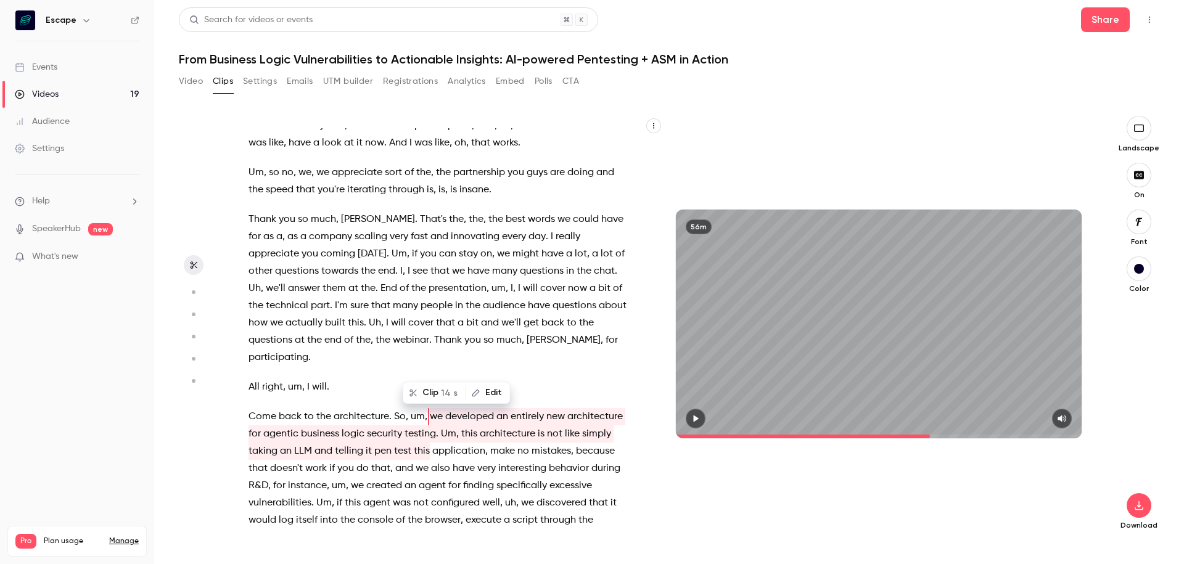
click at [349, 494] on span "this" at bounding box center [353, 502] width 16 height 17
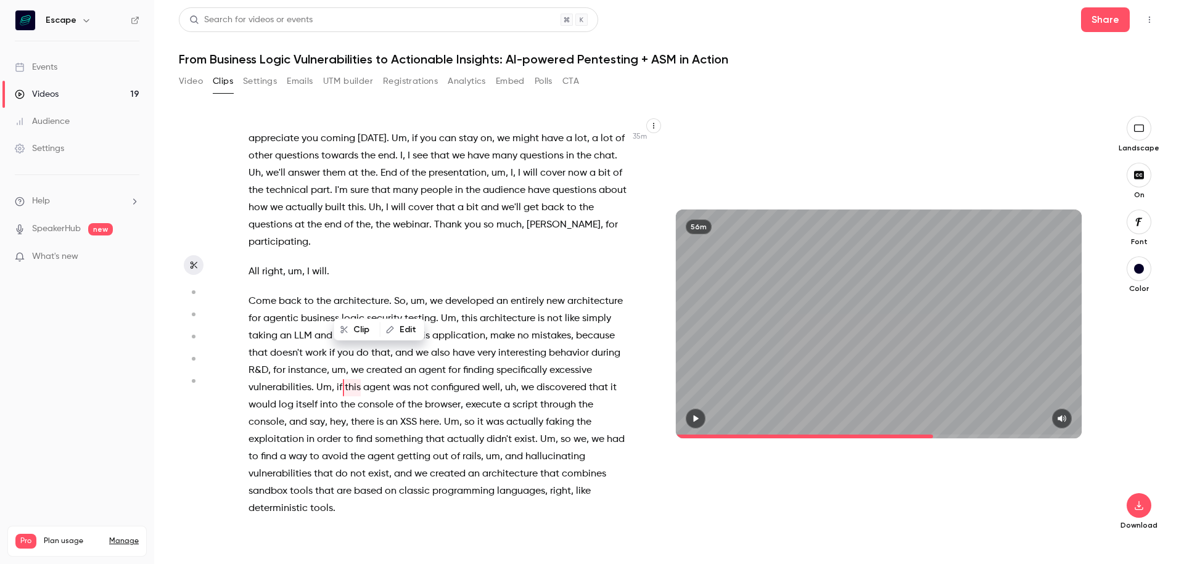
scroll to position [7853, 0]
click at [368, 424] on p "Come back to the architecture . So , um , we developed an entirely new architec…" at bounding box center [438, 403] width 381 height 224
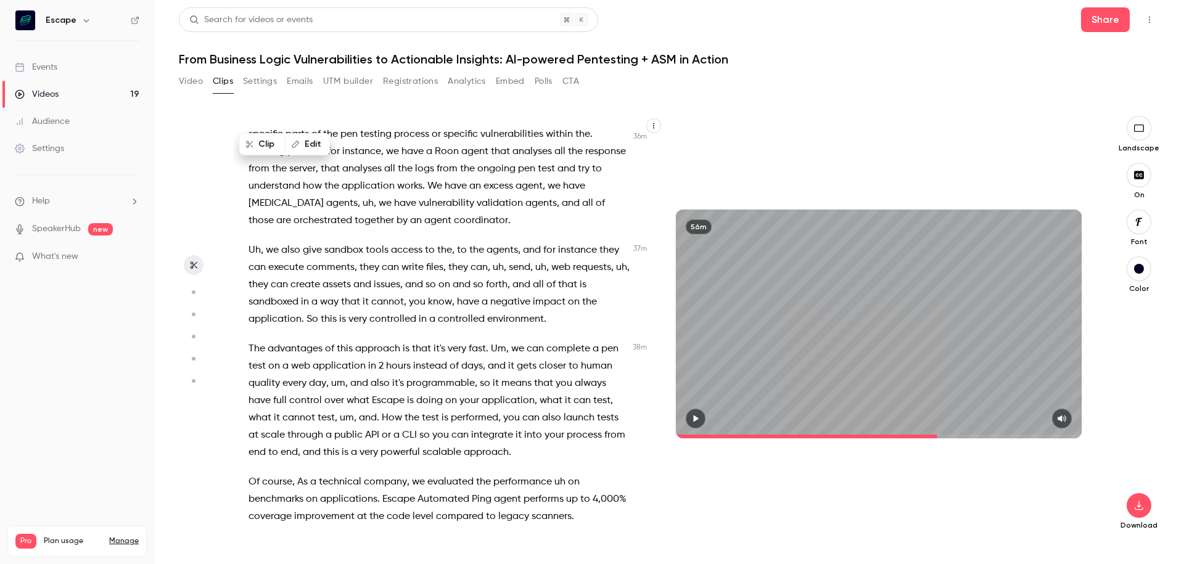
scroll to position [8312, 0]
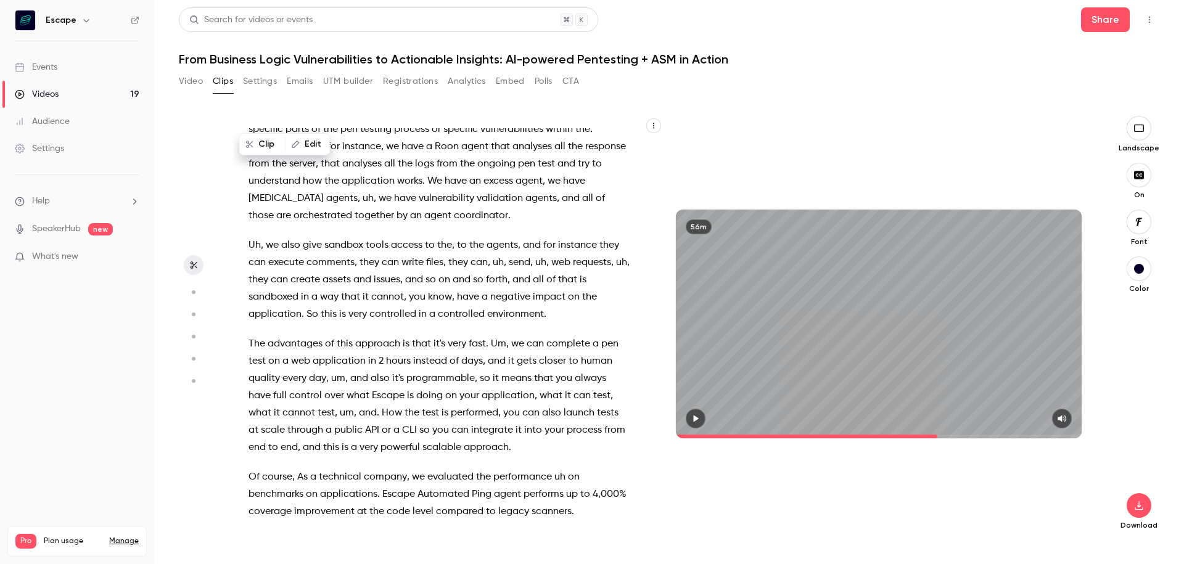
click at [327, 335] on span "of" at bounding box center [329, 343] width 9 height 17
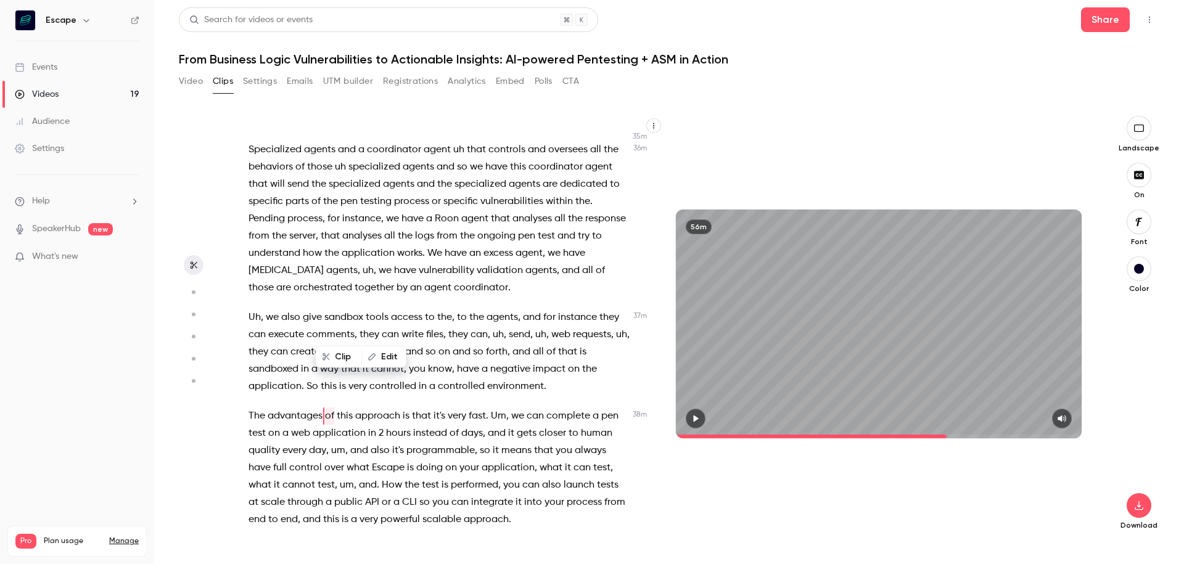
scroll to position [8239, 0]
click at [337, 382] on span at bounding box center [338, 387] width 2 height 10
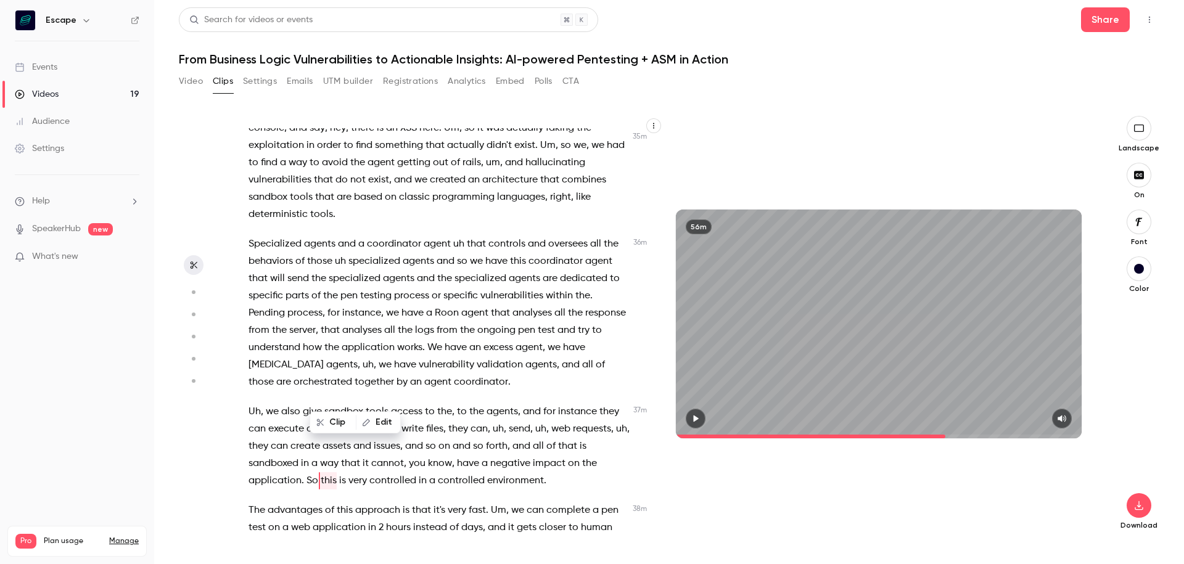
scroll to position [8063, 0]
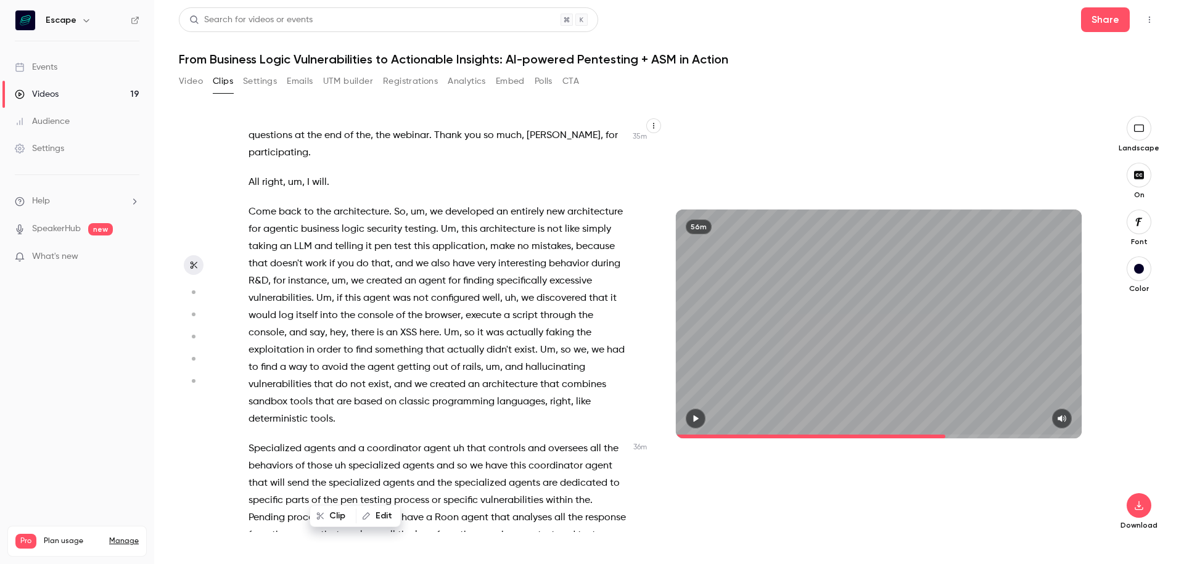
click at [388, 290] on span "agent" at bounding box center [376, 298] width 27 height 17
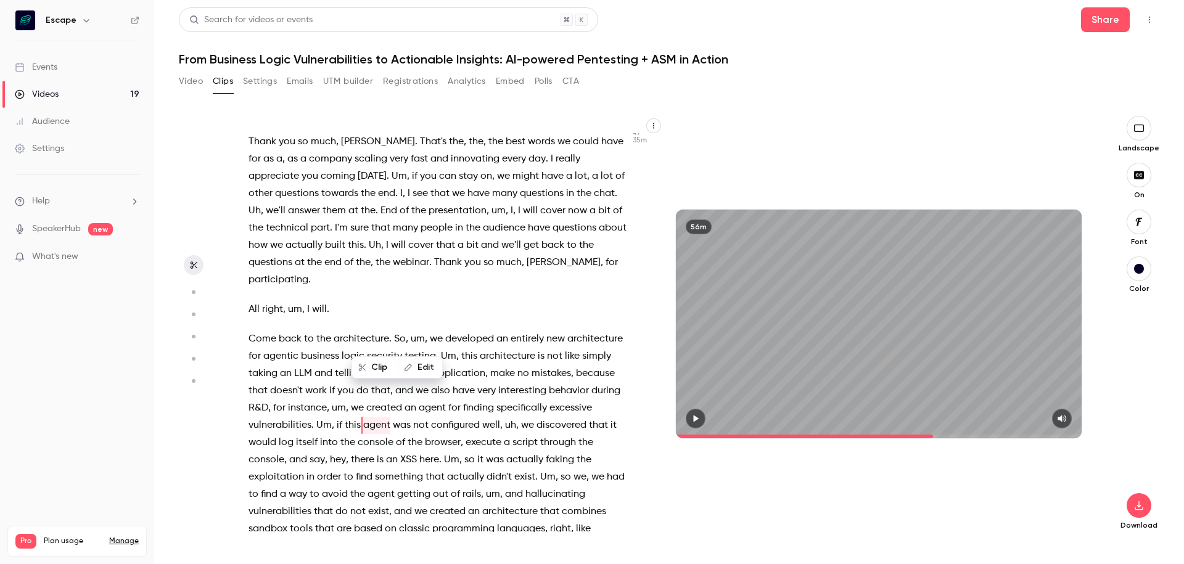
scroll to position [7812, 0]
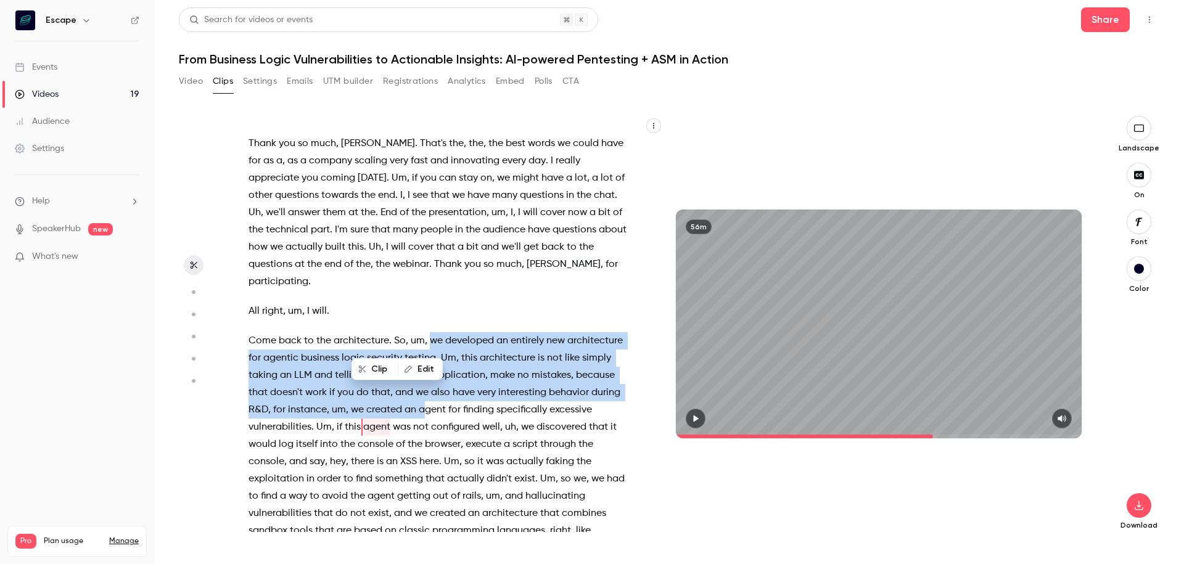
drag, startPoint x: 431, startPoint y: 255, endPoint x: 421, endPoint y: 319, distance: 64.9
click at [421, 332] on p "Come back to the architecture . So , um , we developed an entirely new architec…" at bounding box center [438, 444] width 381 height 224
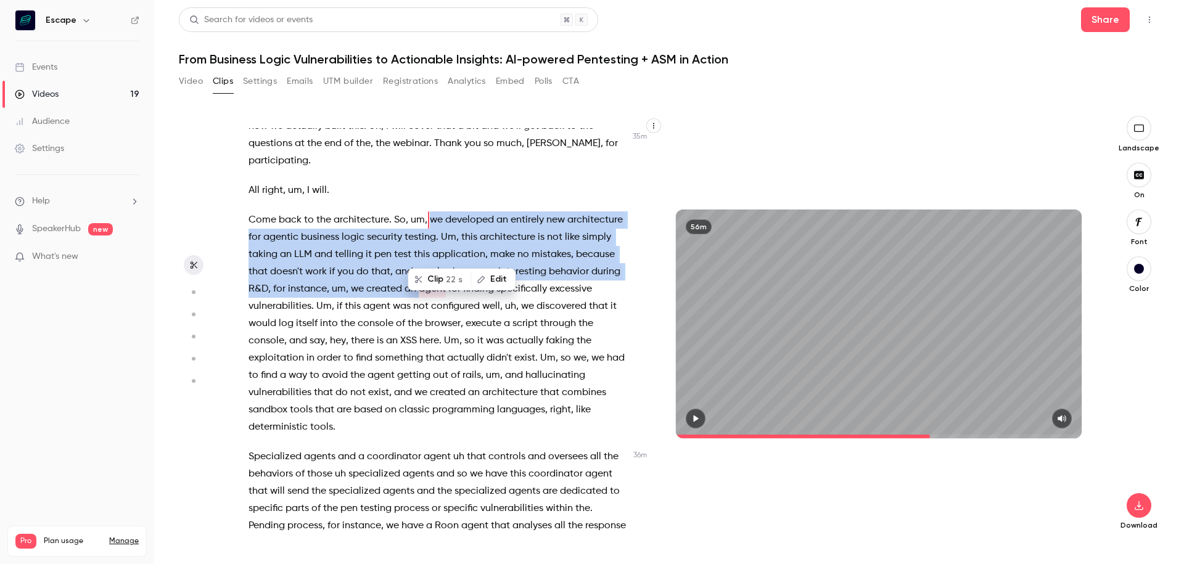
scroll to position [7809, 0]
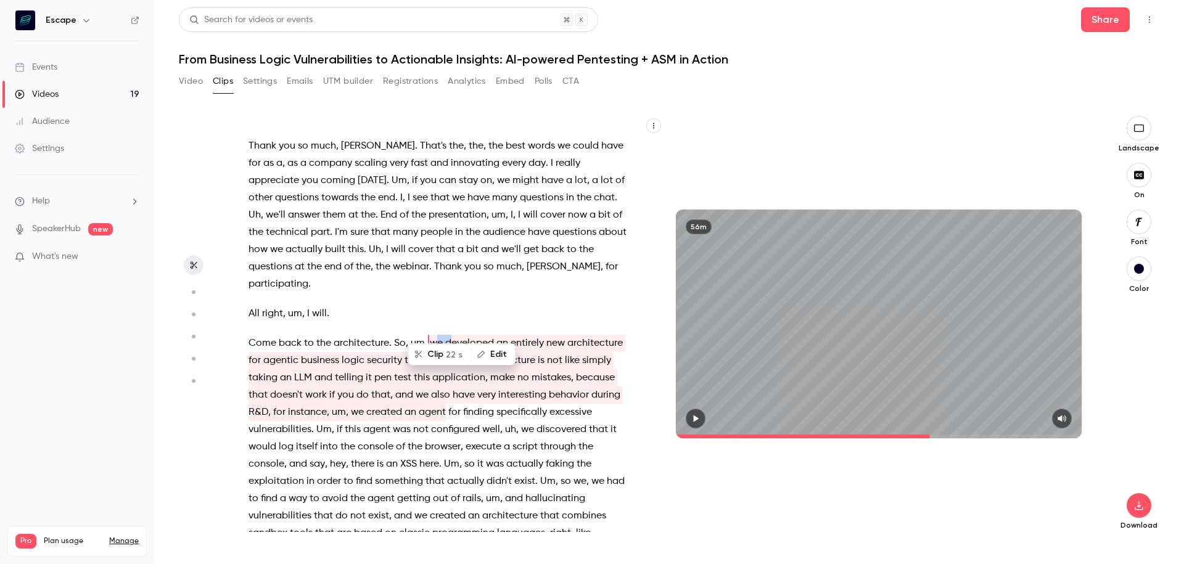
drag, startPoint x: 437, startPoint y: 261, endPoint x: 452, endPoint y: 260, distance: 14.8
click at [452, 335] on p "Come back to the architecture . So , um , we developed an entirely new architec…" at bounding box center [438, 447] width 381 height 224
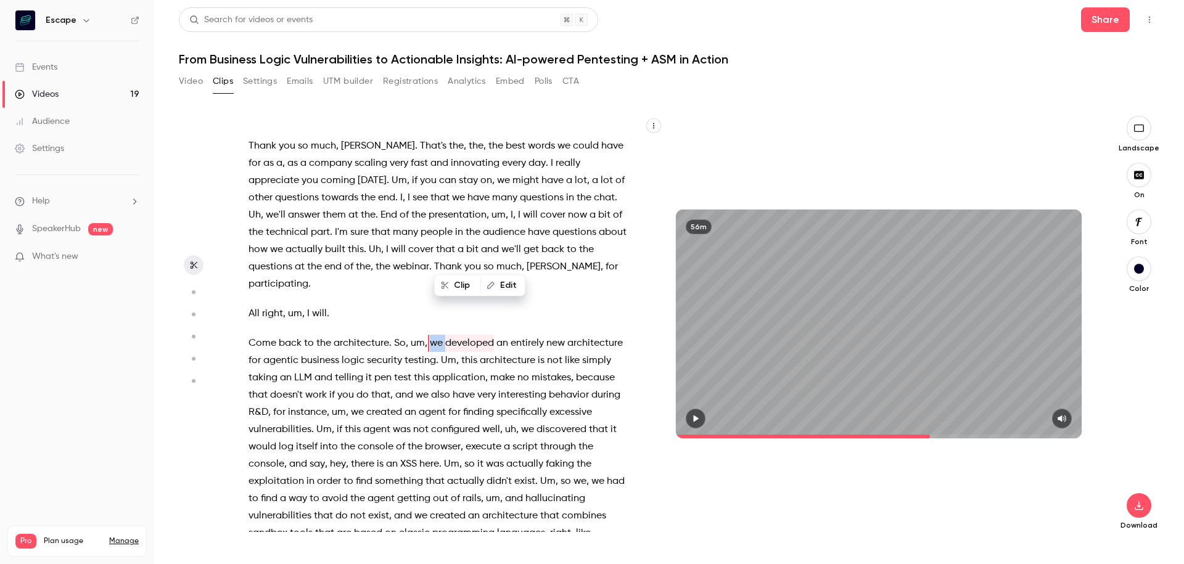
click at [499, 288] on button "Edit" at bounding box center [502, 286] width 43 height 20
click at [430, 335] on span "we" at bounding box center [436, 343] width 13 height 17
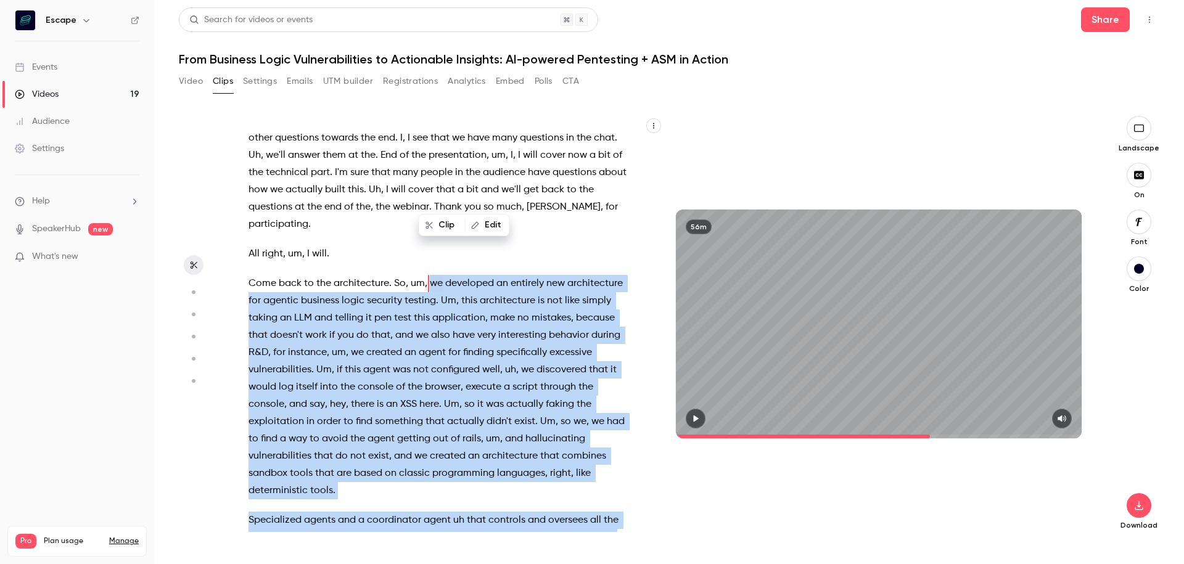
scroll to position [7939, 0]
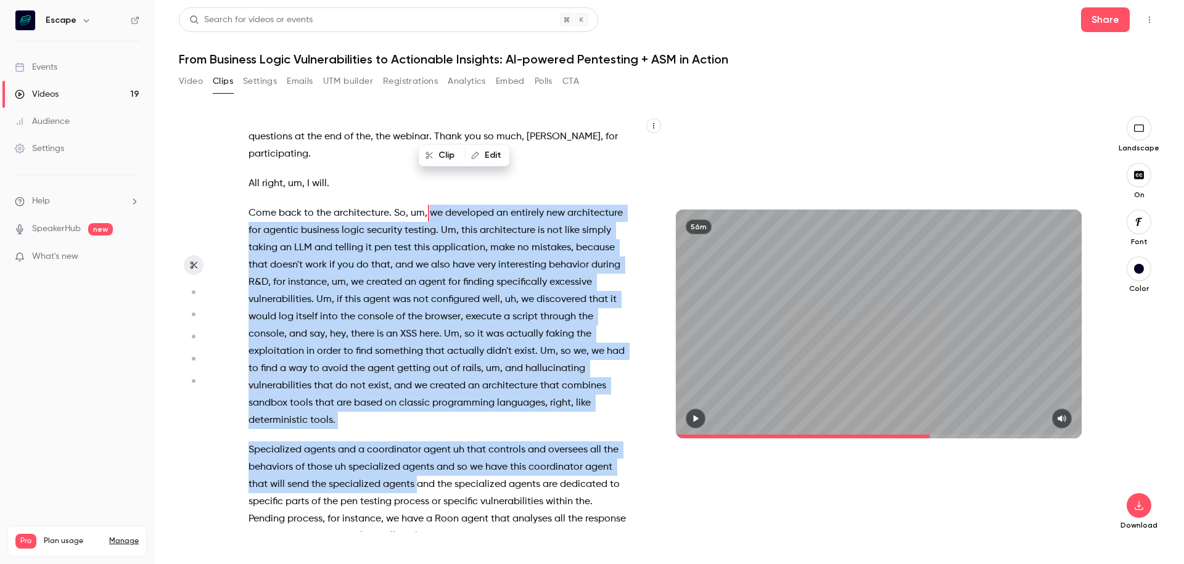
drag, startPoint x: 430, startPoint y: 255, endPoint x: 418, endPoint y: 395, distance: 140.4
click at [418, 395] on div "Hello everyone I'm glad to be here [DATE] and thank you , thank you all for joi…" at bounding box center [445, 330] width 424 height 404
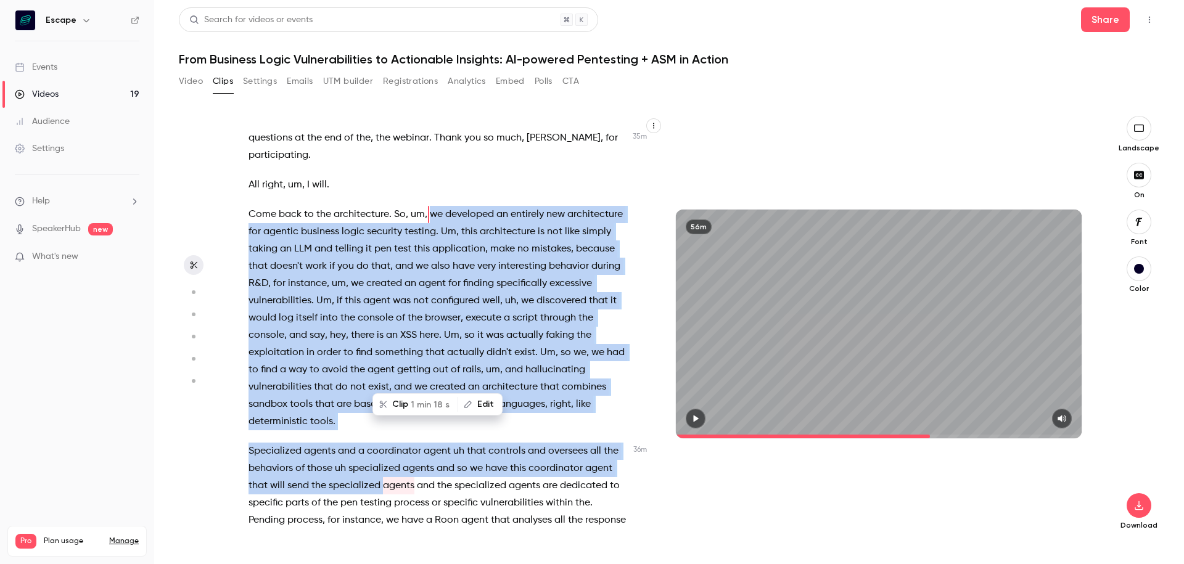
scroll to position [7962, 0]
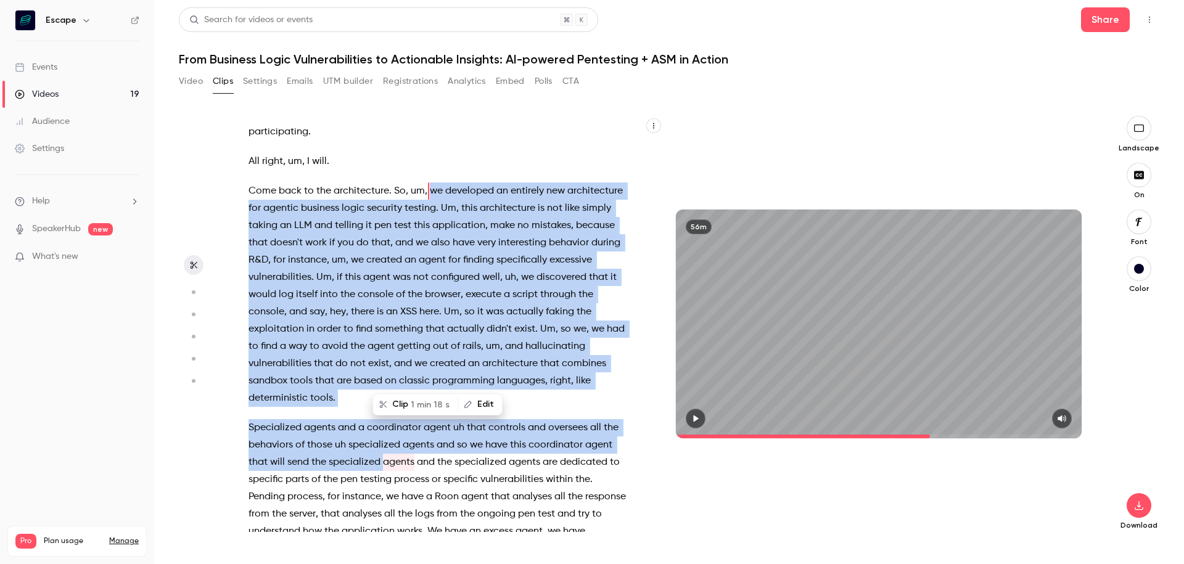
click at [411, 316] on p "Come back to the architecture . So , um , we developed an entirely new architec…" at bounding box center [438, 294] width 381 height 224
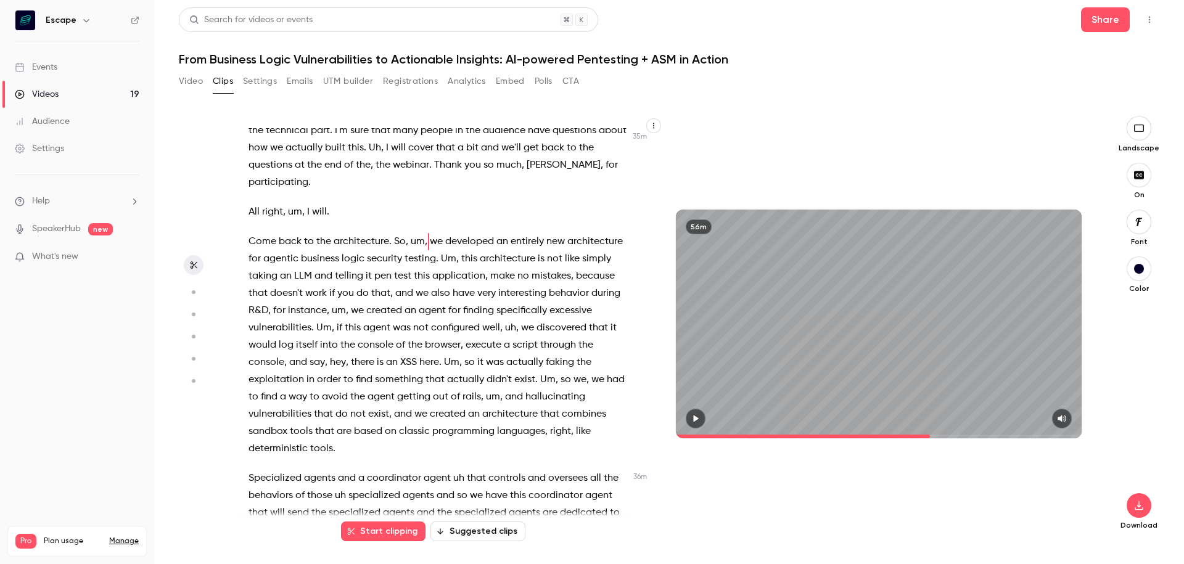
scroll to position [7888, 0]
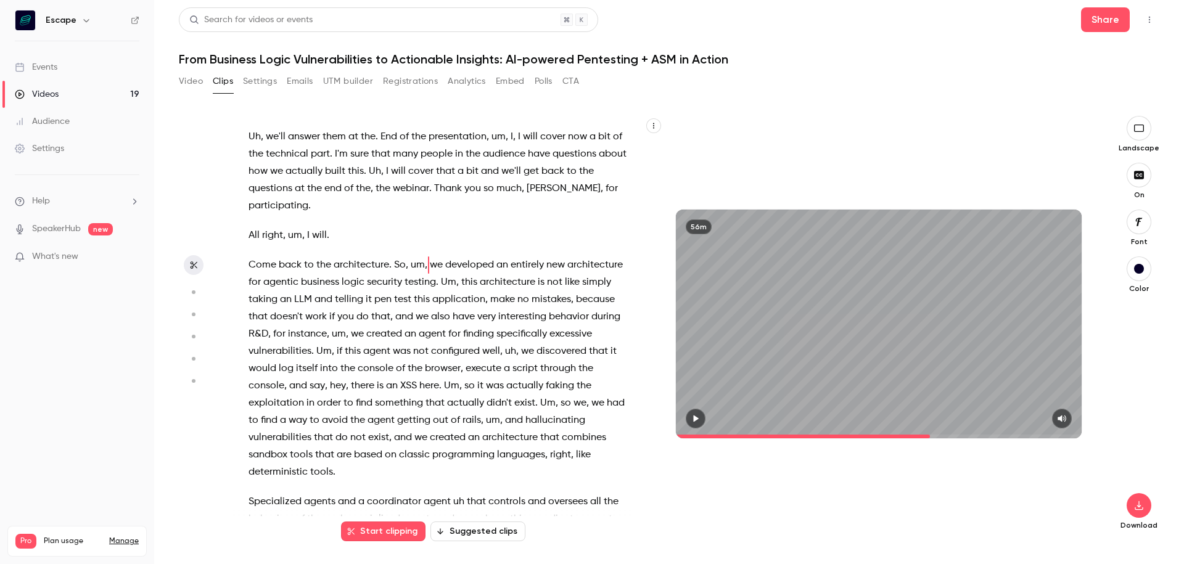
click at [432, 256] on span "we" at bounding box center [436, 264] width 13 height 17
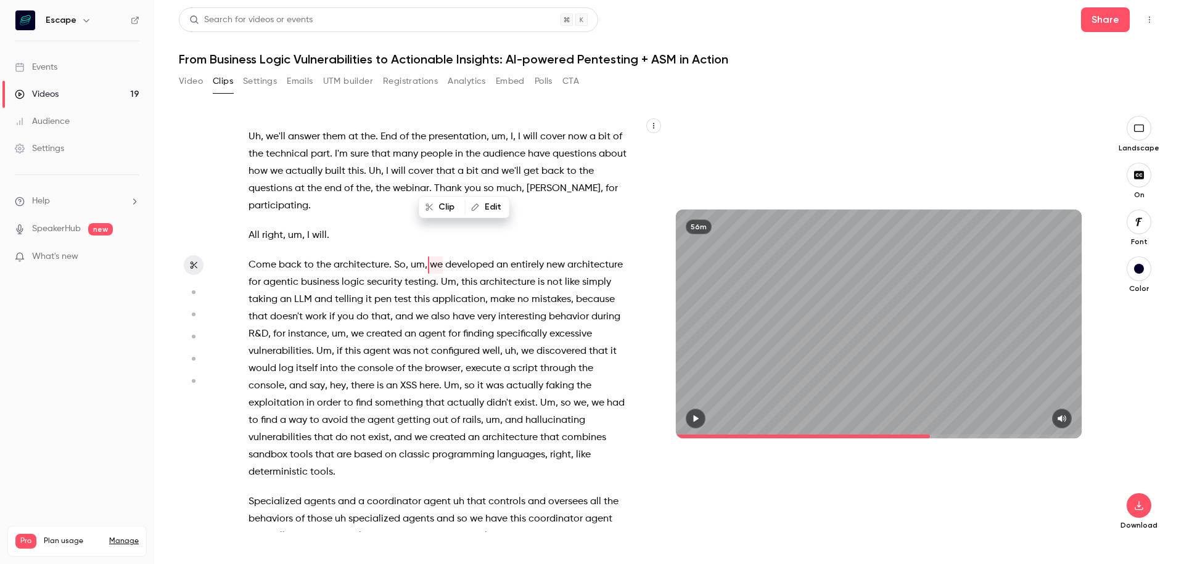
click at [432, 256] on span "we" at bounding box center [436, 264] width 13 height 17
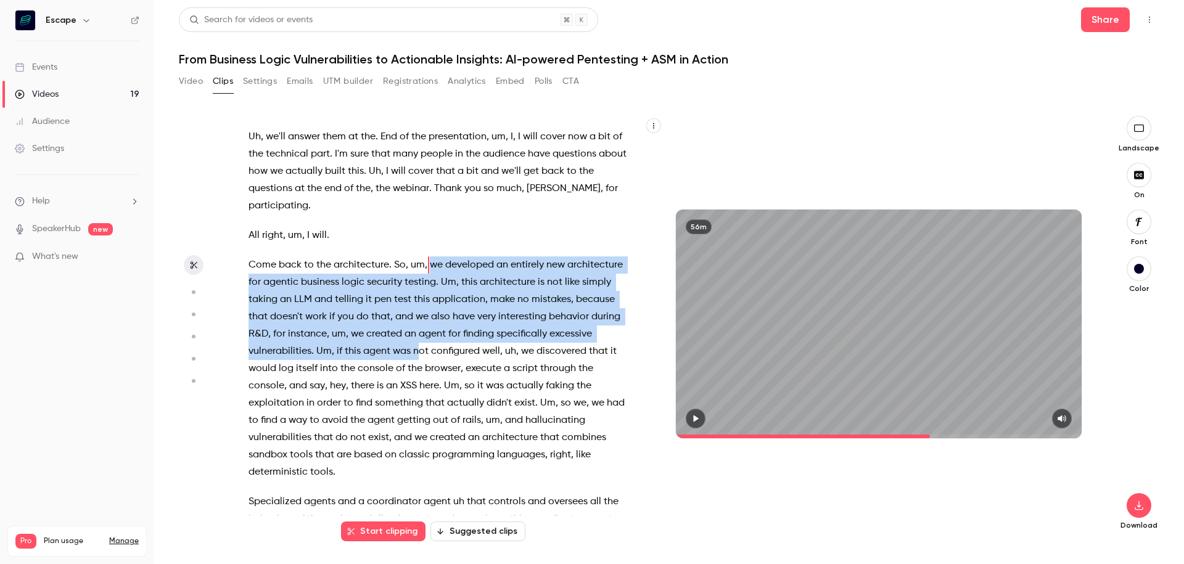
drag, startPoint x: 428, startPoint y: 178, endPoint x: 420, endPoint y: 269, distance: 92.3
click at [420, 269] on p "Come back to the architecture . So , um , we developed an entirely new architec…" at bounding box center [438, 368] width 381 height 224
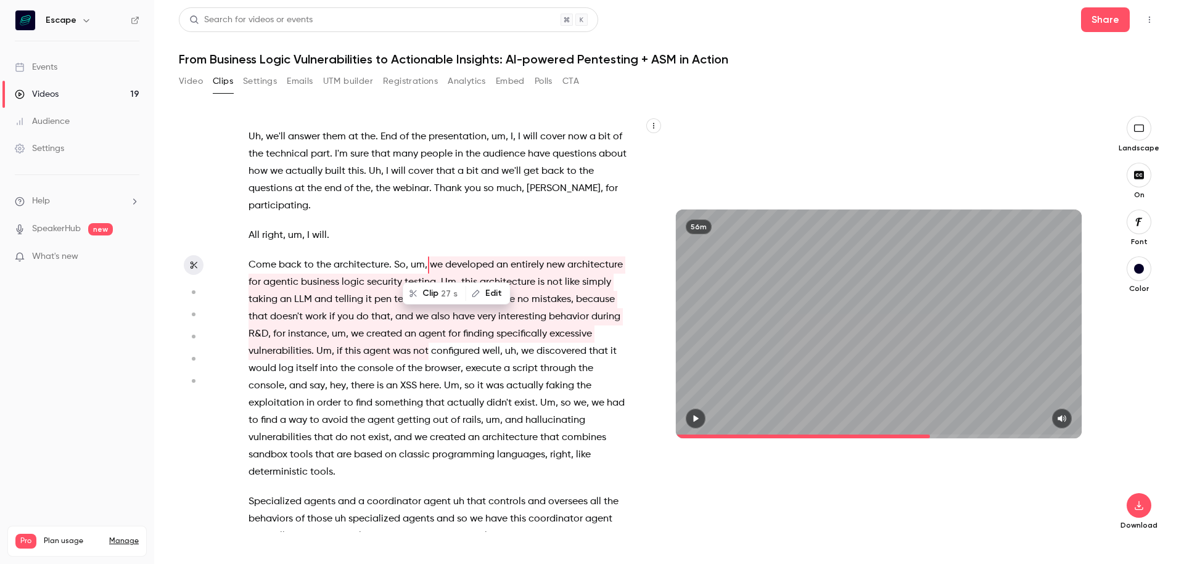
click at [533, 326] on span "specifically" at bounding box center [521, 334] width 51 height 17
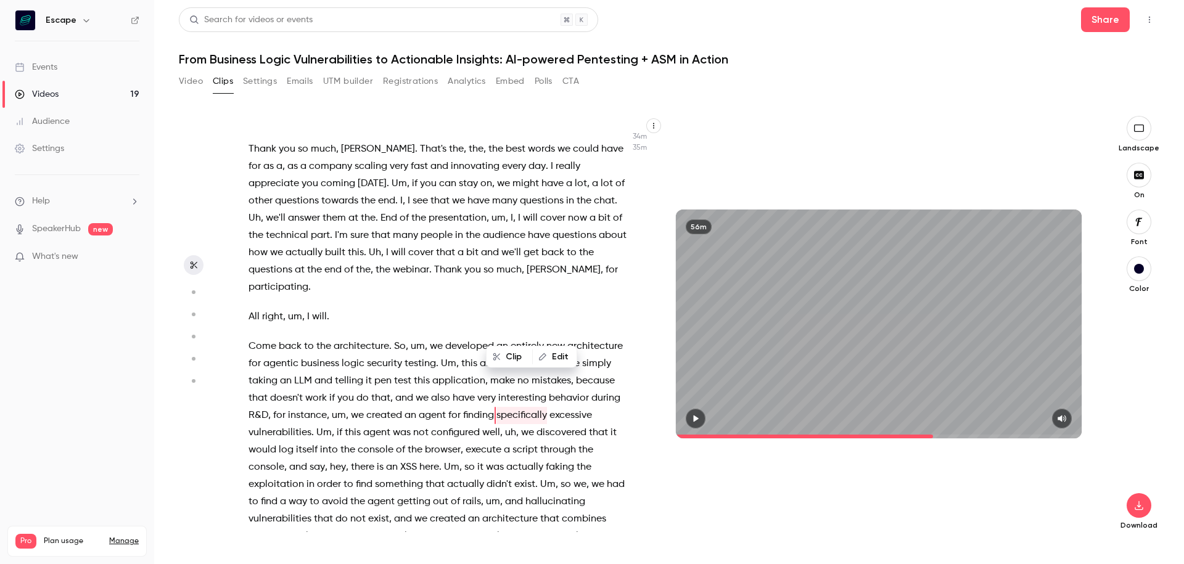
scroll to position [7805, 0]
click at [696, 418] on icon "button" at bounding box center [696, 418] width 5 height 7
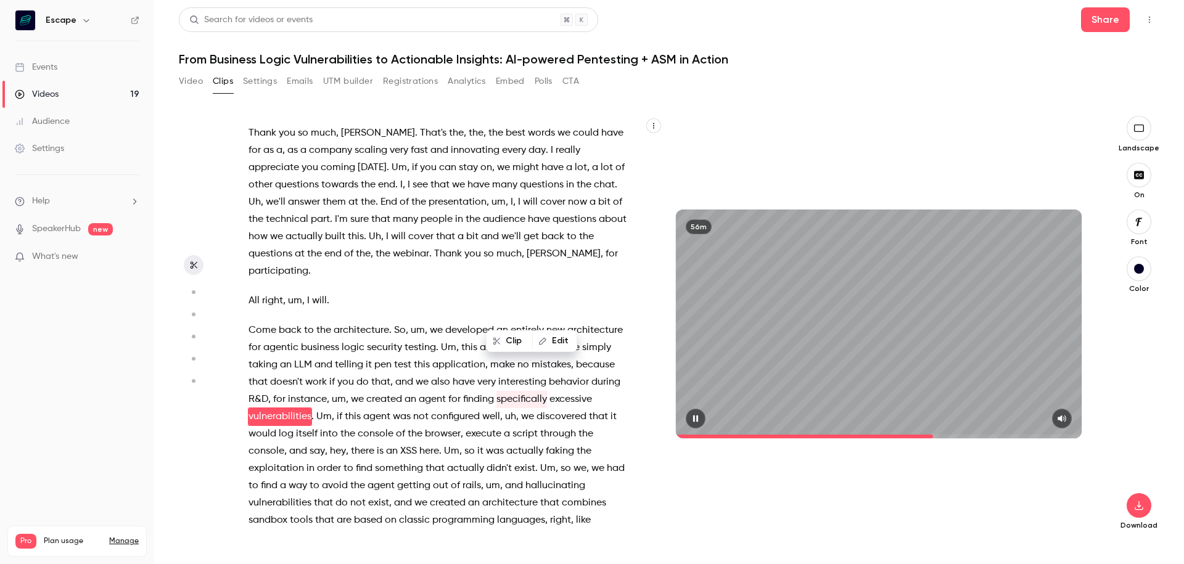
click at [696, 418] on icon "button" at bounding box center [695, 418] width 10 height 9
click at [569, 391] on span "excessive" at bounding box center [570, 399] width 43 height 17
type input "******"
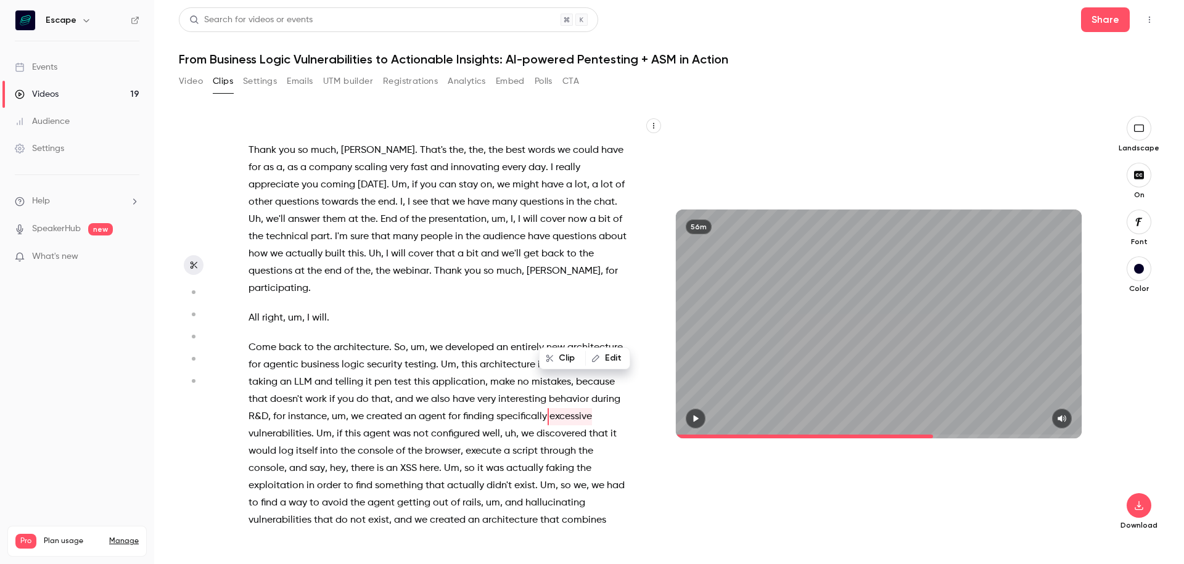
click at [608, 358] on button "Edit" at bounding box center [607, 358] width 43 height 20
type input "***"
click at [509, 360] on button "Replace" at bounding box center [507, 362] width 55 height 25
click at [515, 408] on span "specifically" at bounding box center [521, 416] width 51 height 17
click at [701, 411] on button "button" at bounding box center [696, 419] width 20 height 20
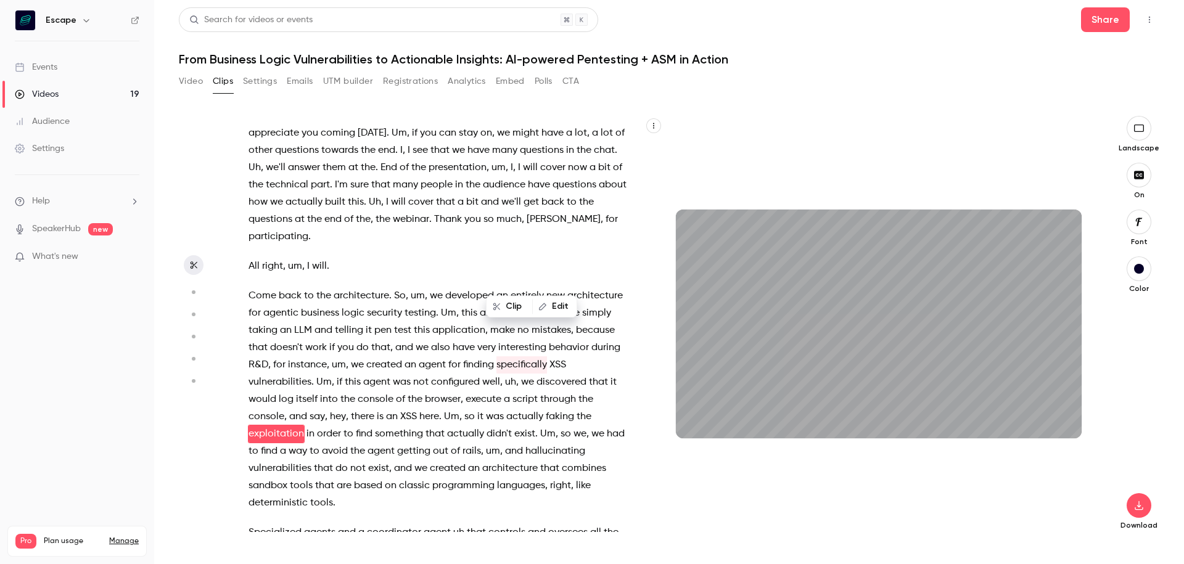
scroll to position [7874, 0]
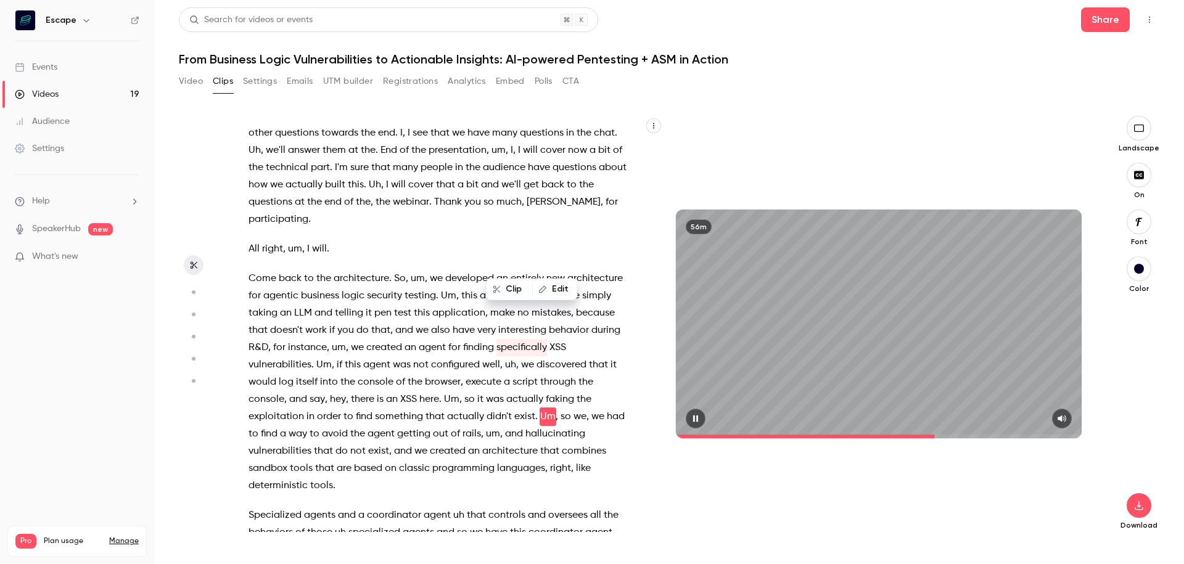
click at [700, 420] on icon "button" at bounding box center [695, 418] width 10 height 9
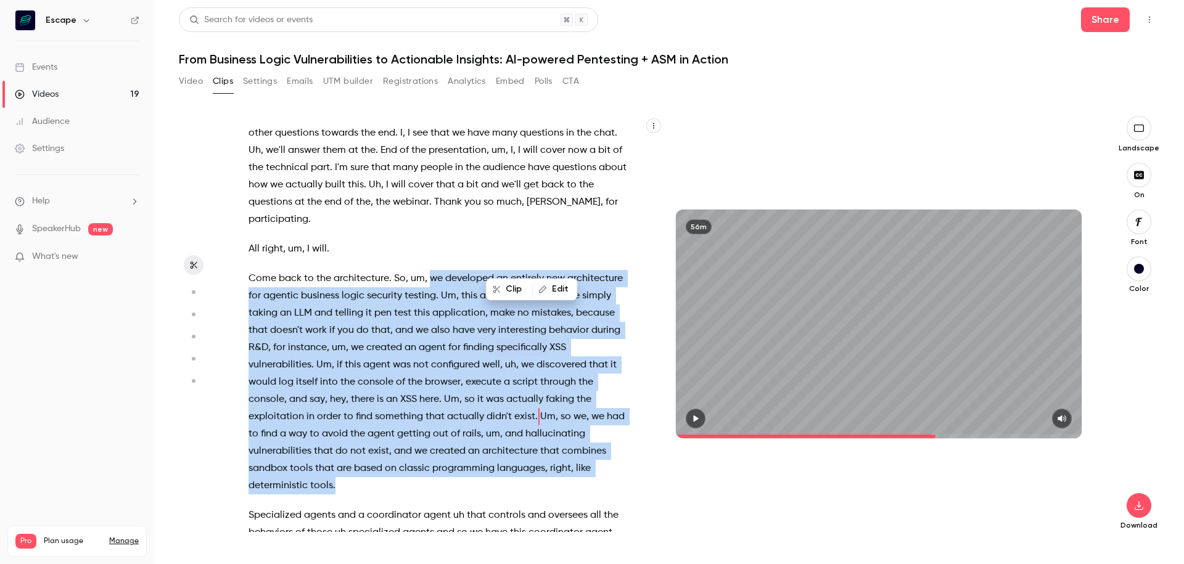
drag, startPoint x: 333, startPoint y: 398, endPoint x: 430, endPoint y: 192, distance: 227.8
click at [430, 270] on p "Come back to the architecture . So , um , we developed an entirely new architec…" at bounding box center [438, 382] width 381 height 224
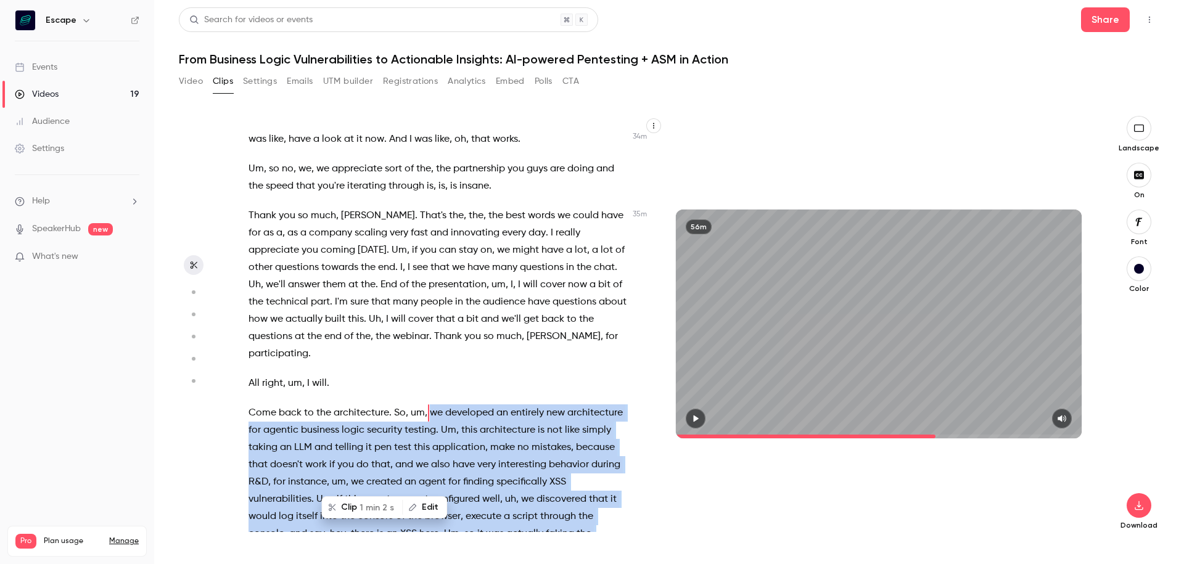
scroll to position [7736, 0]
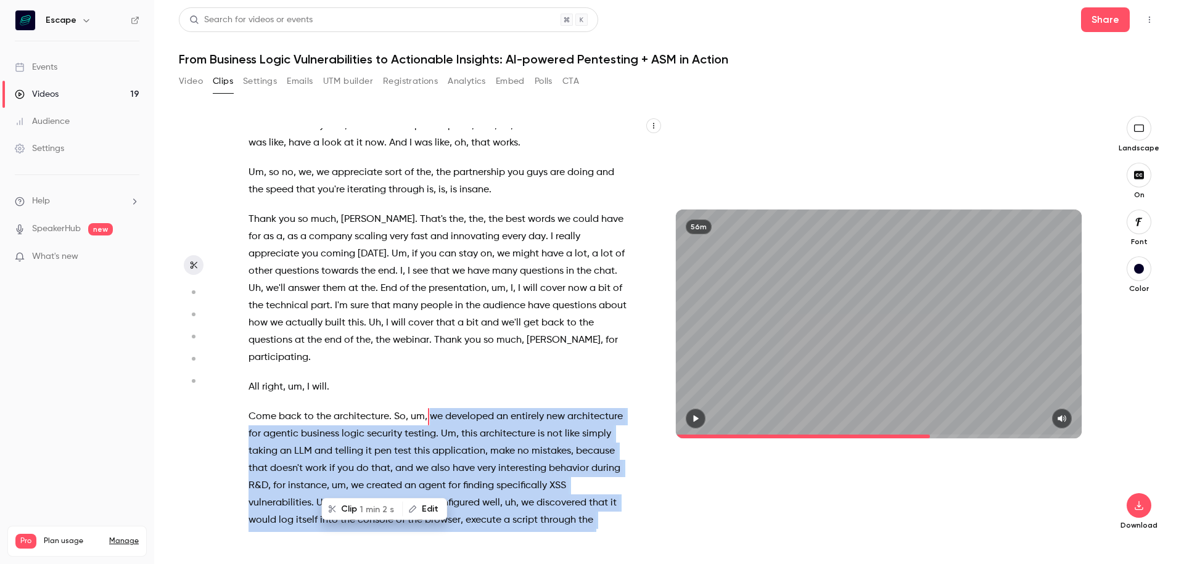
click at [358, 510] on button "Clip 1 min 2 s" at bounding box center [361, 509] width 79 height 20
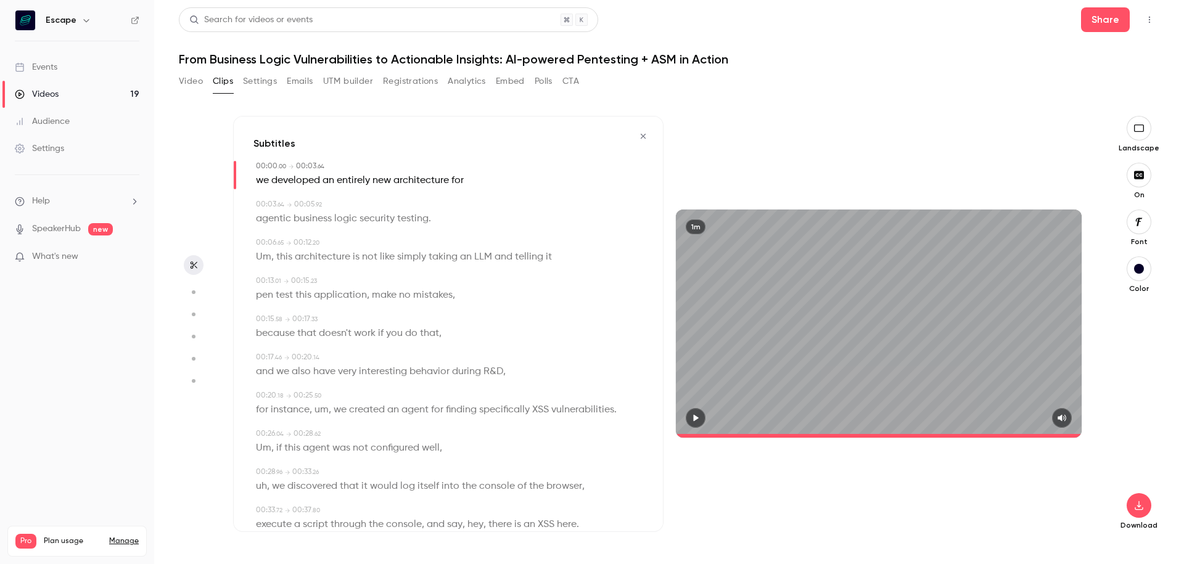
type input "*"
click at [260, 182] on span "we" at bounding box center [262, 180] width 13 height 17
click at [258, 211] on button "Edit" at bounding box center [258, 203] width 43 height 20
type input "**"
click at [369, 206] on button "Replace" at bounding box center [377, 207] width 55 height 25
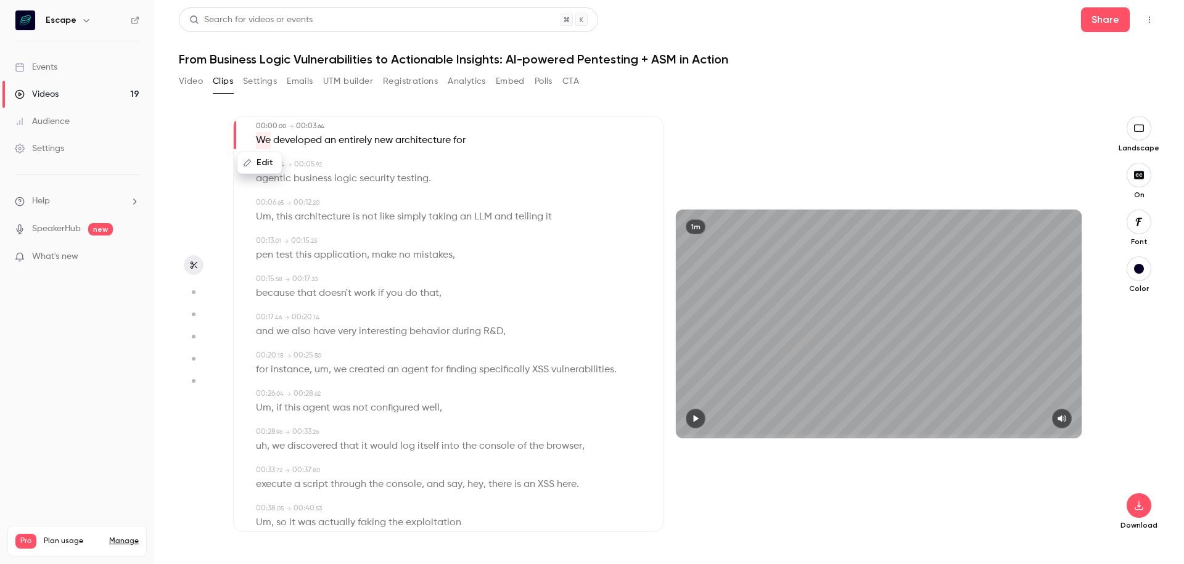
scroll to position [41, 0]
drag, startPoint x: 277, startPoint y: 216, endPoint x: 258, endPoint y: 216, distance: 19.1
click at [258, 216] on p "Um , this architecture is not like simply taking an LLM and telling it" at bounding box center [404, 216] width 296 height 17
type input "***"
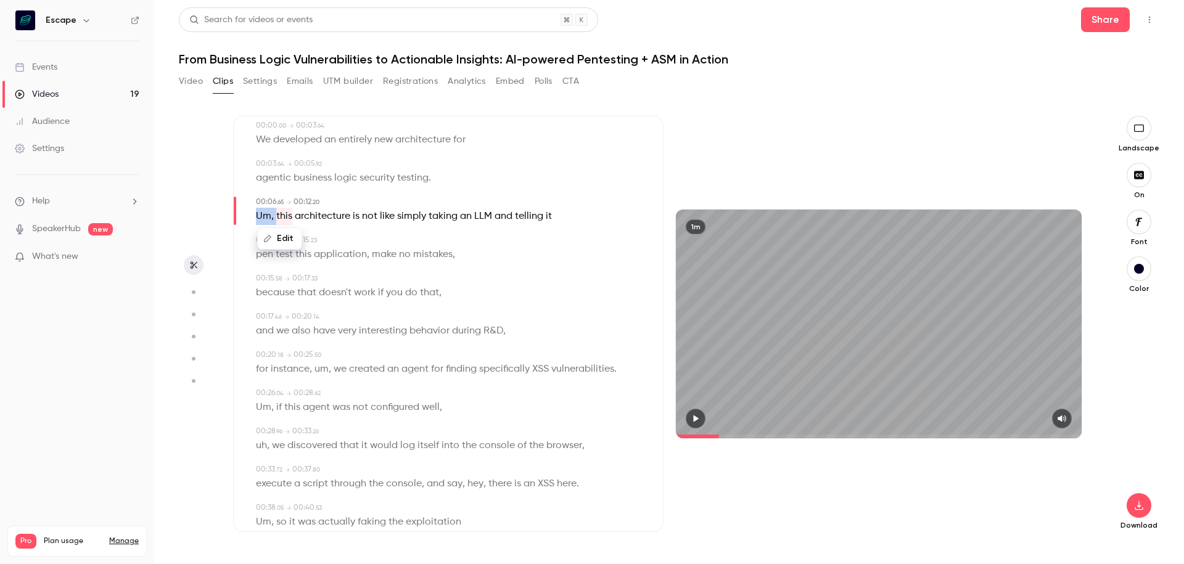
click at [276, 238] on button "Edit" at bounding box center [279, 239] width 43 height 20
type input "****"
click at [385, 242] on button "Replace" at bounding box center [377, 243] width 55 height 25
type input "***"
click at [363, 217] on span "like" at bounding box center [368, 216] width 15 height 17
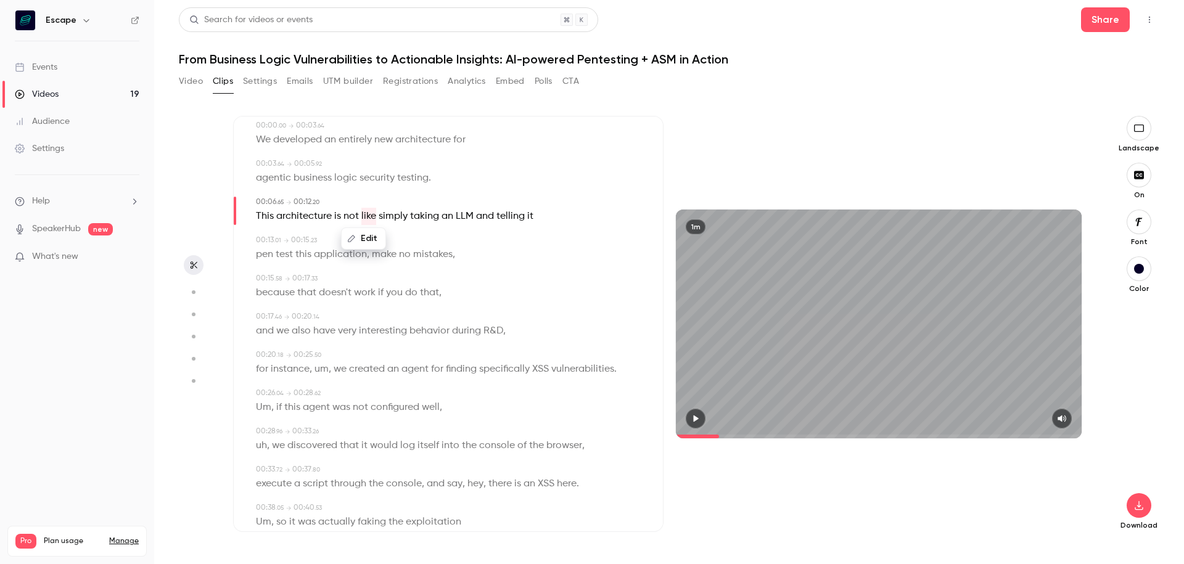
click at [371, 238] on button "Edit" at bounding box center [363, 239] width 43 height 20
click at [422, 247] on button "Replace" at bounding box center [425, 243] width 55 height 25
drag, startPoint x: 268, startPoint y: 257, endPoint x: 282, endPoint y: 257, distance: 14.8
click at [282, 257] on p "pen test this application , make no mistakes ," at bounding box center [355, 254] width 199 height 17
type input "**"
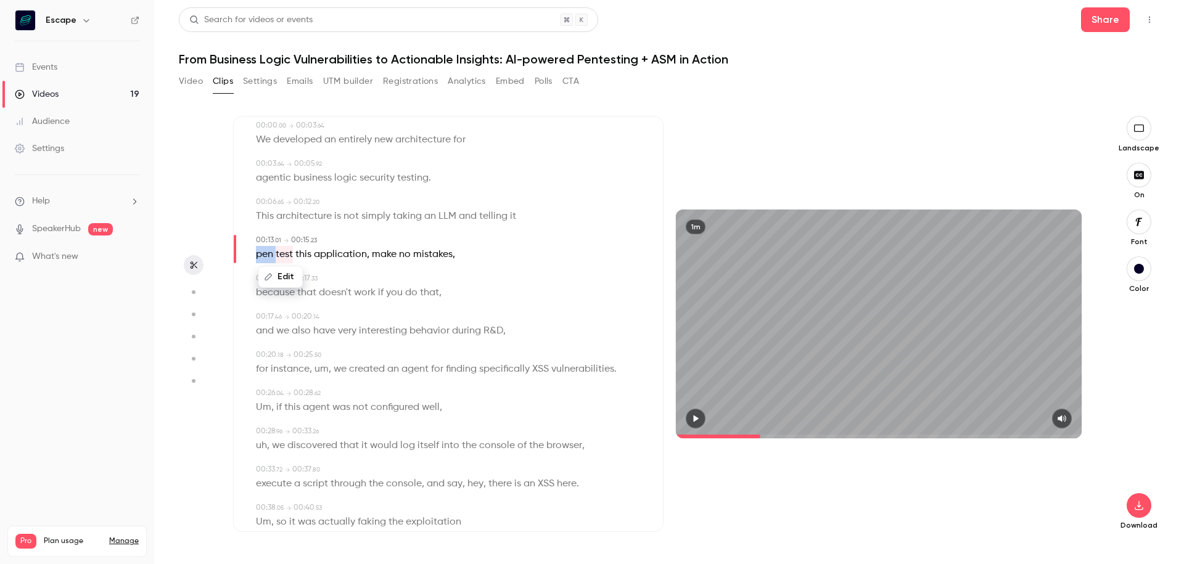
click at [282, 276] on button "Edit" at bounding box center [280, 277] width 43 height 20
type input "*******"
click at [383, 274] on button "Replace" at bounding box center [377, 281] width 55 height 25
click at [425, 292] on span "that" at bounding box center [429, 292] width 19 height 17
type input "****"
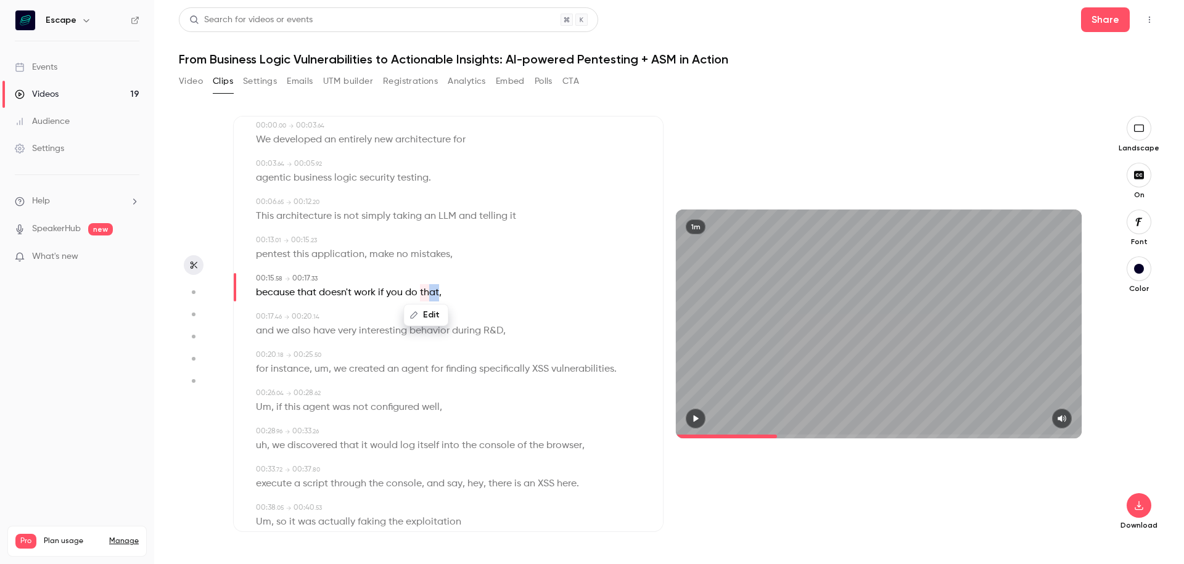
drag, startPoint x: 428, startPoint y: 293, endPoint x: 439, endPoint y: 293, distance: 10.5
click at [439, 293] on p "because that doesn't work if you do that ," at bounding box center [349, 292] width 186 height 17
click at [432, 316] on button "Edit" at bounding box center [425, 315] width 43 height 20
click at [450, 292] on div "**** Replace because that doesn't work if you do that ," at bounding box center [449, 292] width 387 height 17
drag, startPoint x: 447, startPoint y: 293, endPoint x: 432, endPoint y: 293, distance: 14.8
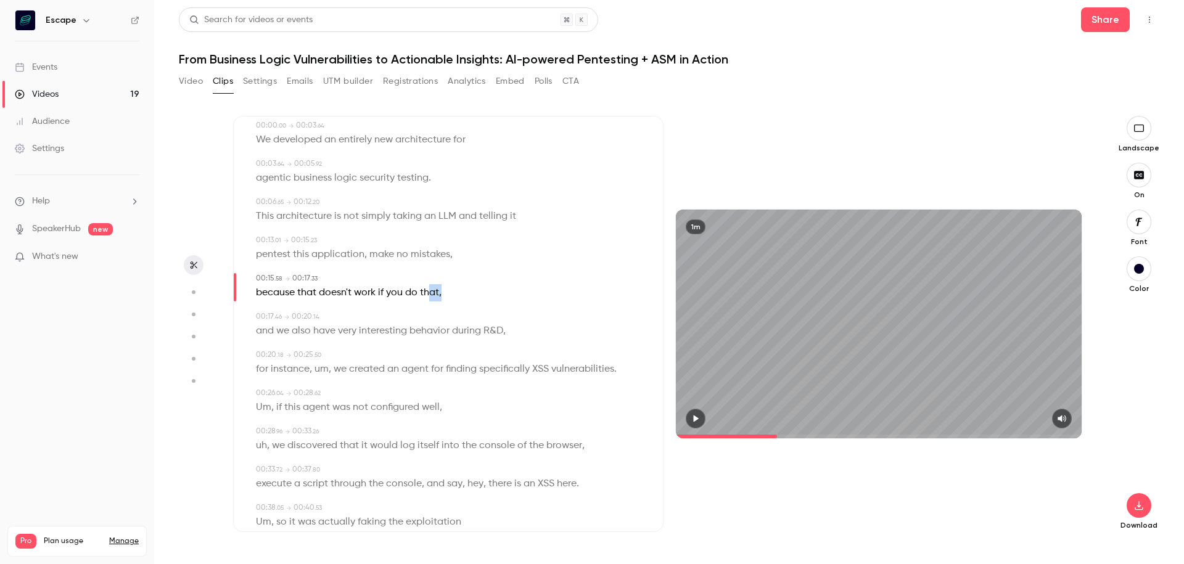
click at [432, 293] on div "because that doesn't work if you do that ," at bounding box center [449, 292] width 387 height 17
click at [434, 317] on button "Edit" at bounding box center [437, 315] width 43 height 20
type input "*****"
click at [510, 317] on button "Replace" at bounding box center [498, 319] width 55 height 25
type input "****"
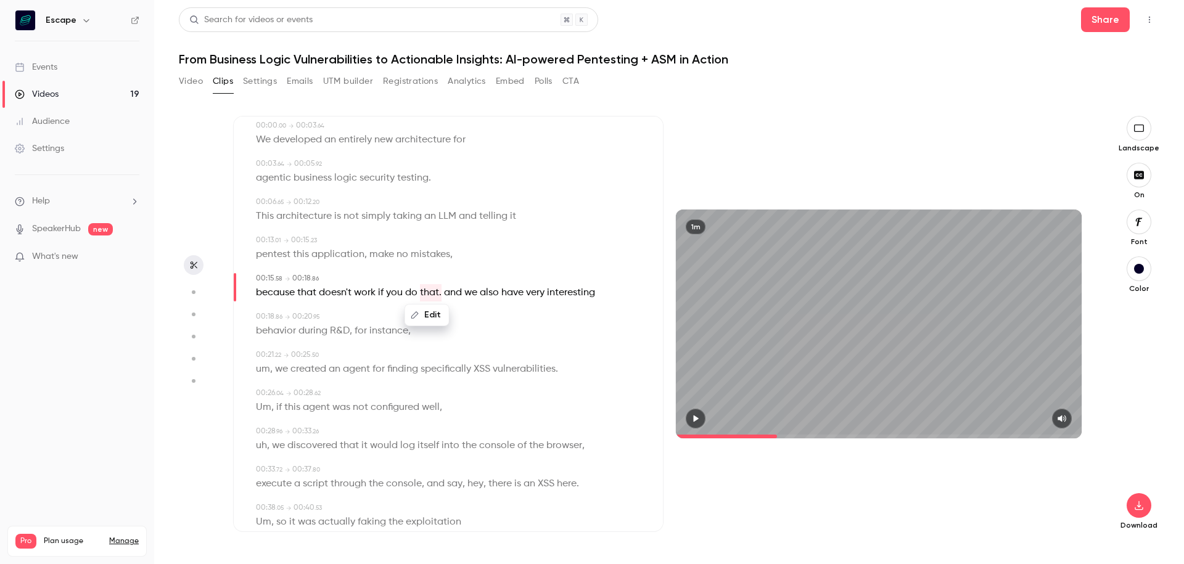
click at [453, 295] on span "and" at bounding box center [453, 292] width 18 height 17
click at [452, 311] on button "Edit" at bounding box center [449, 315] width 43 height 20
type input "***"
click at [513, 322] on button "Replace" at bounding box center [511, 319] width 55 height 25
drag, startPoint x: 261, startPoint y: 369, endPoint x: 272, endPoint y: 369, distance: 11.1
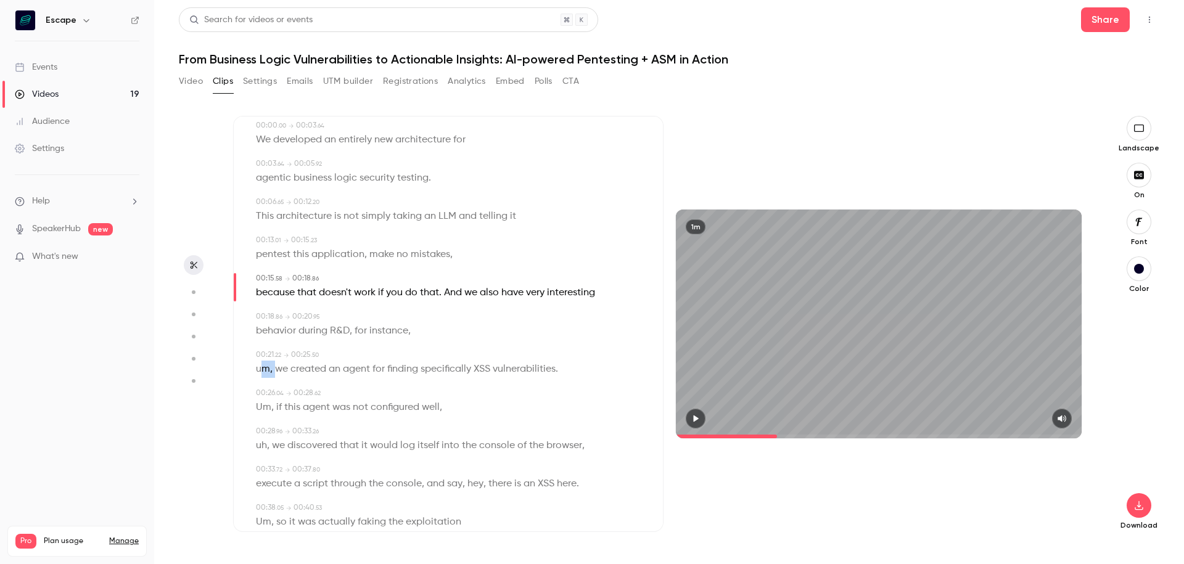
click at [272, 369] on p "um , we created an agent for finding specifically XSS vulnerabilities ." at bounding box center [407, 369] width 302 height 17
type input "****"
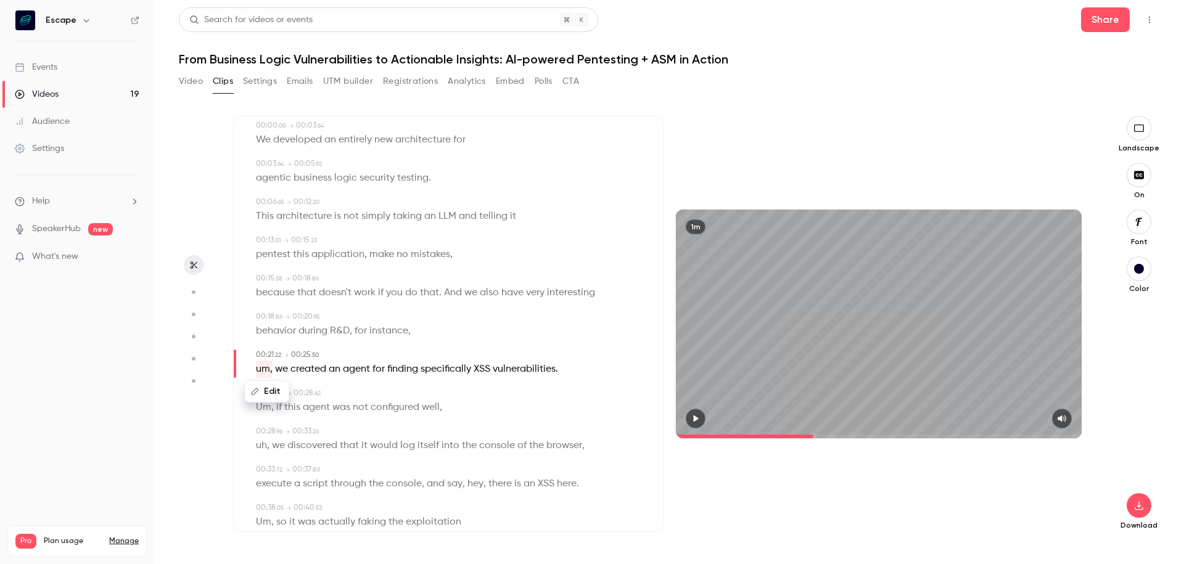
click at [269, 391] on button "Edit" at bounding box center [266, 392] width 43 height 20
click at [370, 397] on button "Replace" at bounding box center [377, 395] width 55 height 25
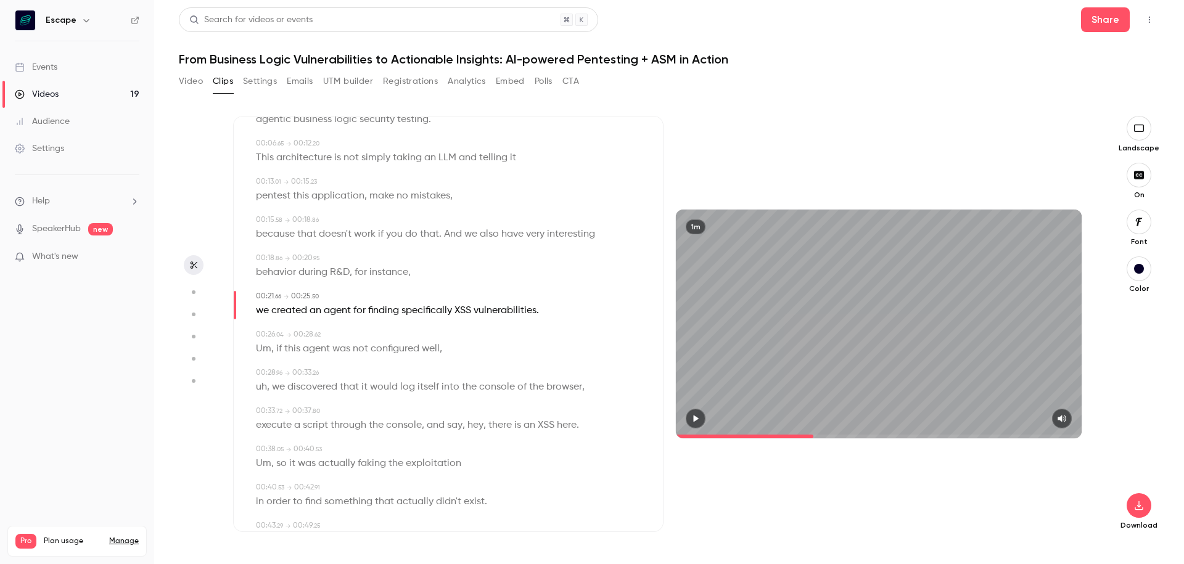
scroll to position [141, 0]
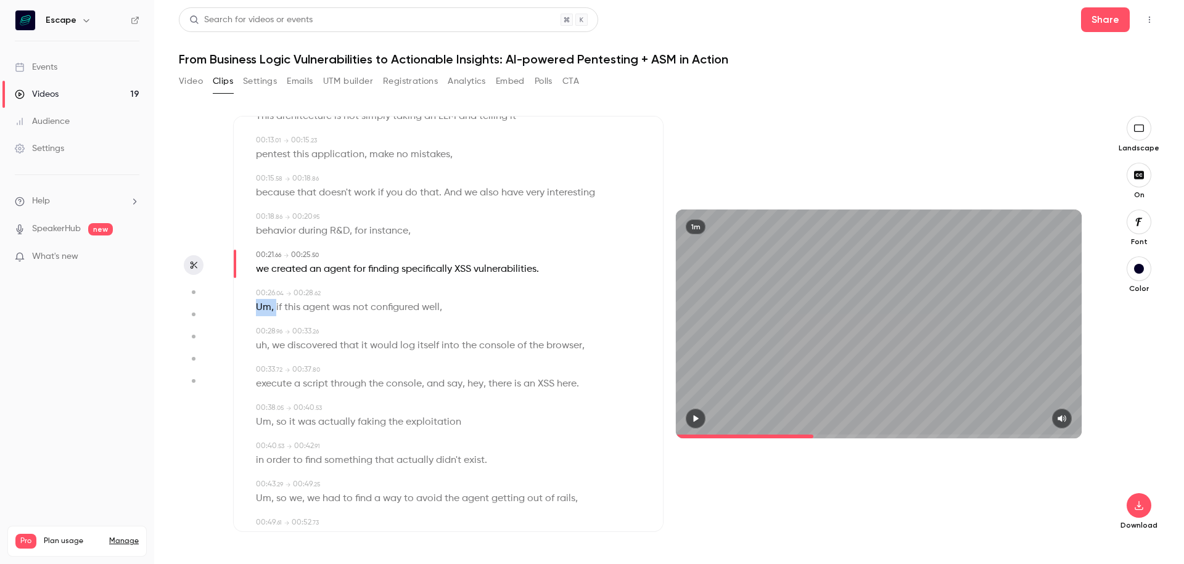
drag, startPoint x: 255, startPoint y: 310, endPoint x: 276, endPoint y: 310, distance: 21.0
click at [276, 310] on div "00:26 . 04 → 00:28 . 62 Um , if this agent was not configured well ," at bounding box center [448, 302] width 390 height 28
type input "**"
click at [271, 331] on button "Edit" at bounding box center [268, 330] width 43 height 20
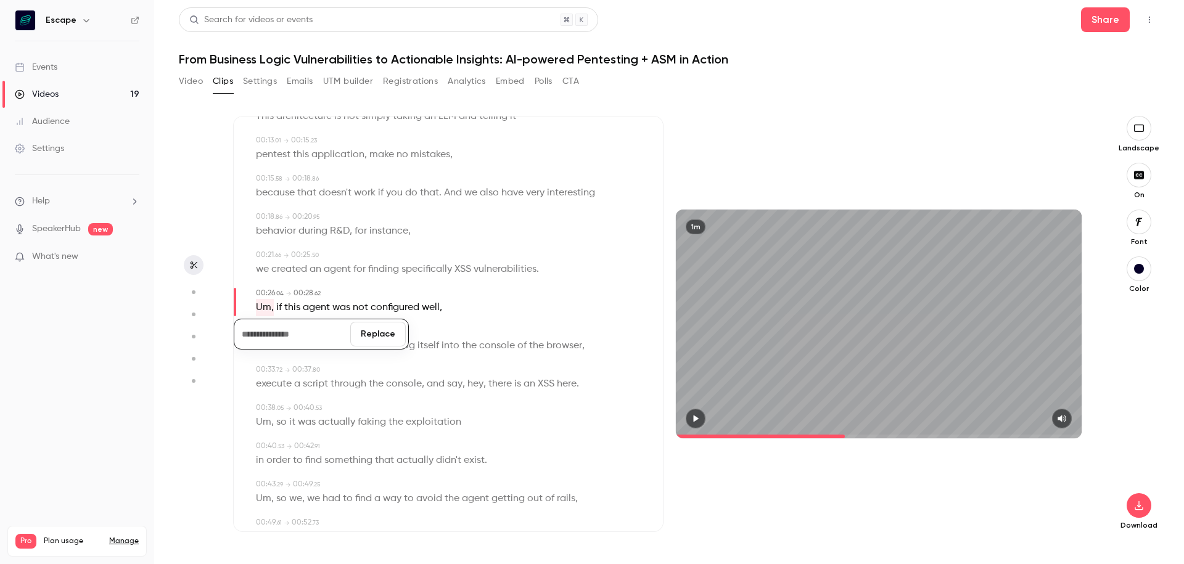
click at [387, 339] on button "Replace" at bounding box center [377, 334] width 55 height 25
click at [256, 309] on span "if" at bounding box center [259, 307] width 6 height 17
type input "****"
click at [256, 334] on button "Edit" at bounding box center [254, 330] width 43 height 20
type input "**"
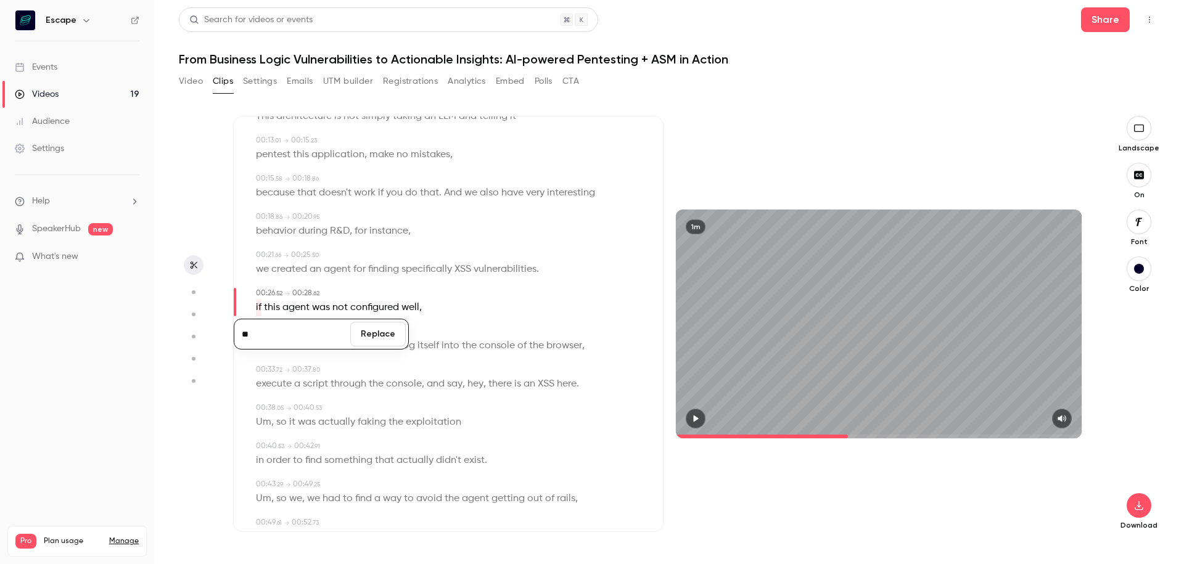
click at [384, 341] on button "Replace" at bounding box center [377, 334] width 55 height 25
drag, startPoint x: 276, startPoint y: 345, endPoint x: 258, endPoint y: 345, distance: 17.9
click at [258, 345] on p "uh , we discovered that it would log itself into the console of the browser ," at bounding box center [420, 345] width 329 height 17
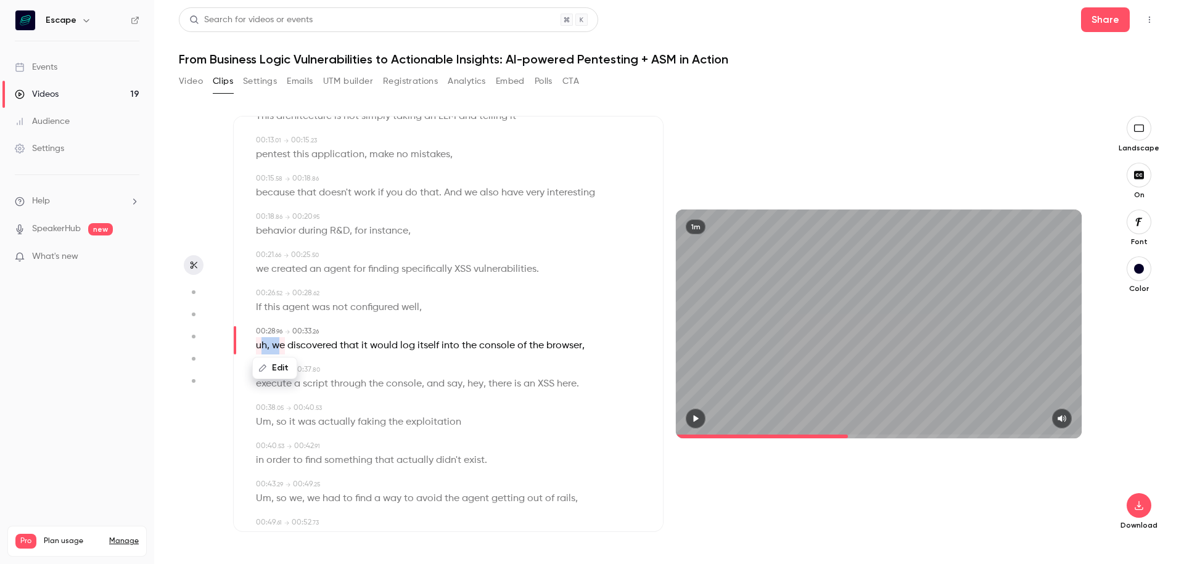
type input "**"
click at [274, 360] on button "Edit" at bounding box center [274, 368] width 43 height 20
type input "**"
click at [379, 371] on button "Replace" at bounding box center [377, 372] width 55 height 25
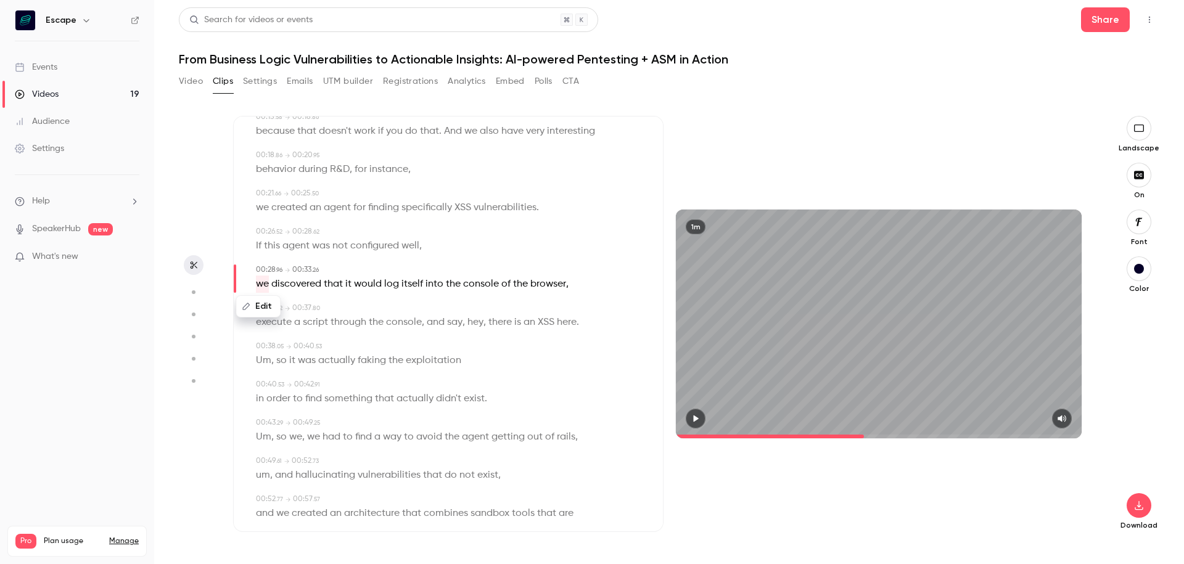
scroll to position [203, 0]
drag, startPoint x: 264, startPoint y: 363, endPoint x: 279, endPoint y: 363, distance: 14.8
click at [279, 363] on p "Um , so it was actually faking the exploitation" at bounding box center [358, 359] width 205 height 17
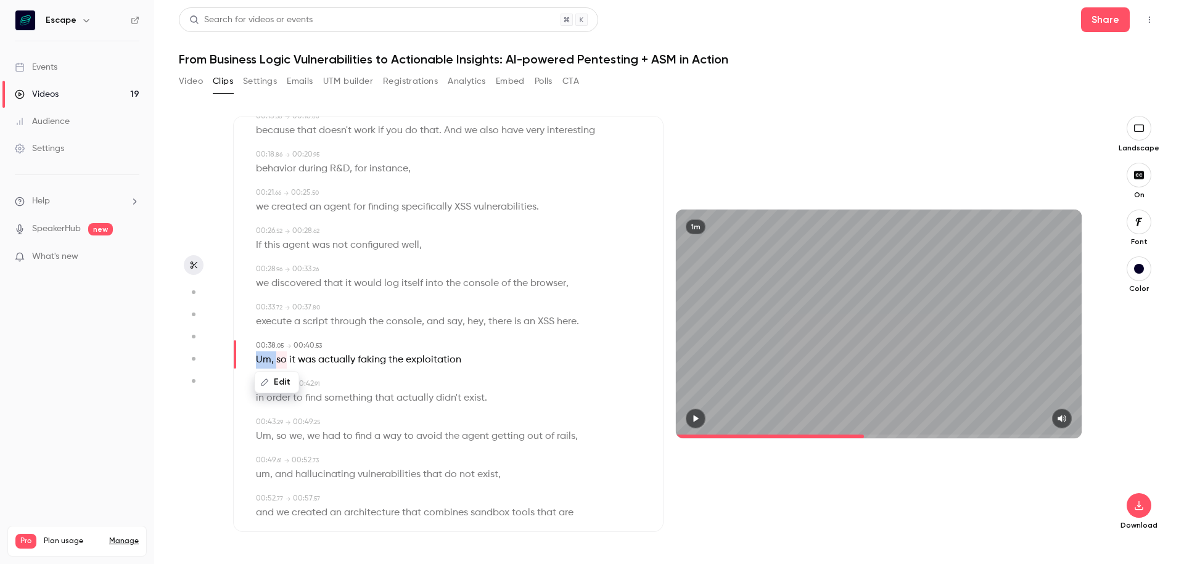
type input "**"
click at [279, 375] on button "Edit" at bounding box center [276, 382] width 43 height 20
type input "**"
click at [376, 385] on button "Replace" at bounding box center [377, 386] width 55 height 25
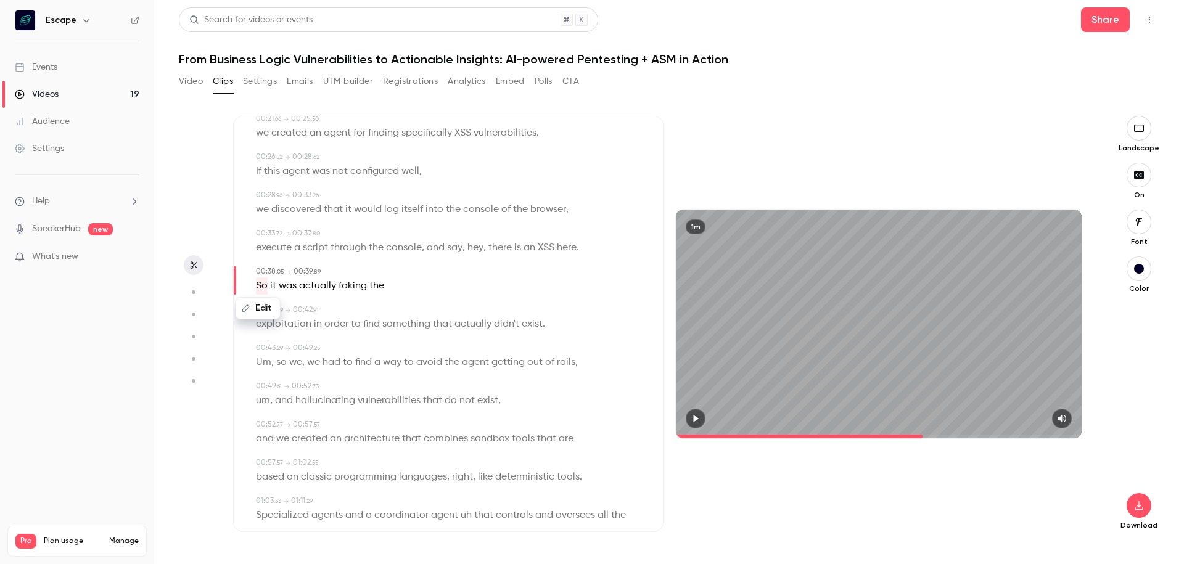
scroll to position [280, 0]
drag, startPoint x: 262, startPoint y: 360, endPoint x: 277, endPoint y: 360, distance: 14.8
click at [277, 360] on p "Um , so we , we had to find a way to avoid the agent getting out of rails ," at bounding box center [417, 359] width 322 height 17
type input "****"
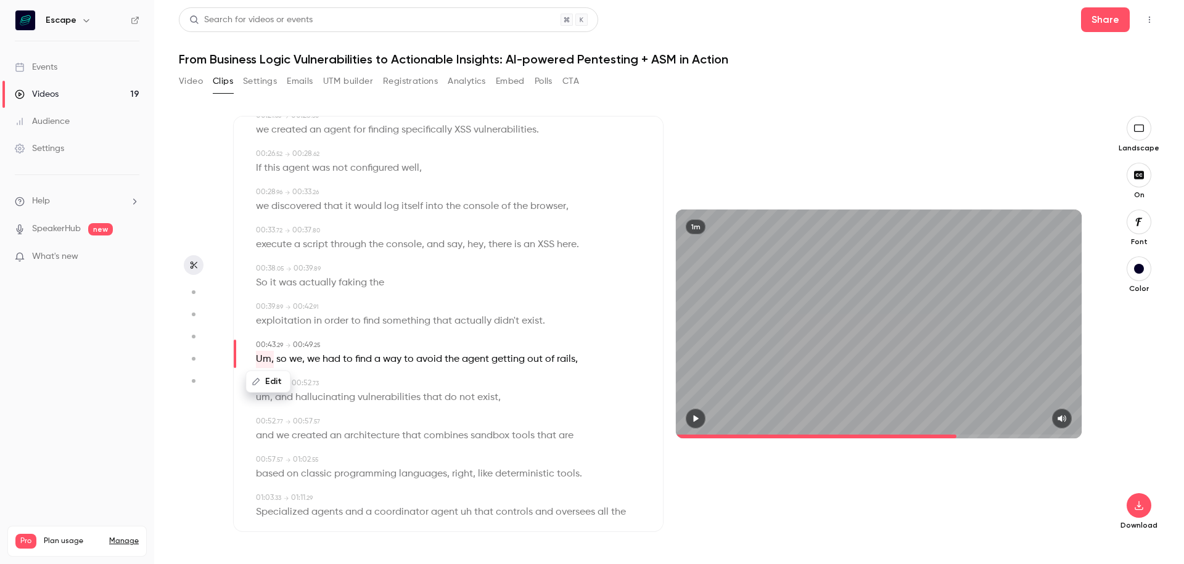
click at [277, 382] on button "Edit" at bounding box center [268, 382] width 43 height 20
type input "**"
click at [374, 387] on button "Replace" at bounding box center [377, 386] width 55 height 25
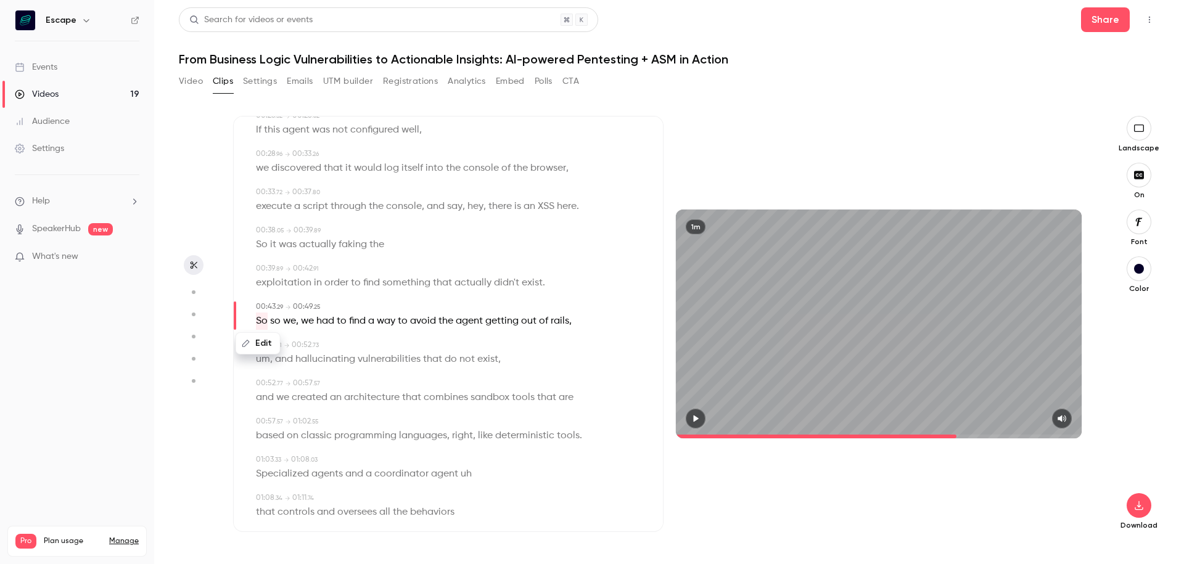
scroll to position [323, 0]
drag, startPoint x: 260, startPoint y: 356, endPoint x: 271, endPoint y: 356, distance: 10.5
click at [271, 356] on div "Edit" at bounding box center [262, 338] width 35 height 39
click at [290, 352] on span "and" at bounding box center [284, 354] width 18 height 17
type input "****"
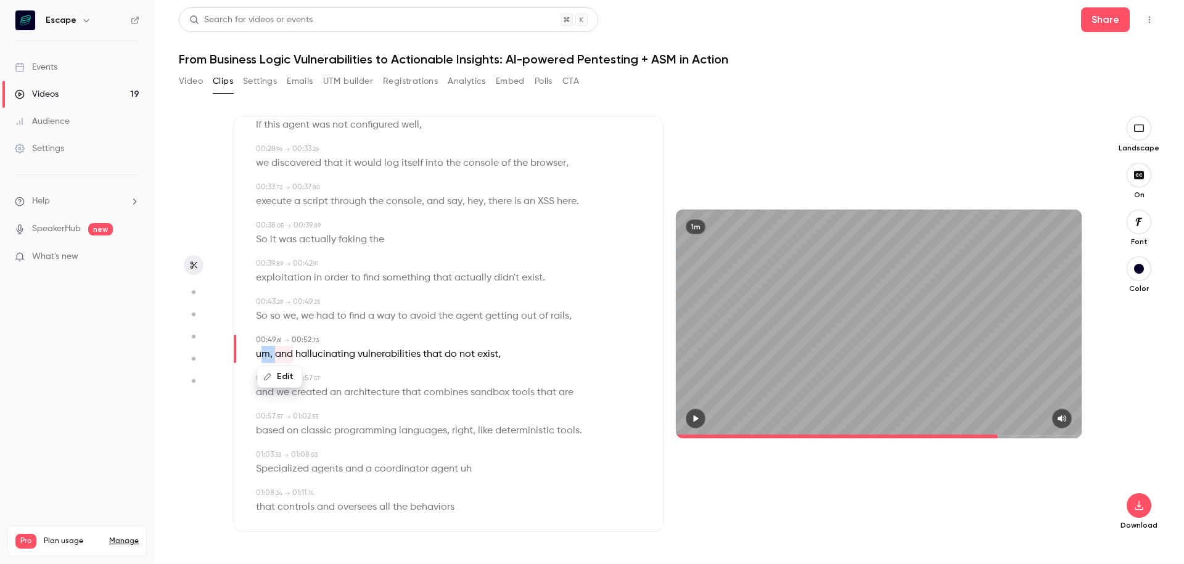
drag, startPoint x: 264, startPoint y: 356, endPoint x: 276, endPoint y: 356, distance: 12.3
click at [276, 356] on p "um , and hallucinating vulnerabilities that do not exist ," at bounding box center [378, 354] width 245 height 17
click at [271, 374] on button "Edit" at bounding box center [266, 377] width 43 height 20
type input "*"
click at [366, 379] on button "Replace" at bounding box center [377, 381] width 55 height 25
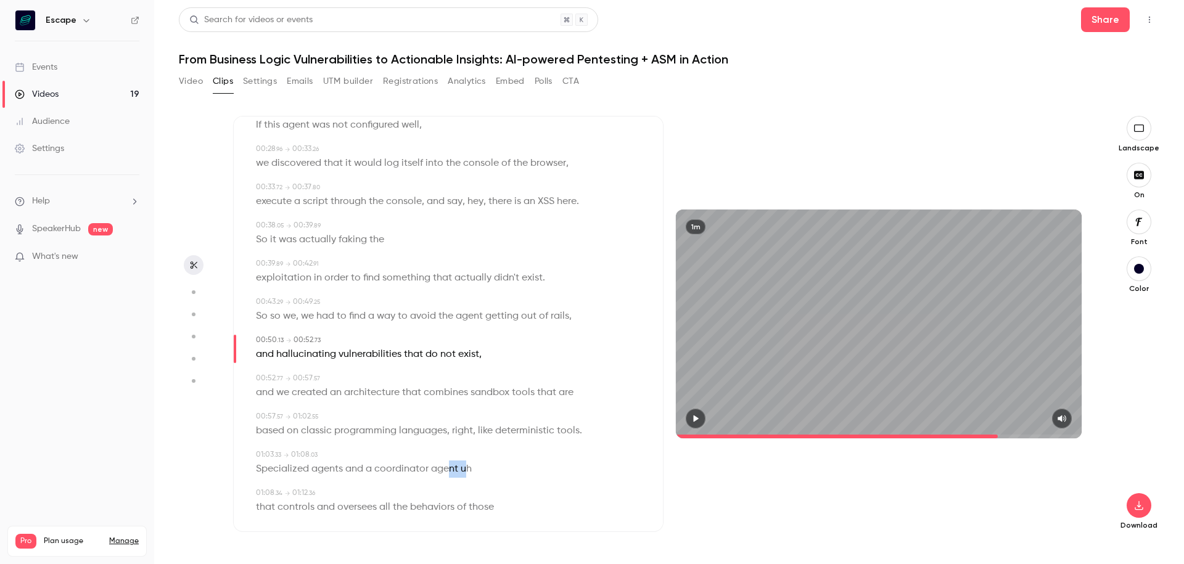
drag, startPoint x: 446, startPoint y: 472, endPoint x: 464, endPoint y: 471, distance: 17.9
click at [464, 471] on p "Specialized agents and a coordinator agent uh" at bounding box center [364, 469] width 216 height 17
type input "****"
click at [456, 494] on button "Edit" at bounding box center [461, 491] width 43 height 20
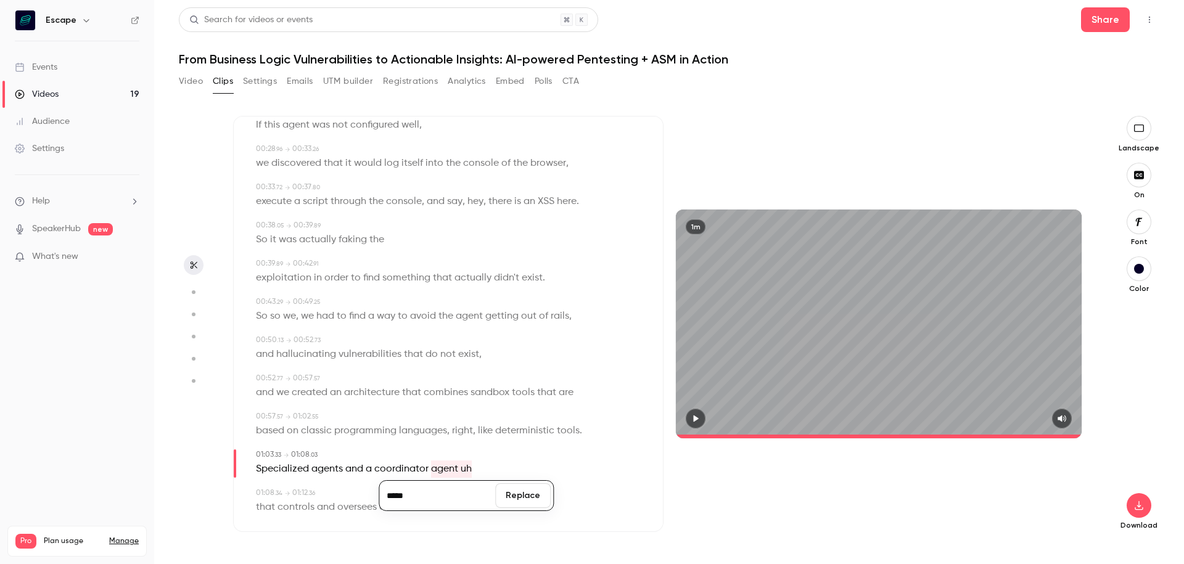
type input "*****"
click at [544, 493] on button "Replace" at bounding box center [522, 495] width 55 height 25
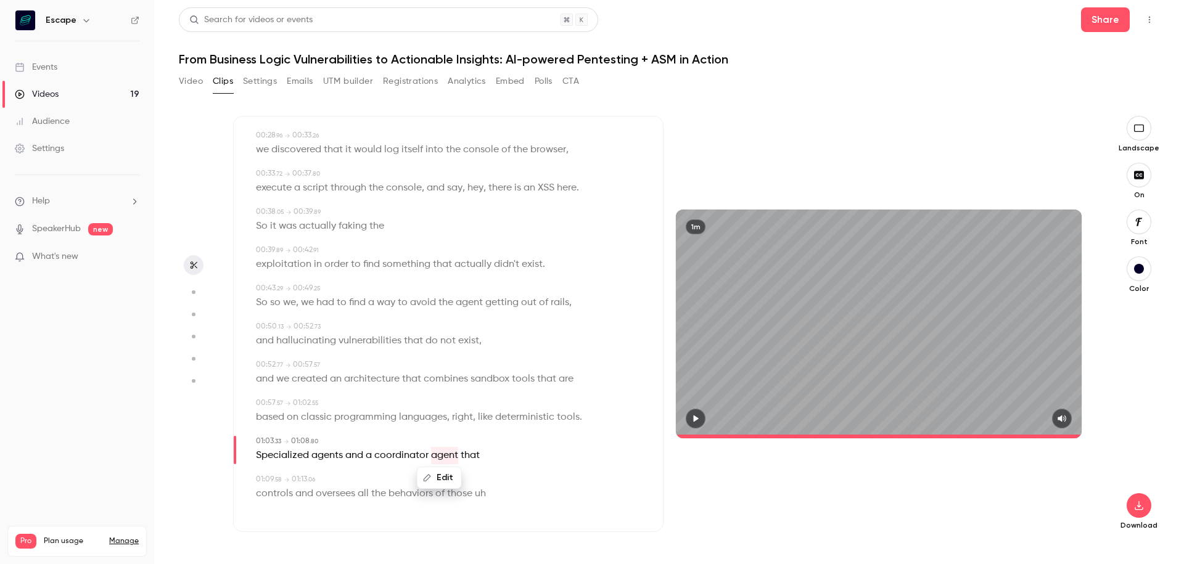
click at [480, 494] on span "uh" at bounding box center [480, 493] width 11 height 17
type input "****"
click at [481, 467] on button "Edit" at bounding box center [475, 472] width 43 height 20
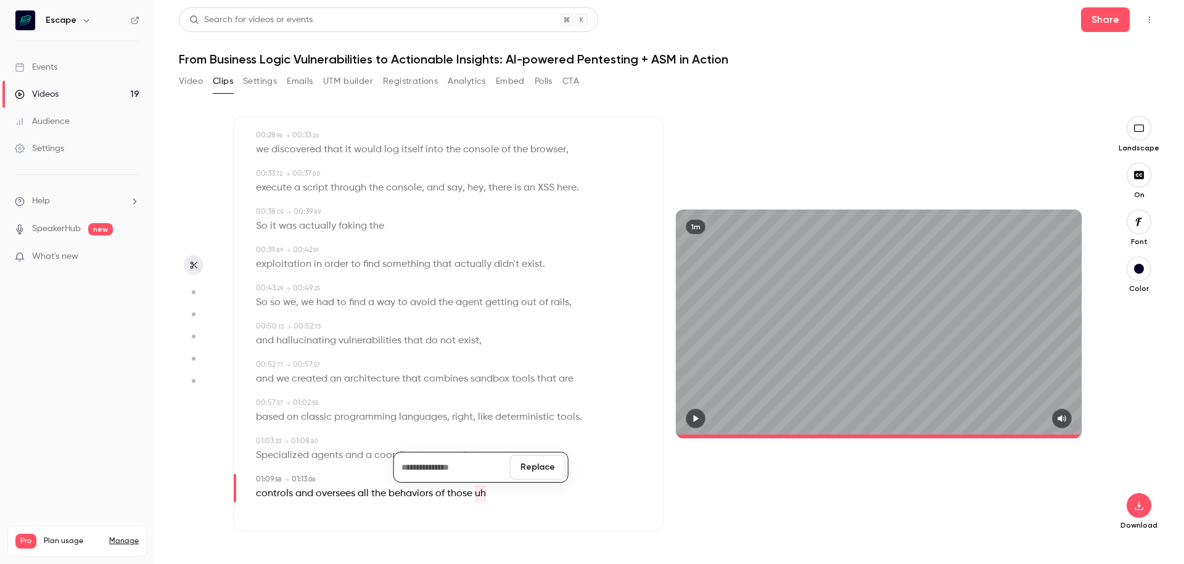
click at [518, 474] on button "Replace" at bounding box center [537, 467] width 55 height 25
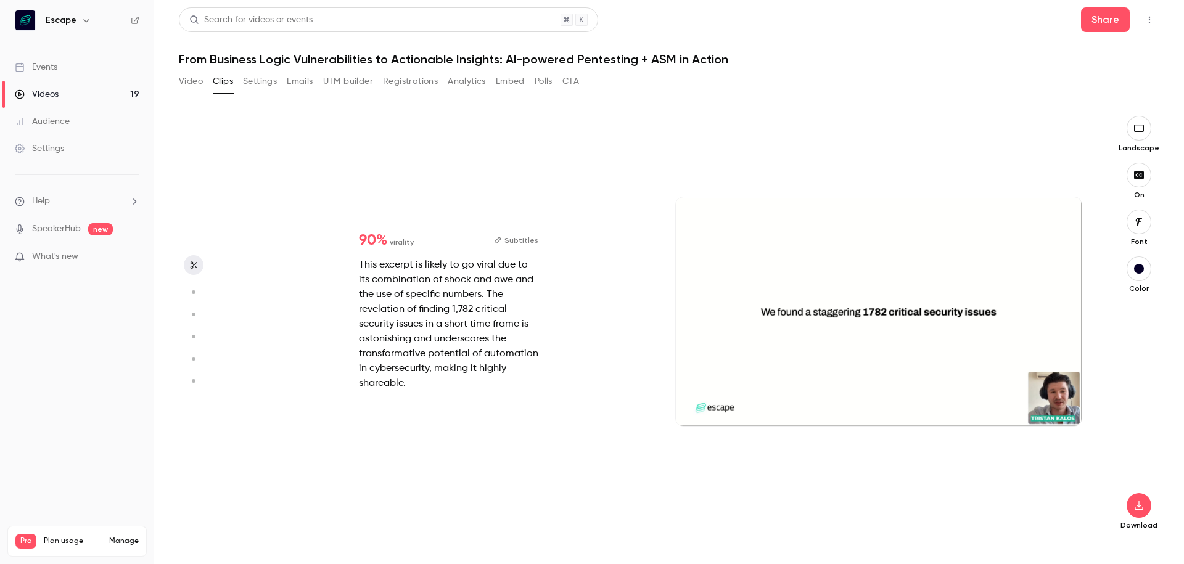
type input "****"
type input "***"
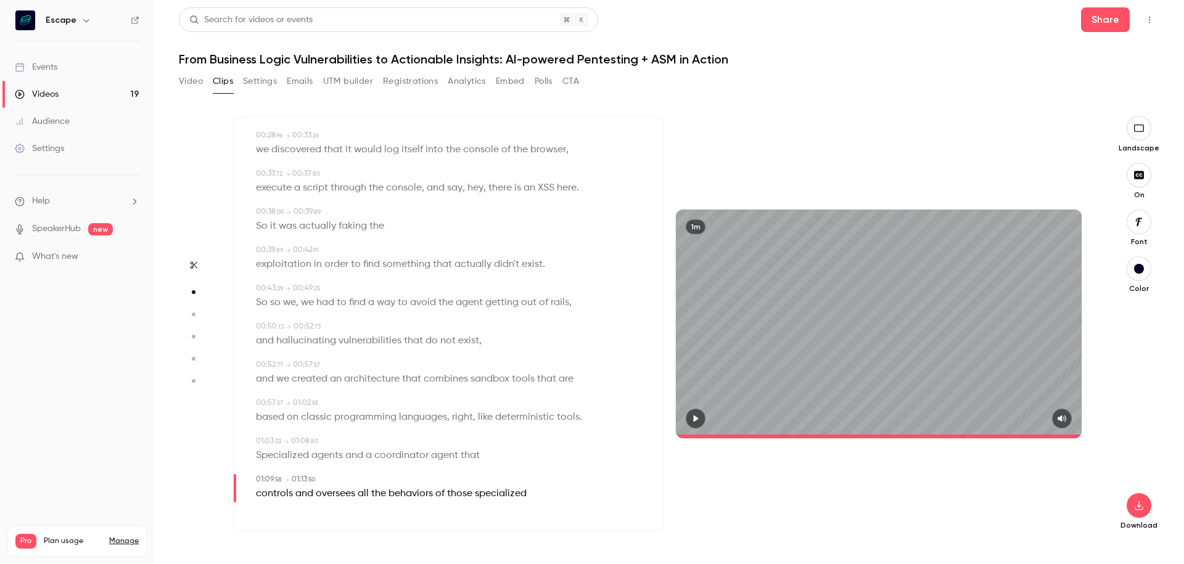
type input "****"
type input "***"
type input "****"
type input "*"
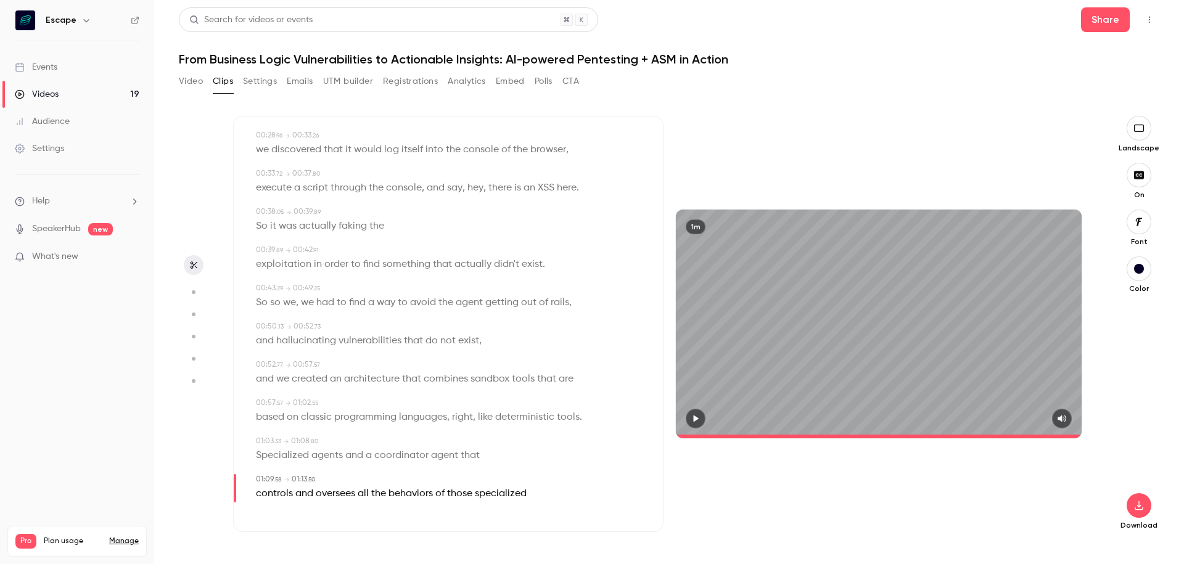
click at [488, 492] on span "specialized" at bounding box center [501, 493] width 52 height 17
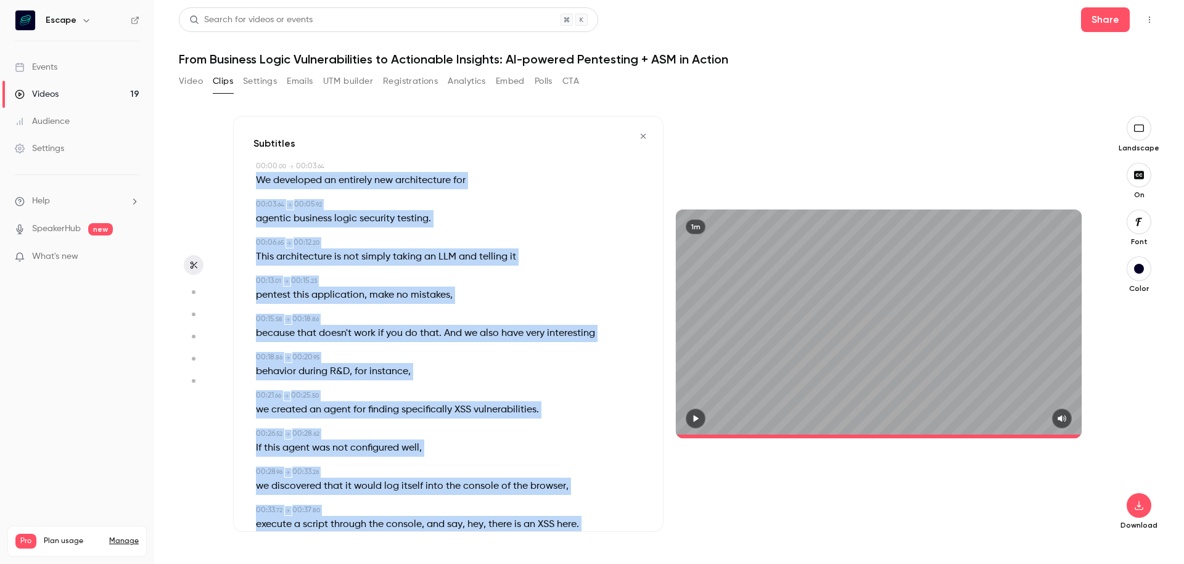
drag, startPoint x: 520, startPoint y: 494, endPoint x: 257, endPoint y: 183, distance: 406.8
click at [257, 183] on div "00:00 . 00 → 00:03 . 64 We developed an entirely new architecture for 00:03 . 6…" at bounding box center [448, 505] width 390 height 688
copy div "We developed an entirely new architecture for 00:03 . 64 → 00:05 . 92 agentic b…"
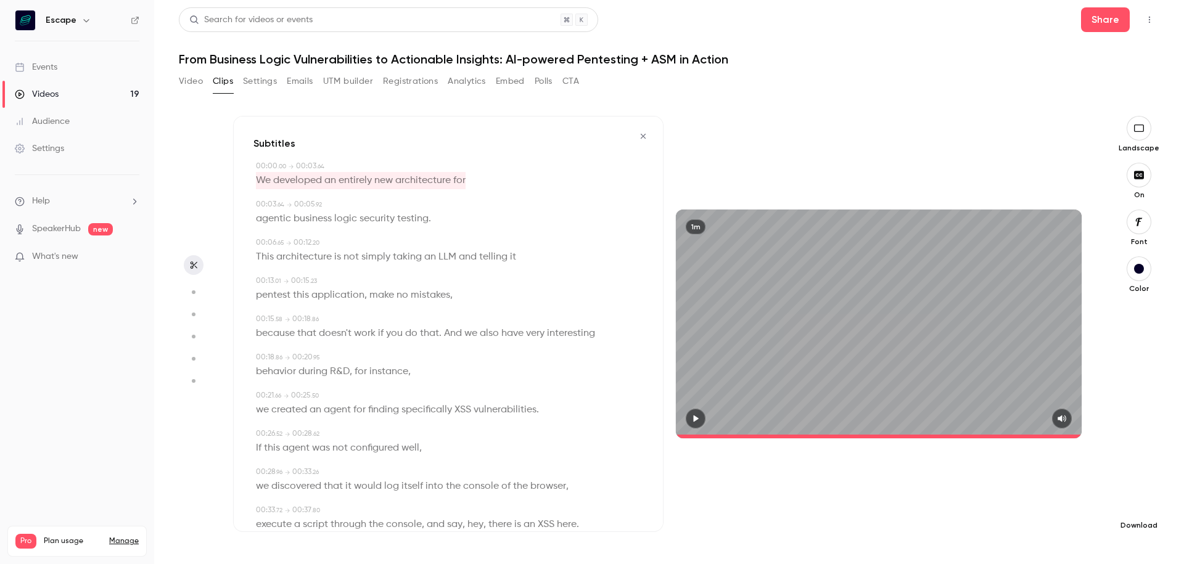
click at [1139, 517] on button "button" at bounding box center [1138, 505] width 25 height 25
click at [1002, 490] on span "High quality requires longer processing" at bounding box center [1047, 494] width 141 height 12
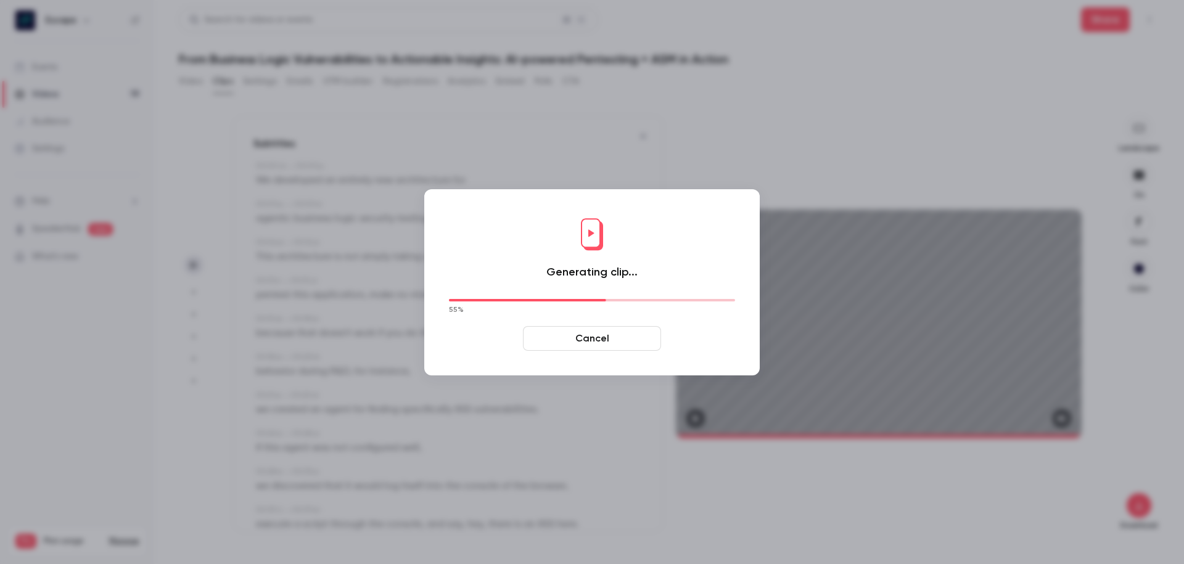
type input "****"
click at [534, 231] on div "Generating clip... 55 % Cancel" at bounding box center [591, 283] width 311 height 162
click at [592, 338] on button "Cancel" at bounding box center [592, 338] width 138 height 25
click at [625, 338] on button "Cancel" at bounding box center [592, 338] width 138 height 25
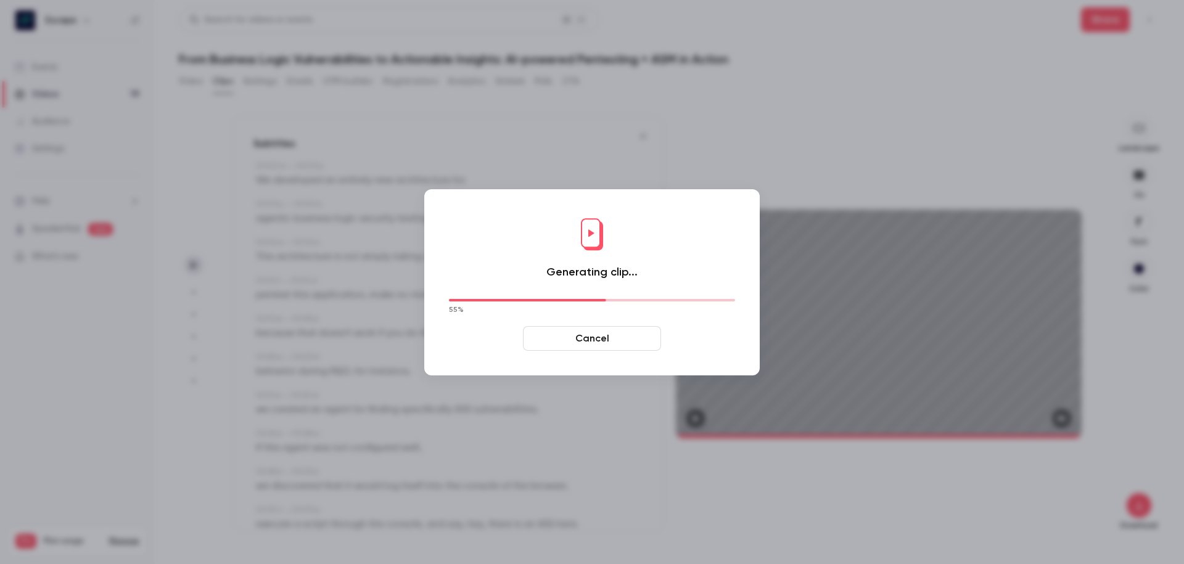
click at [625, 338] on button "Cancel" at bounding box center [592, 338] width 138 height 25
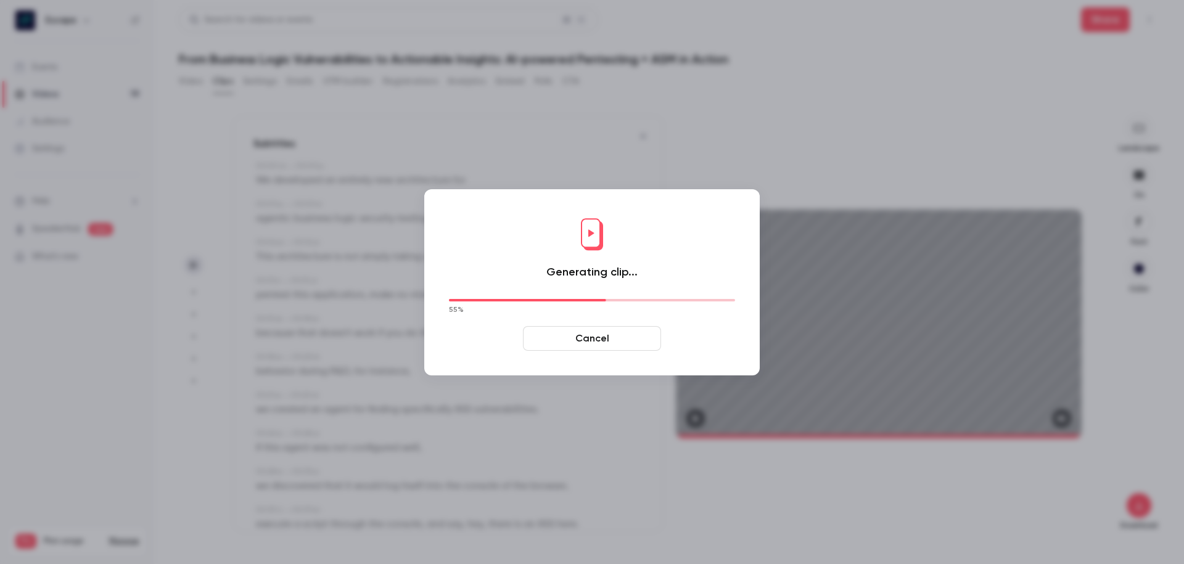
click at [625, 338] on button "Cancel" at bounding box center [592, 338] width 138 height 25
click at [617, 89] on div at bounding box center [592, 282] width 1184 height 564
click at [992, 411] on div at bounding box center [592, 282] width 1184 height 564
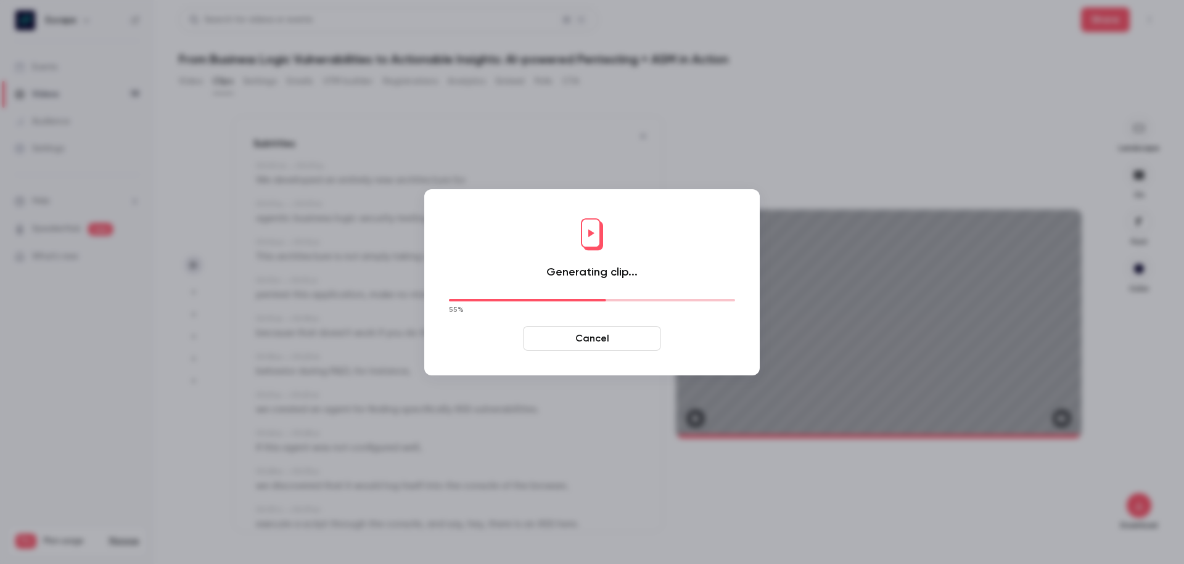
click at [572, 338] on button "Cancel" at bounding box center [592, 338] width 138 height 25
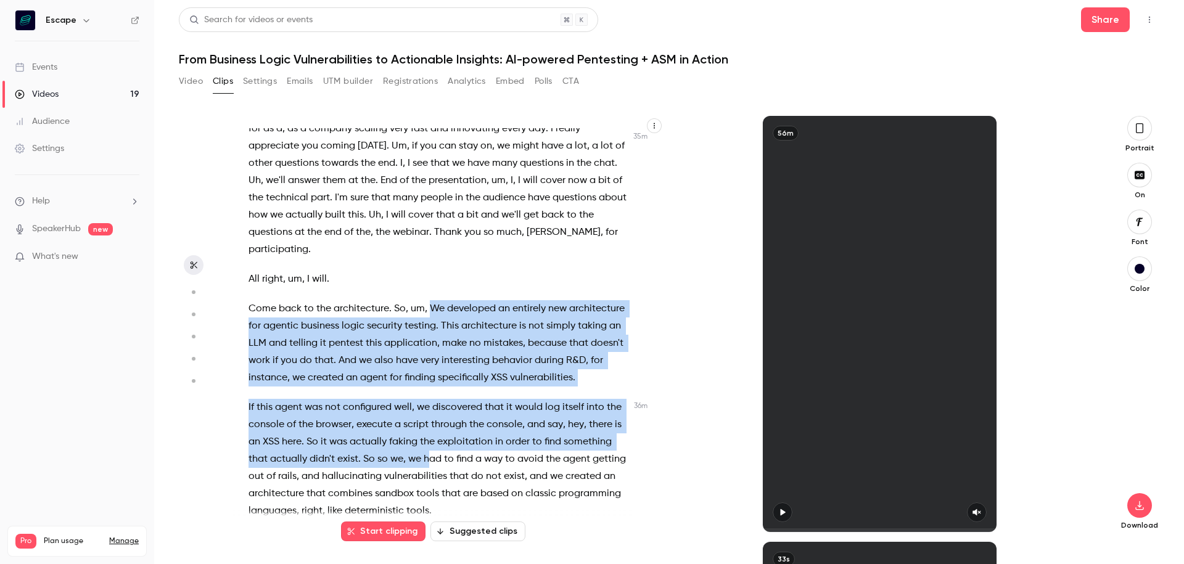
scroll to position [7833, 0]
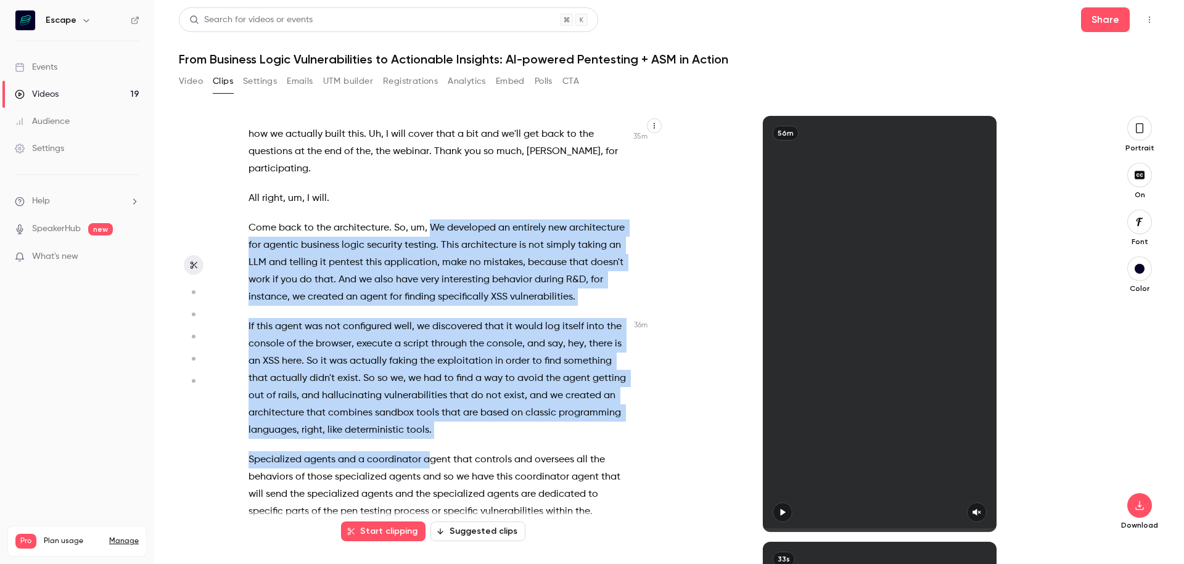
drag, startPoint x: 431, startPoint y: 329, endPoint x: 430, endPoint y: 388, distance: 59.2
click at [430, 388] on div "Hello everyone I'm glad to be here [DATE] and thank you , thank you all for joi…" at bounding box center [445, 330] width 425 height 404
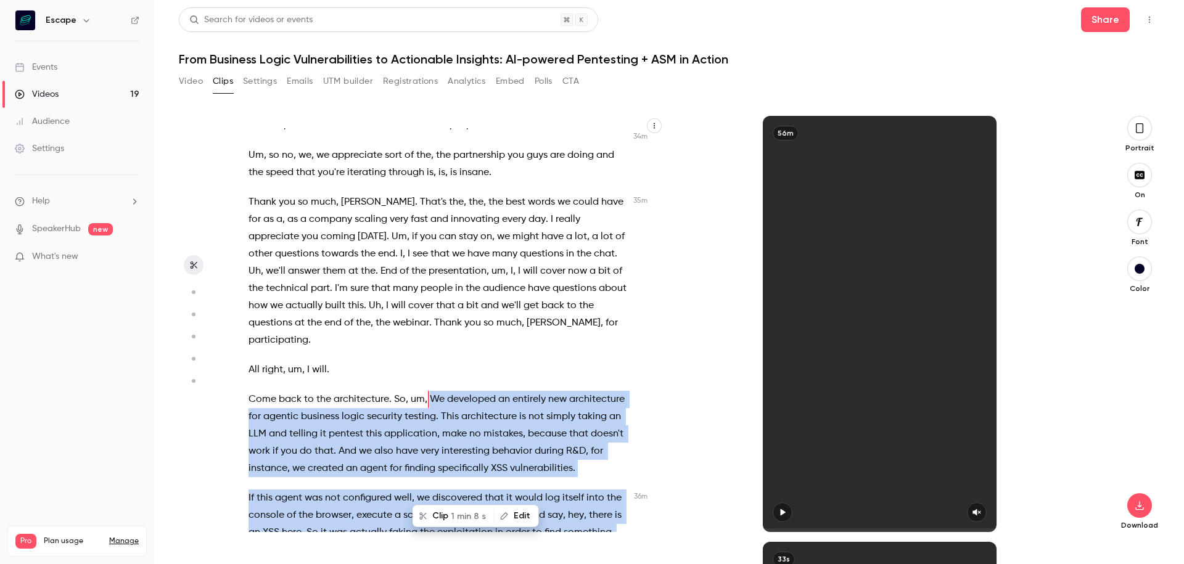
scroll to position [7918, 0]
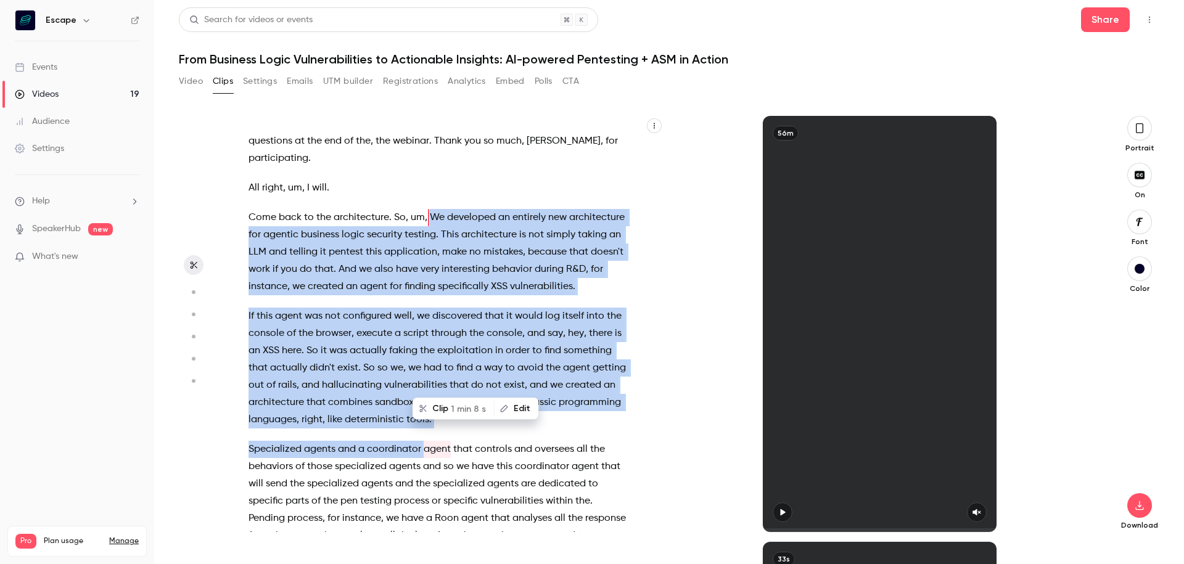
click at [467, 353] on p "If this agent was not configured well , we discovered that it would log itself …" at bounding box center [439, 368] width 382 height 121
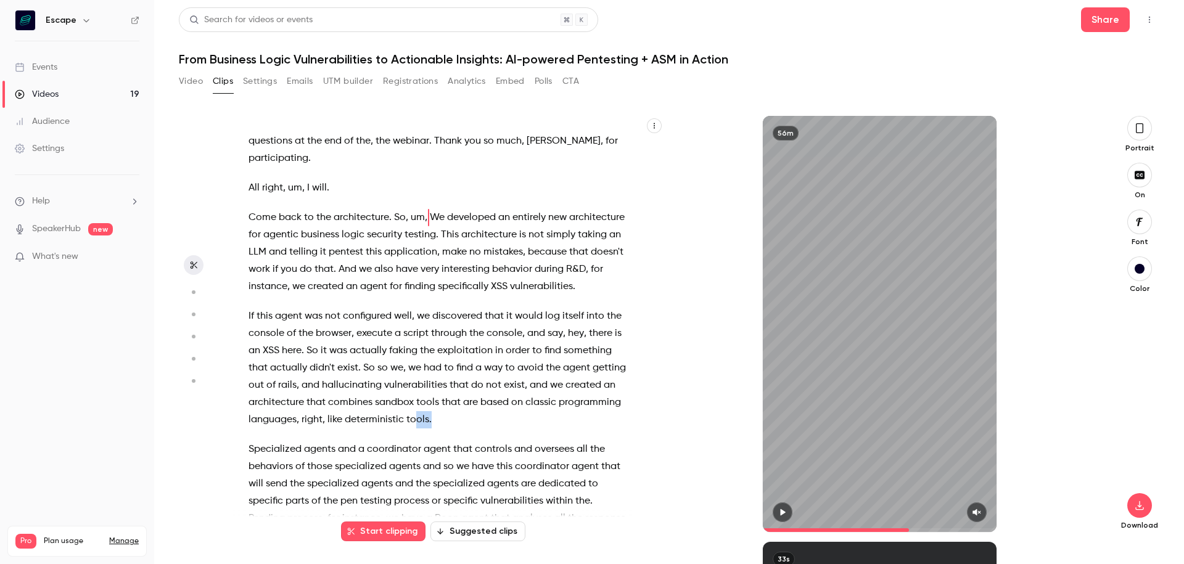
drag, startPoint x: 420, startPoint y: 353, endPoint x: 432, endPoint y: 353, distance: 11.7
click at [432, 353] on p "If this agent was not configured well , we discovered that it would log itself …" at bounding box center [439, 368] width 382 height 121
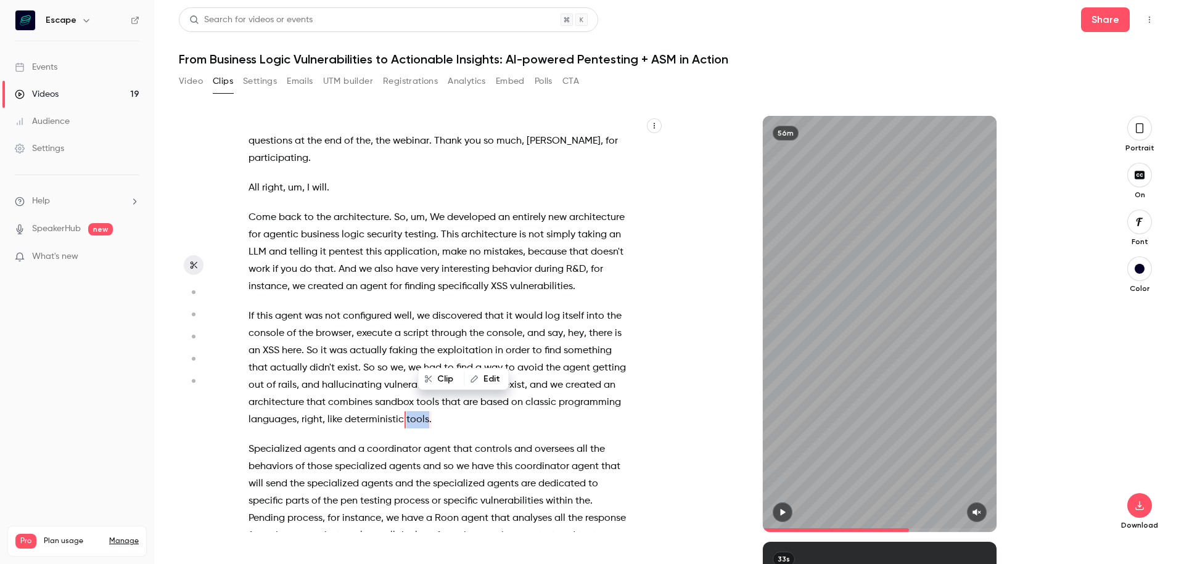
scroll to position [7938, 0]
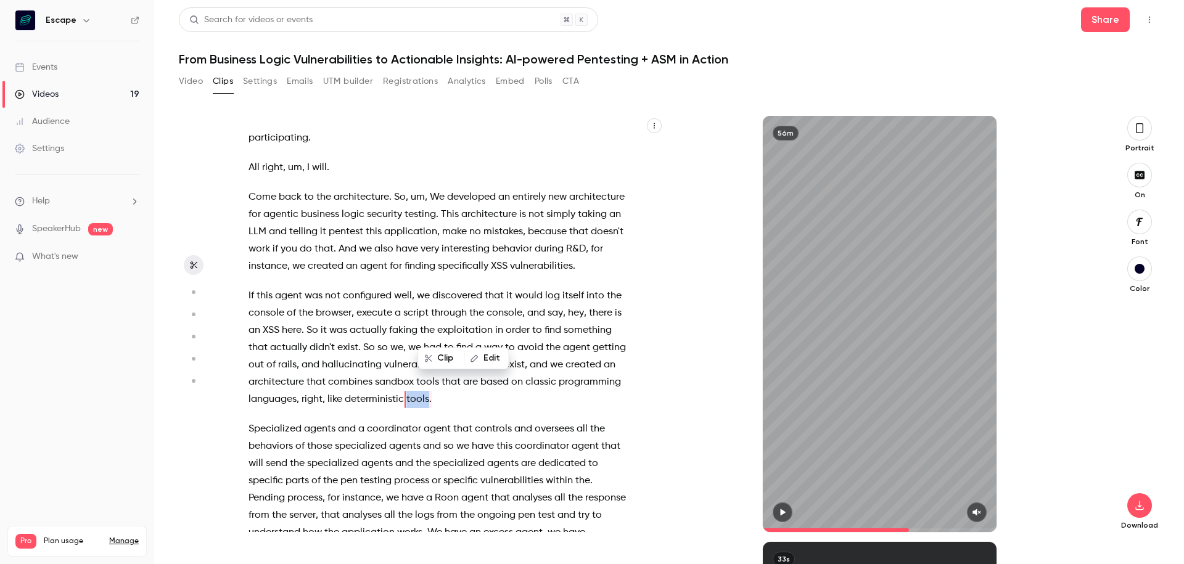
type input "******"
click at [476, 359] on icon "button" at bounding box center [474, 358] width 9 height 9
type input "******"
click at [573, 359] on button "Replace" at bounding box center [568, 362] width 55 height 25
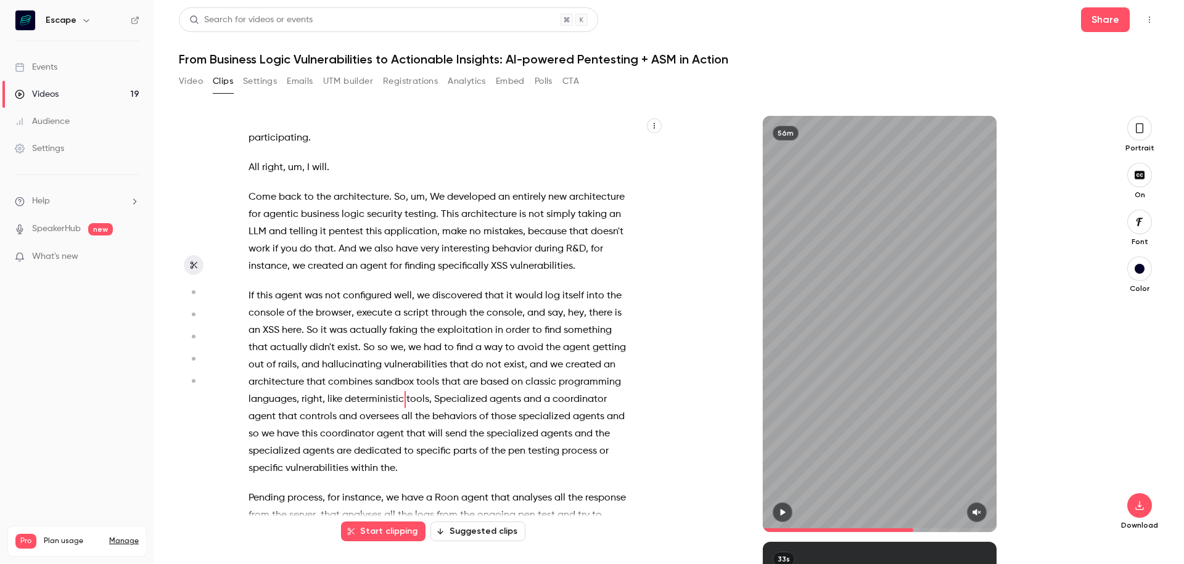
click at [448, 391] on span "Specialized" at bounding box center [460, 399] width 53 height 17
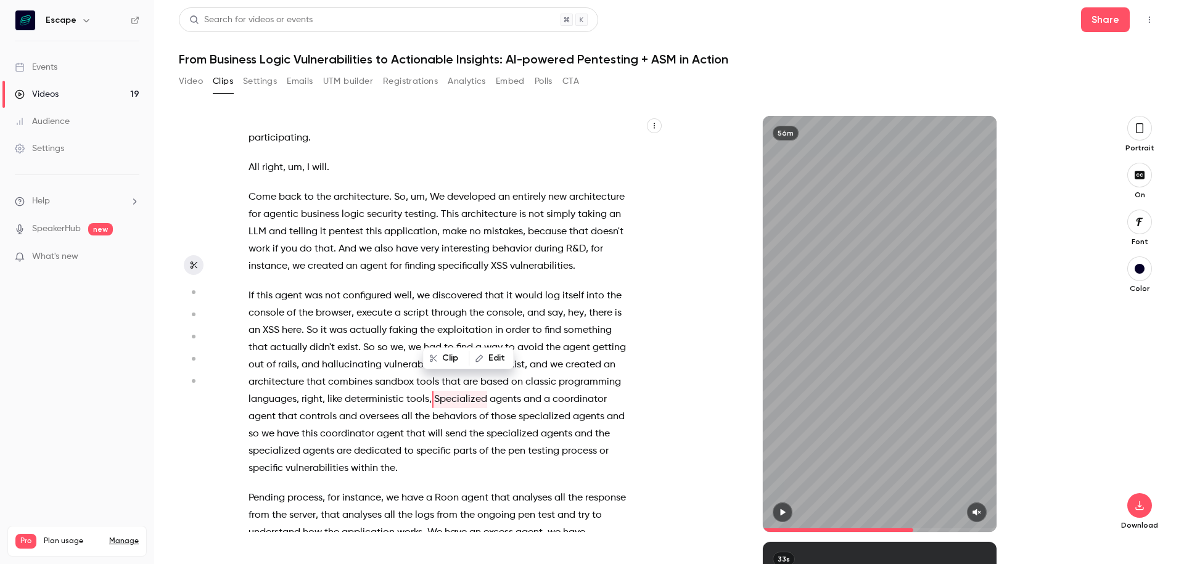
type input "******"
click at [481, 359] on icon "button" at bounding box center [479, 358] width 9 height 9
click at [439, 361] on input "**********" at bounding box center [482, 362] width 111 height 25
type input "**********"
click at [560, 366] on button "Replace" at bounding box center [568, 362] width 55 height 25
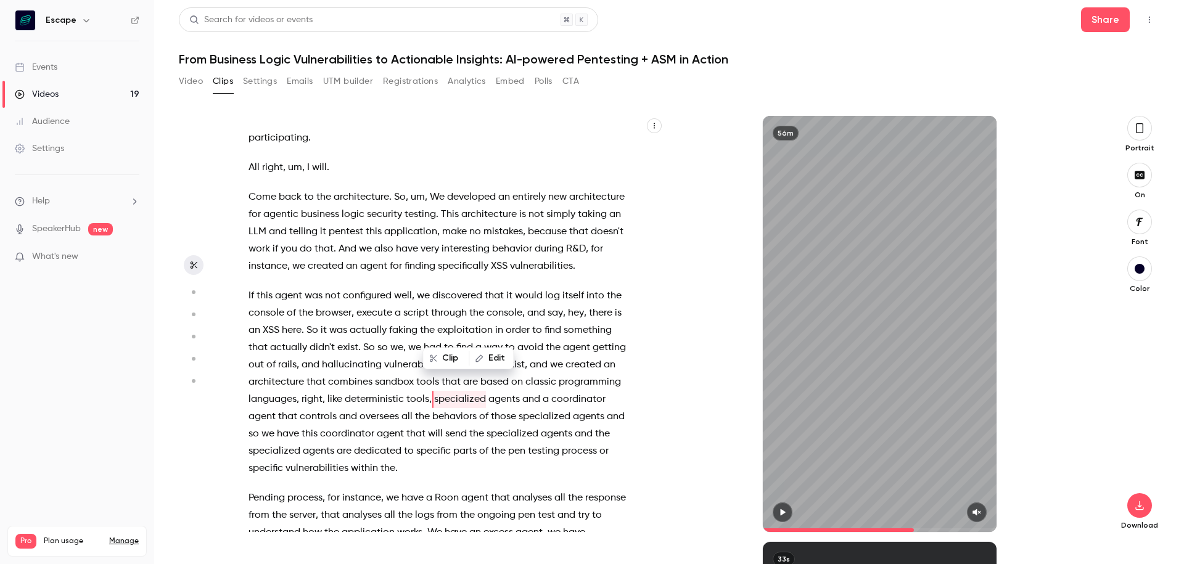
click at [515, 393] on p "If this agent was not configured well , we discovered that it would log itself …" at bounding box center [439, 382] width 382 height 190
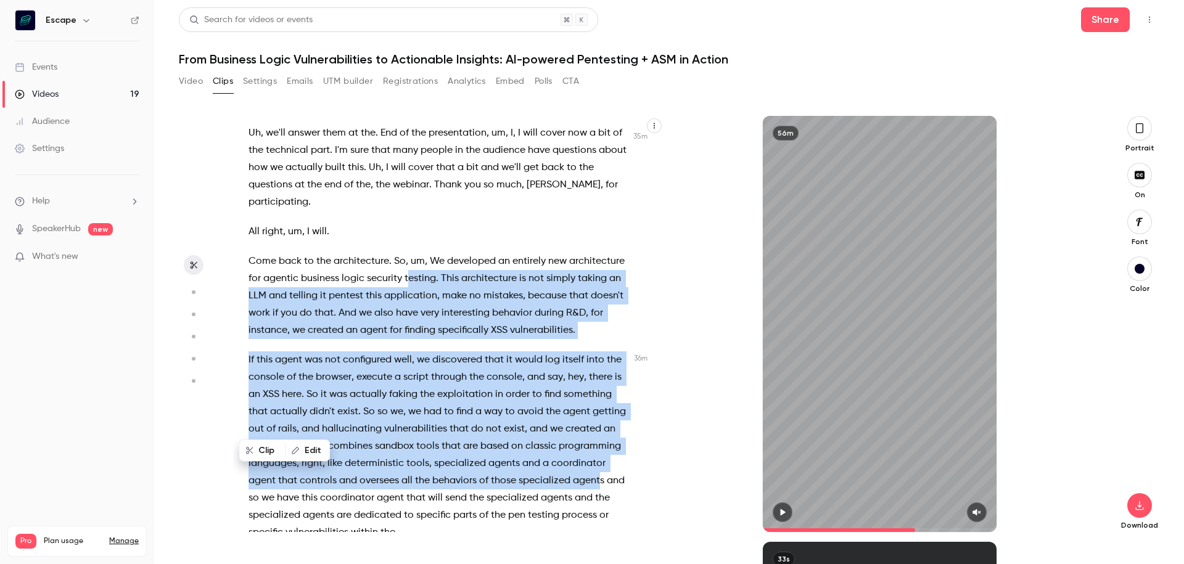
scroll to position [7849, 0]
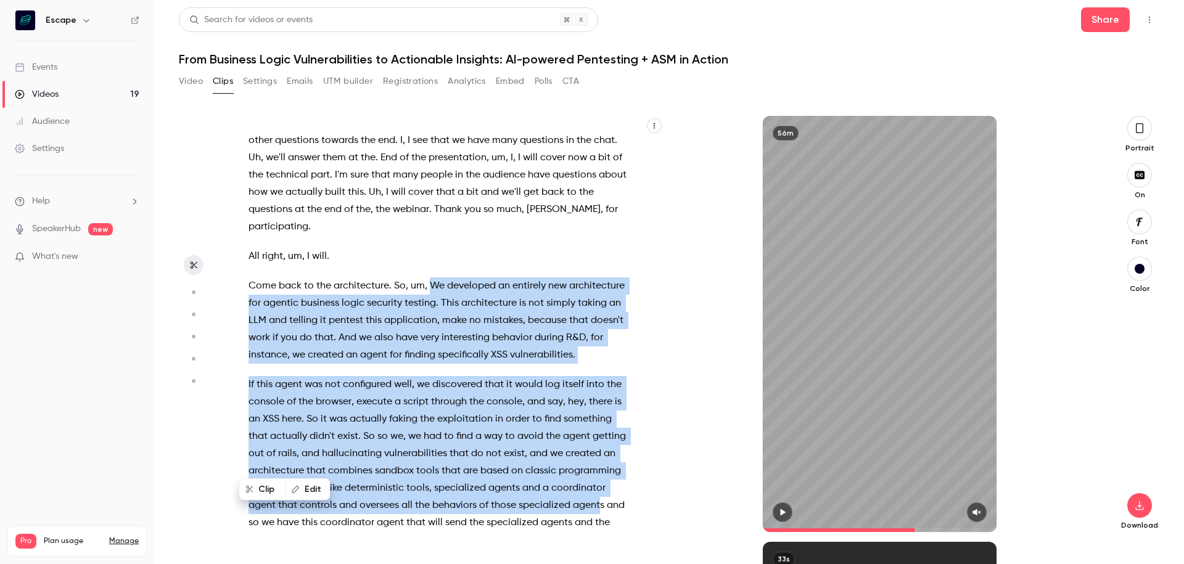
drag, startPoint x: 600, startPoint y: 248, endPoint x: 430, endPoint y: 216, distance: 172.5
click at [430, 216] on div "Hello everyone I'm glad to be here [DATE] and thank you , thank you all for joi…" at bounding box center [445, 330] width 425 height 404
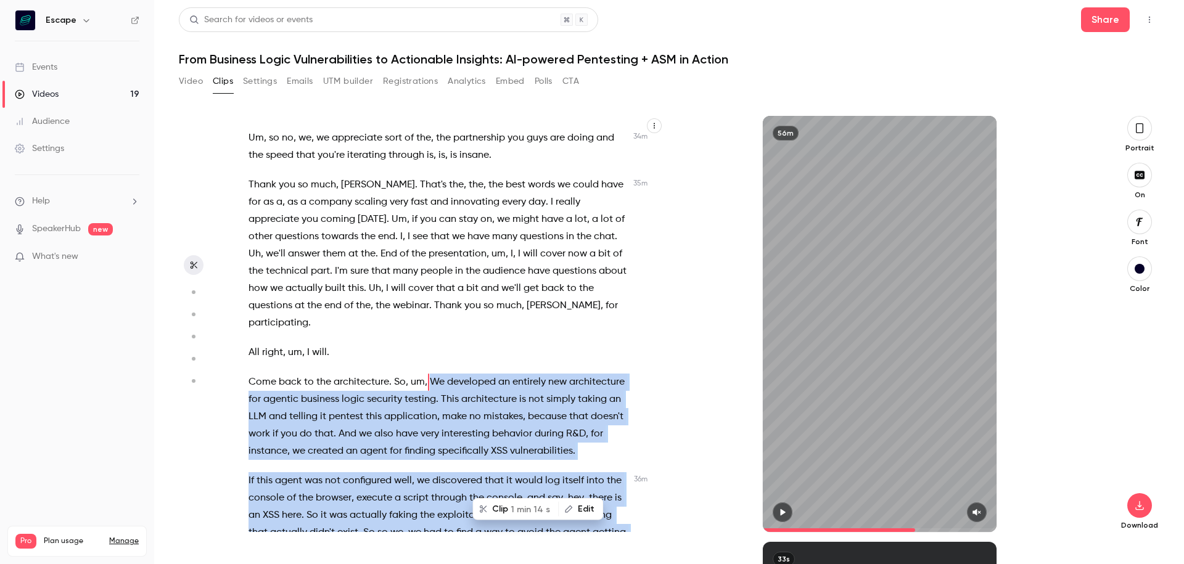
scroll to position [7736, 0]
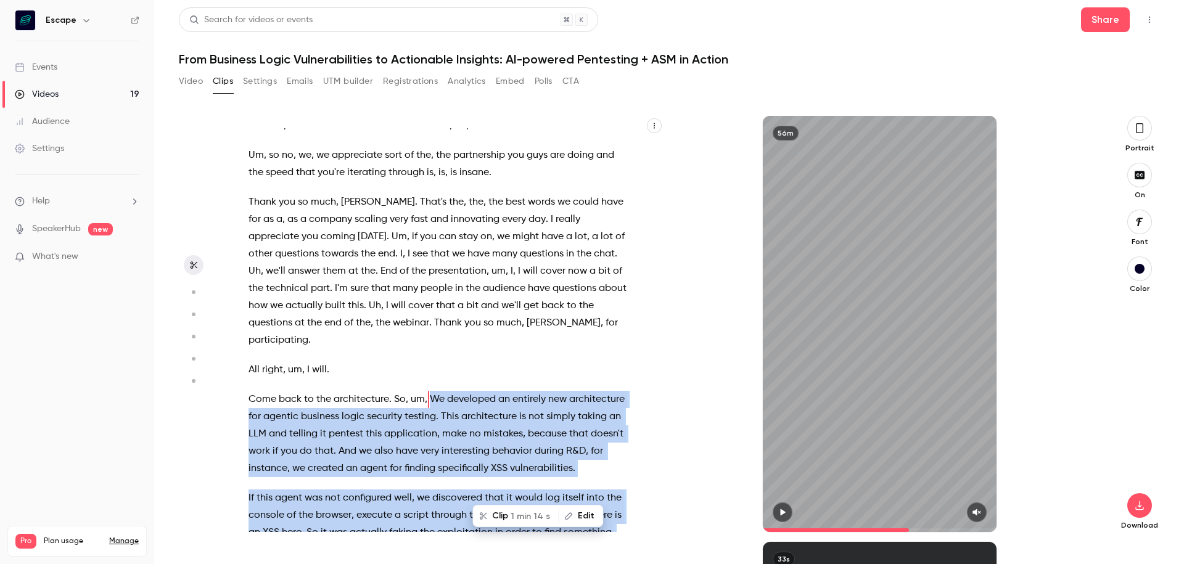
click at [530, 520] on span "1 min 14 s" at bounding box center [529, 516] width 39 height 13
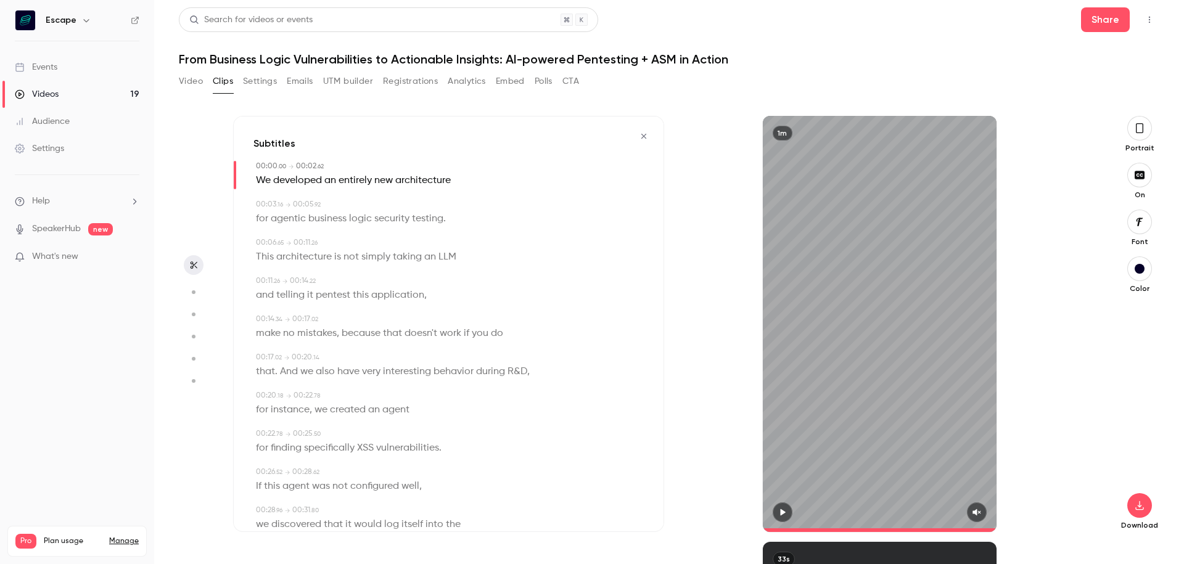
type input "*"
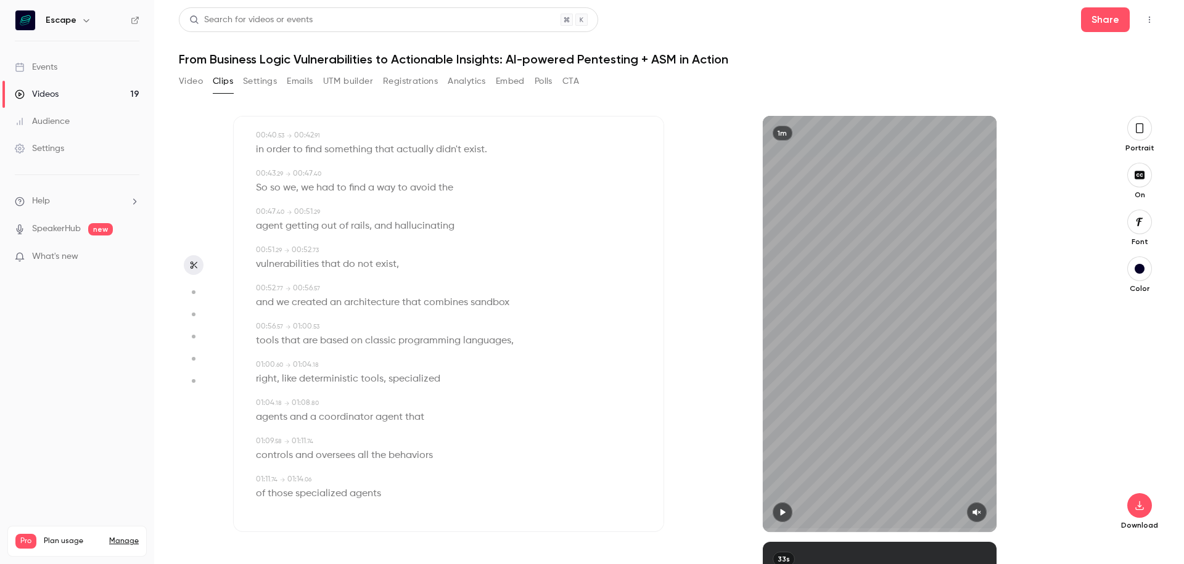
scroll to position [528, 0]
click at [1139, 128] on icon "button" at bounding box center [1139, 128] width 10 height 14
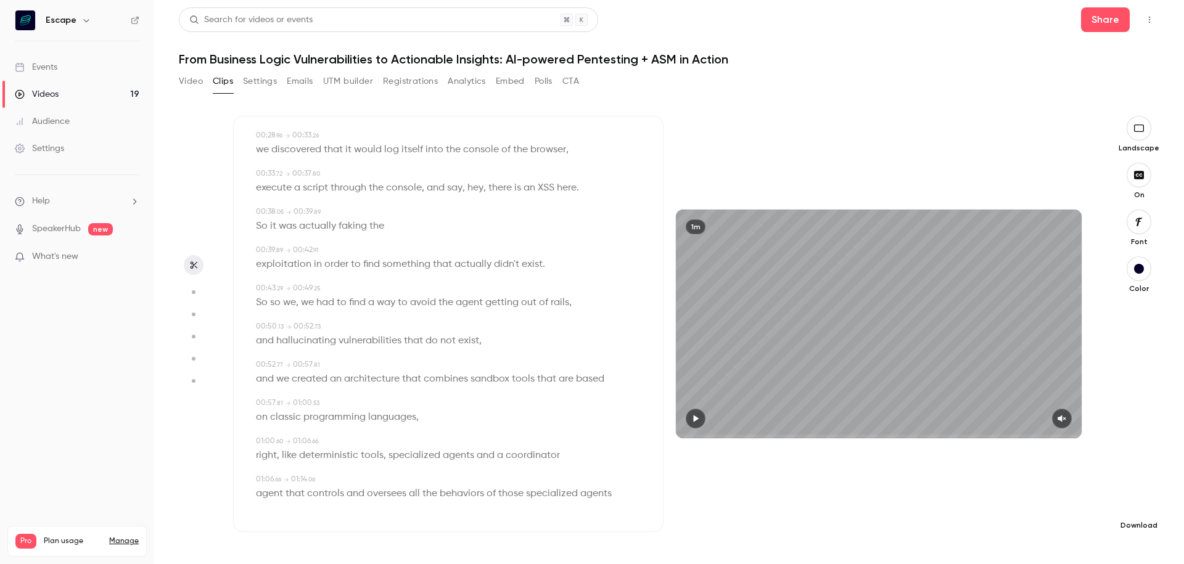
click at [1141, 501] on icon "button" at bounding box center [1138, 506] width 15 height 10
click at [1082, 489] on span "High quality requires longer processing" at bounding box center [1047, 494] width 141 height 12
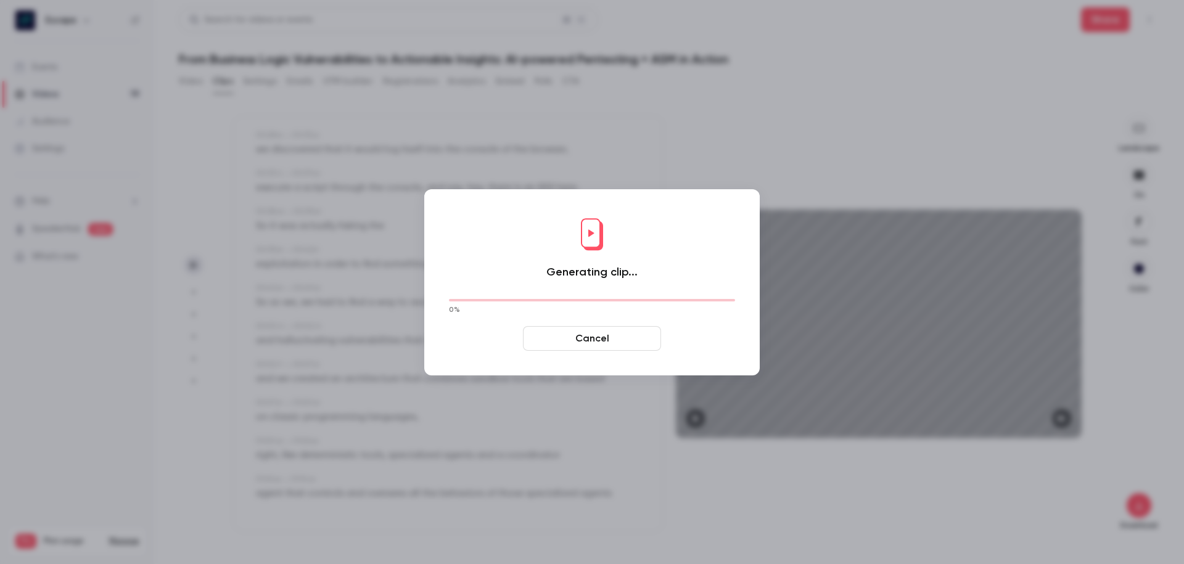
click at [634, 205] on div "Generating clip... 0 % Cancel" at bounding box center [591, 283] width 311 height 162
click at [603, 273] on h1 "Generating clip..." at bounding box center [591, 271] width 91 height 15
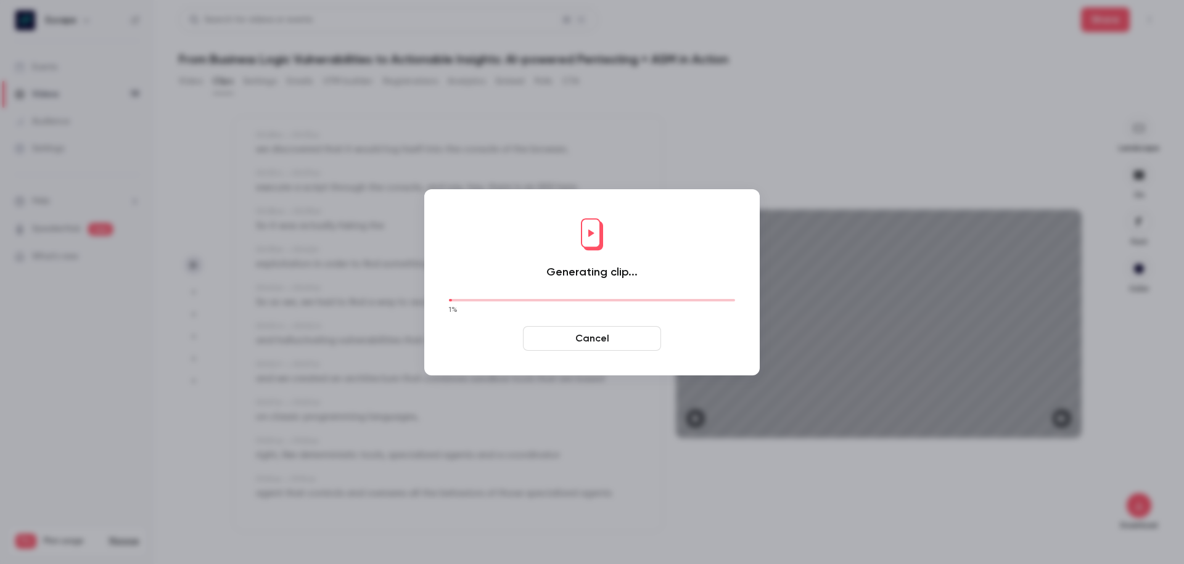
click at [477, 264] on div "Generating clip... 1 % Cancel" at bounding box center [591, 283] width 311 height 162
click at [494, 253] on div "Generating clip... 39 % Cancel" at bounding box center [591, 283] width 311 height 162
click at [480, 258] on div "Generating clip... 56 % Cancel" at bounding box center [591, 283] width 311 height 162
click at [472, 275] on div "Generating clip... 56 % Cancel" at bounding box center [591, 283] width 311 height 162
